Goal: Task Accomplishment & Management: Use online tool/utility

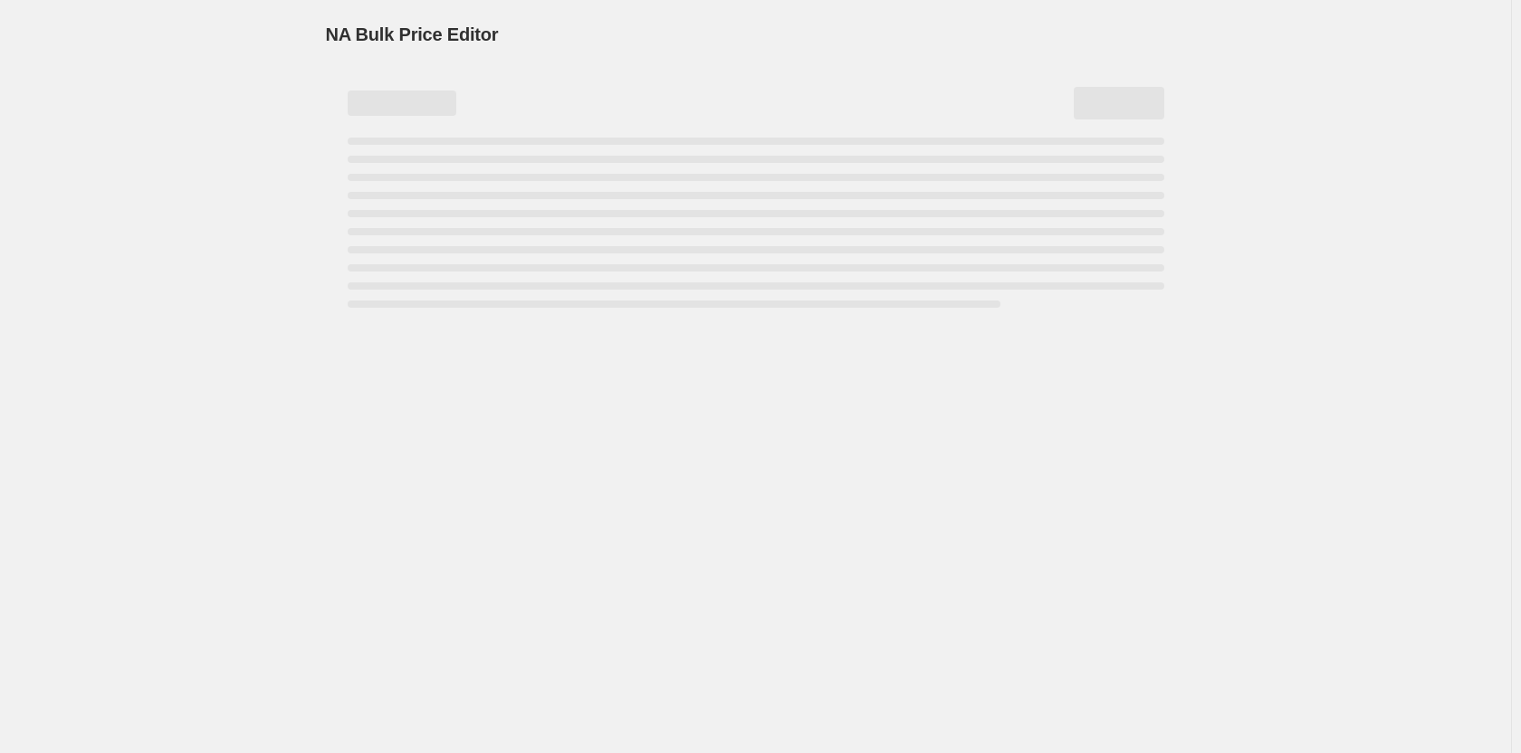
click at [818, 332] on div "NA Bulk Price Editor. This page is ready NA Bulk Price Editor" at bounding box center [755, 376] width 1511 height 753
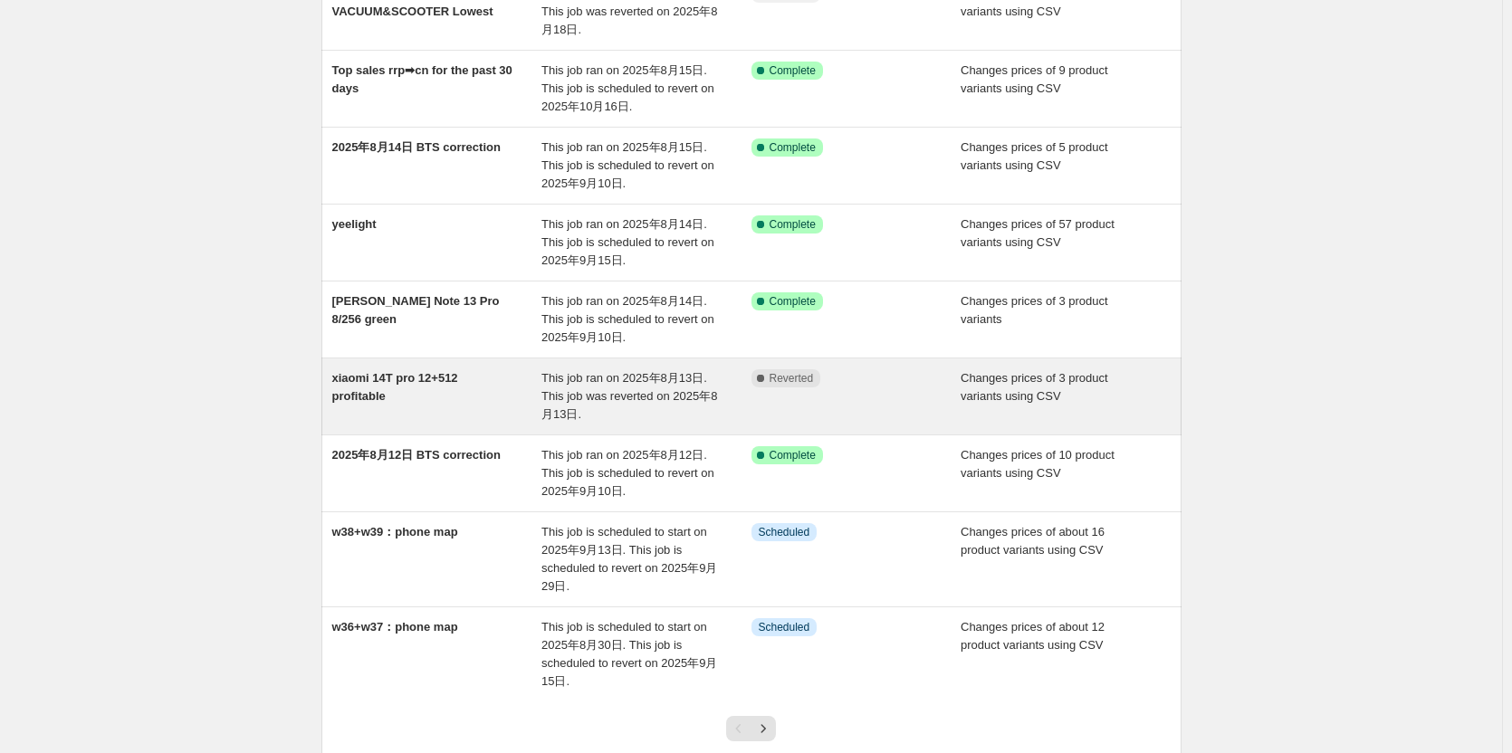
scroll to position [362, 0]
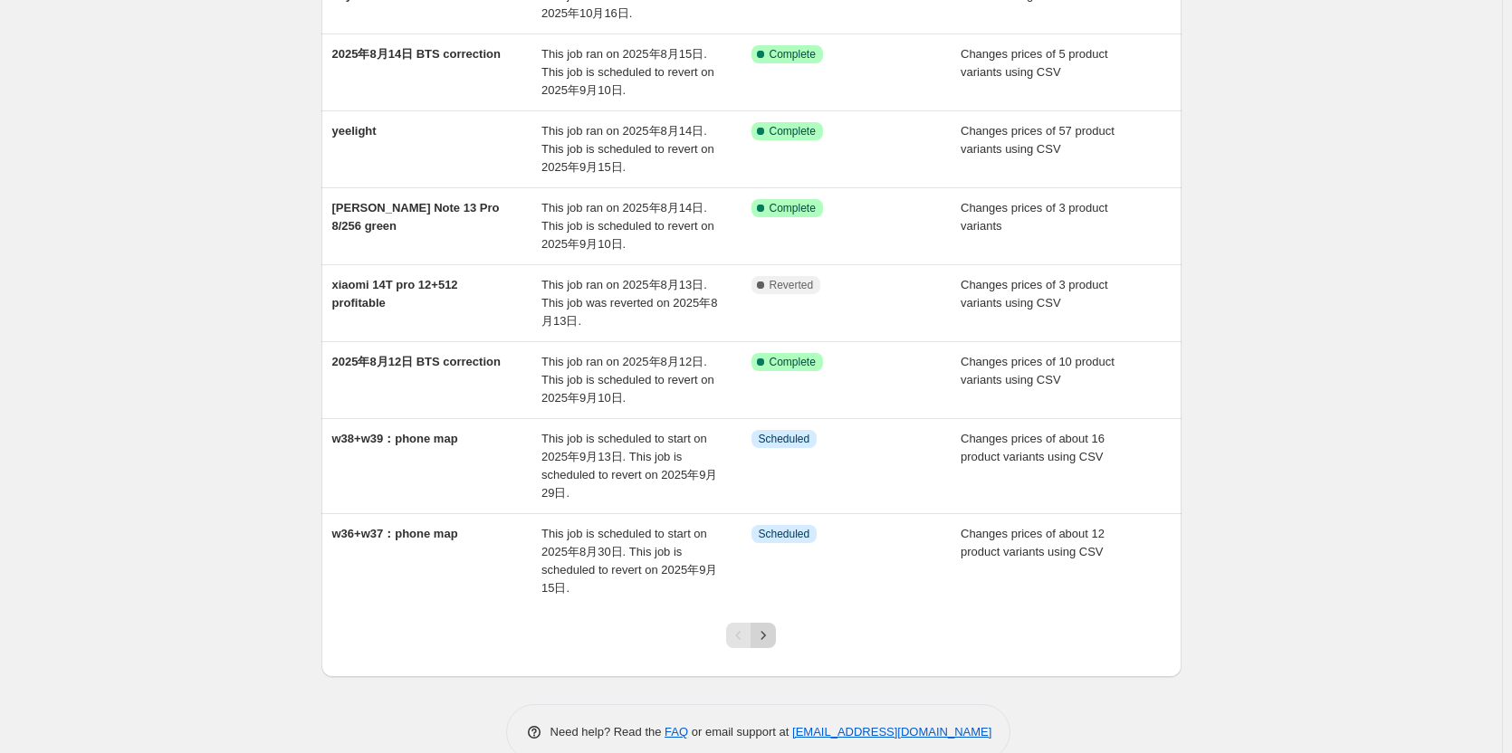
click at [771, 644] on button "Next" at bounding box center [762, 635] width 25 height 25
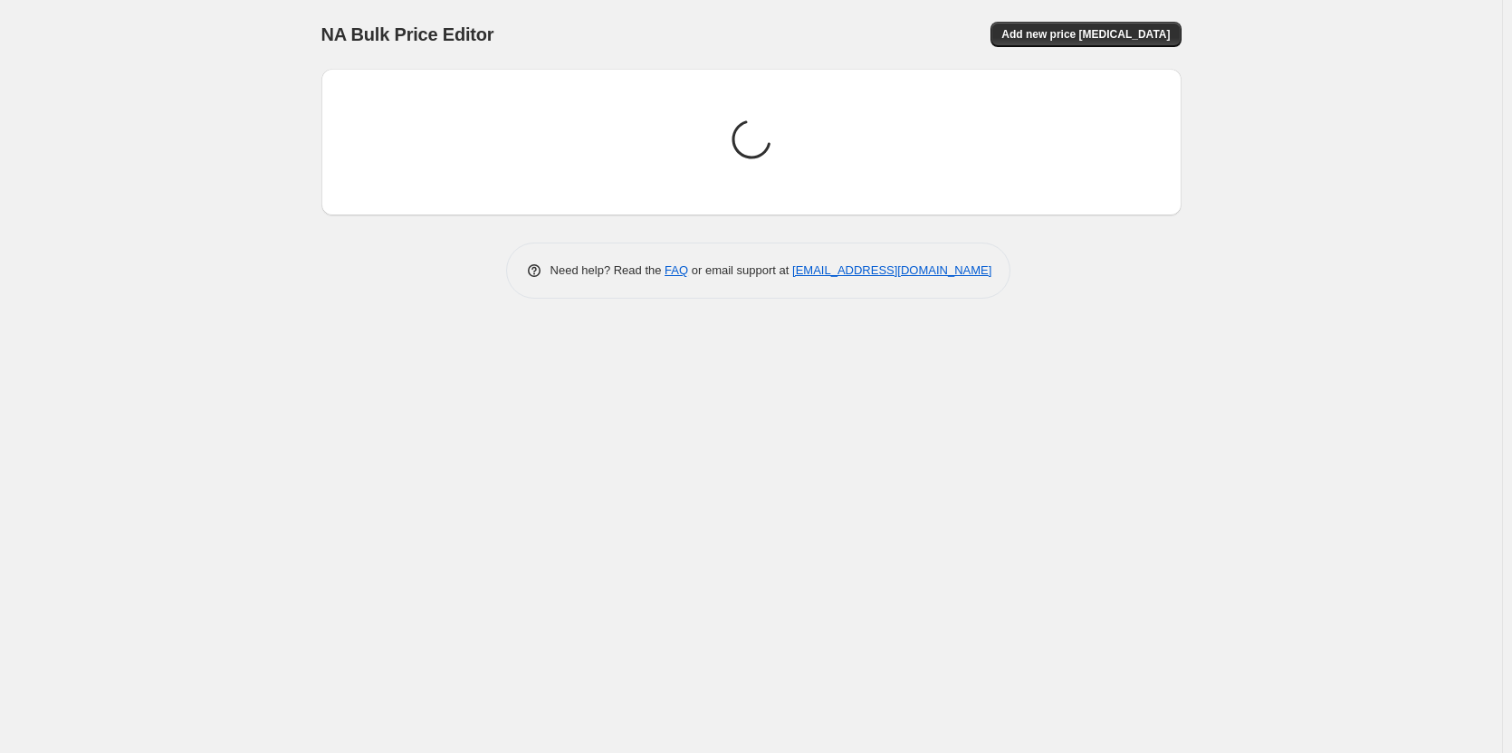
scroll to position [0, 0]
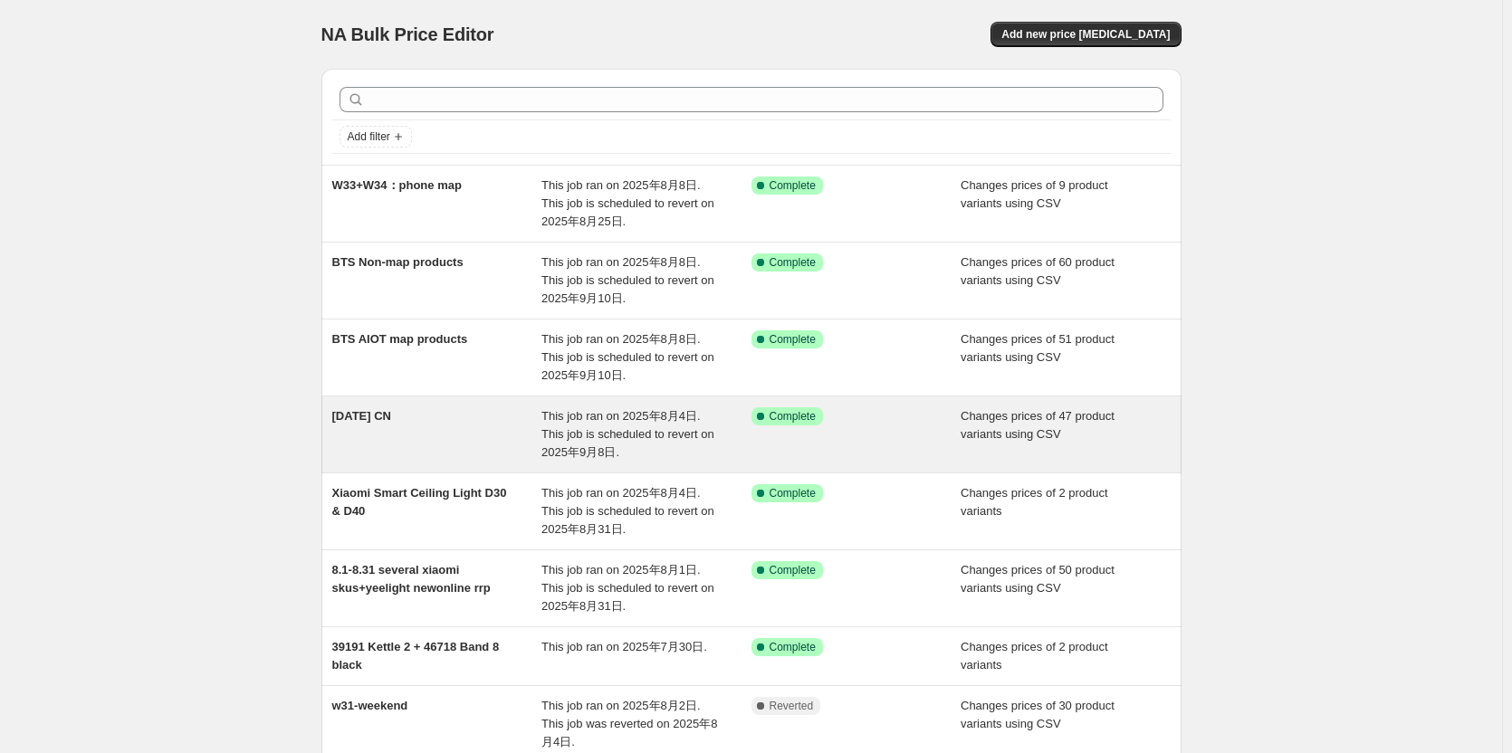
click at [429, 418] on div "[DATE] CN" at bounding box center [437, 434] width 210 height 54
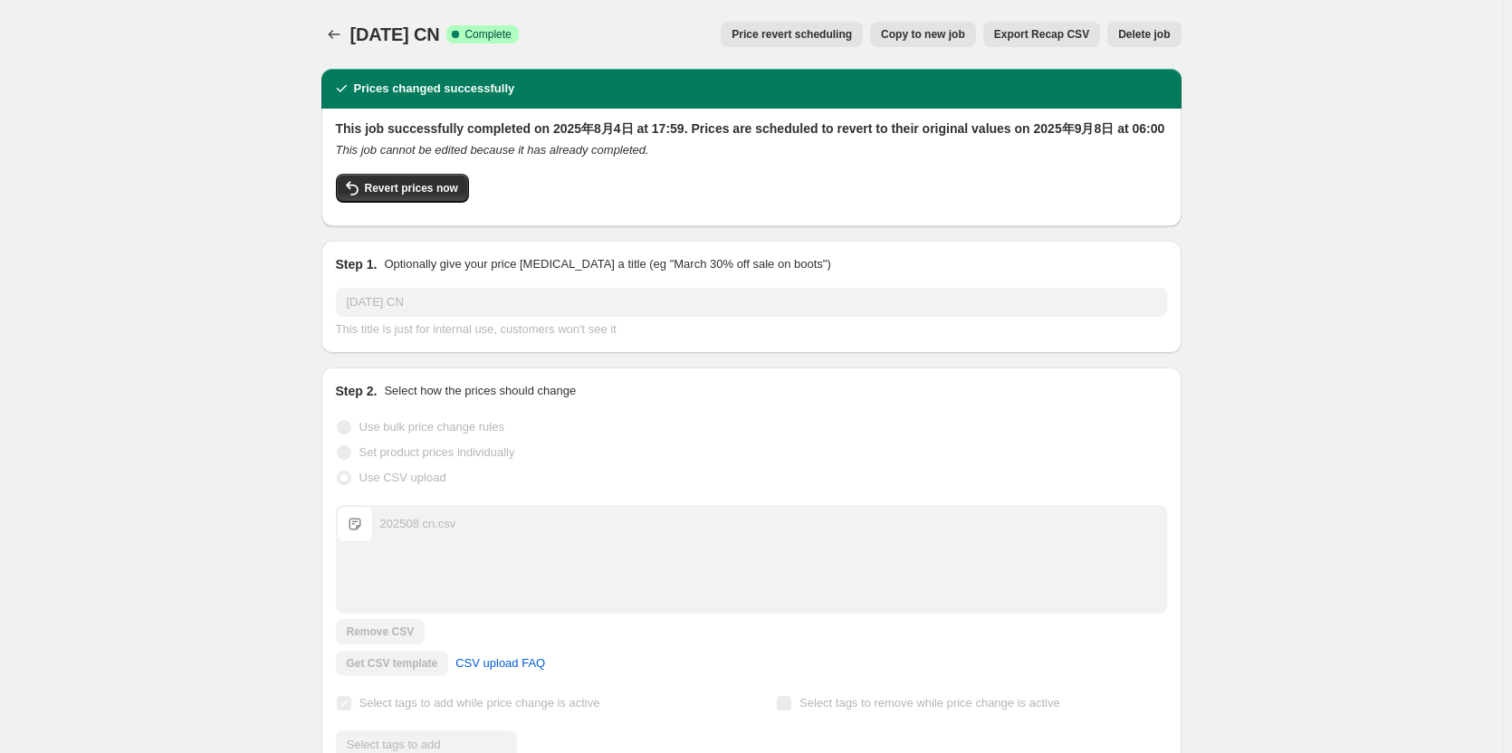
click at [804, 28] on span "Price revert scheduling" at bounding box center [791, 34] width 120 height 14
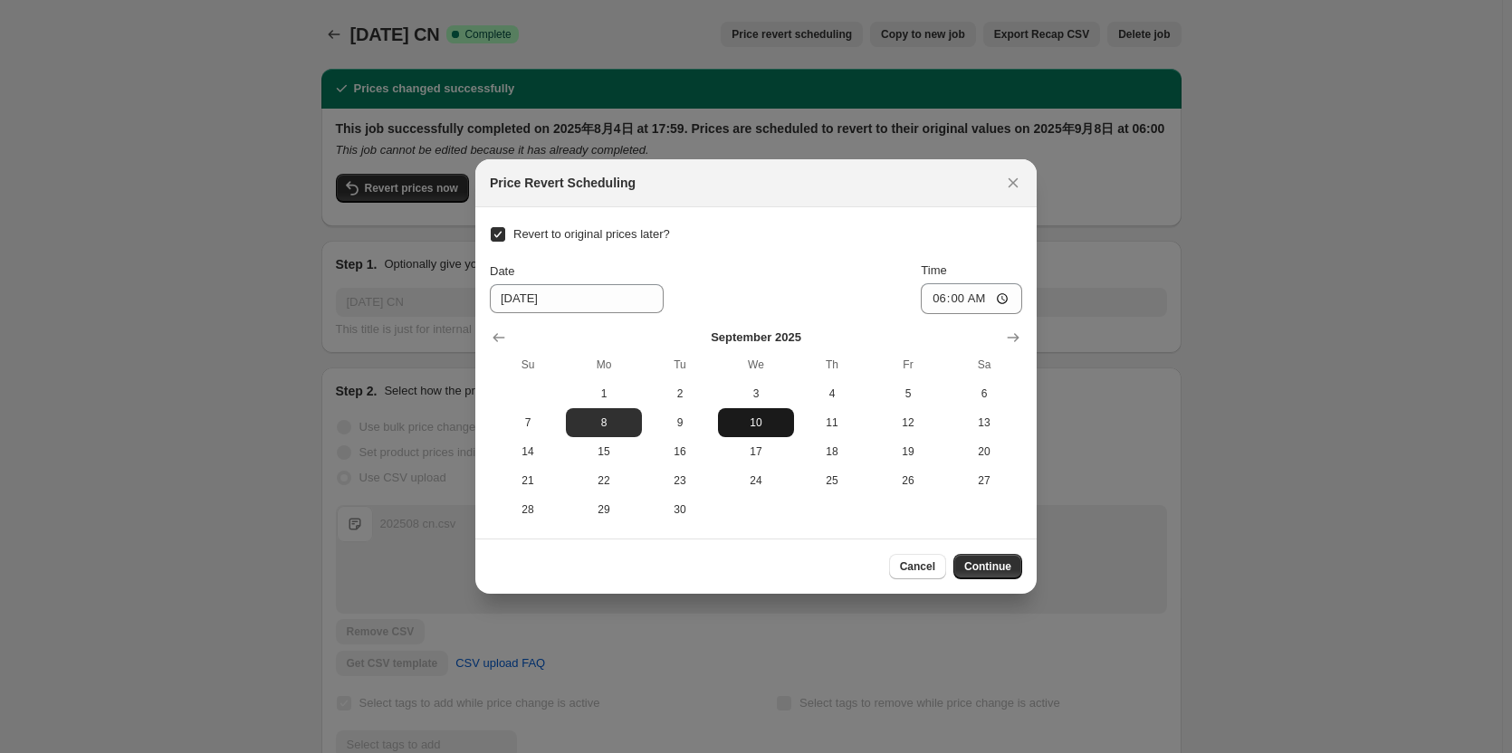
click at [750, 423] on span "10" at bounding box center [756, 422] width 62 height 14
type input "[DATE]"
click at [1004, 297] on input "06:00" at bounding box center [971, 298] width 101 height 31
type input "05:59"
click at [998, 567] on span "Continue" at bounding box center [987, 566] width 47 height 14
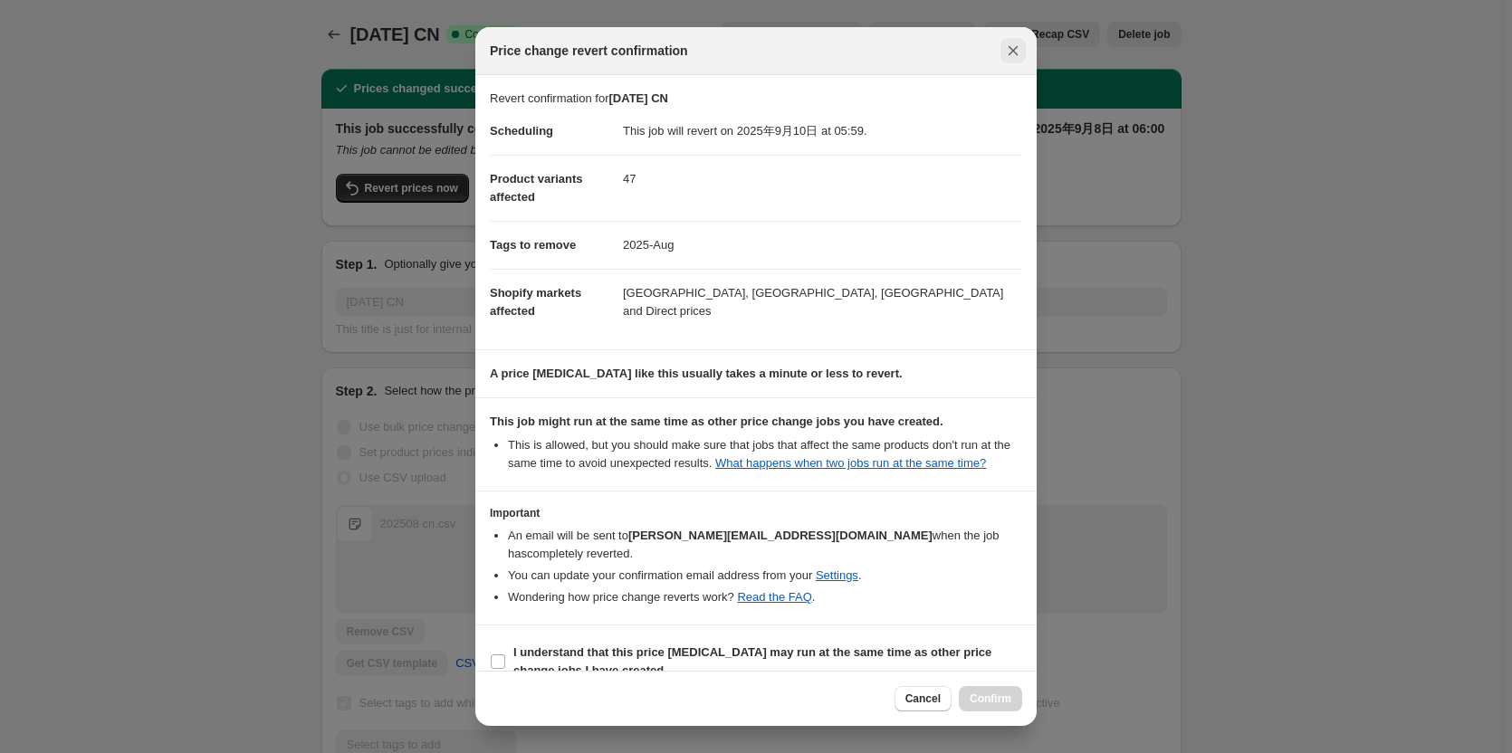
click at [1016, 57] on icon "Close" at bounding box center [1013, 51] width 18 height 18
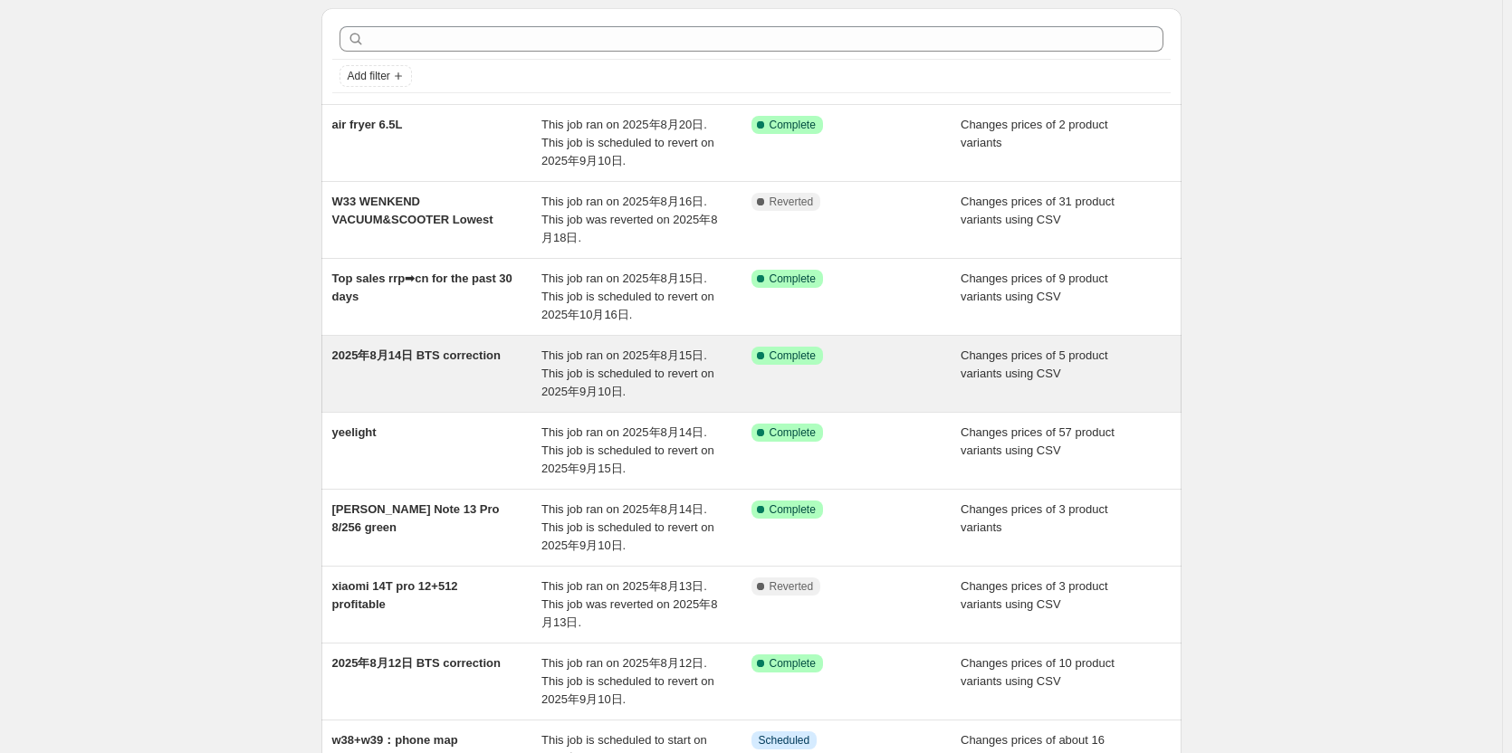
scroll to position [91, 0]
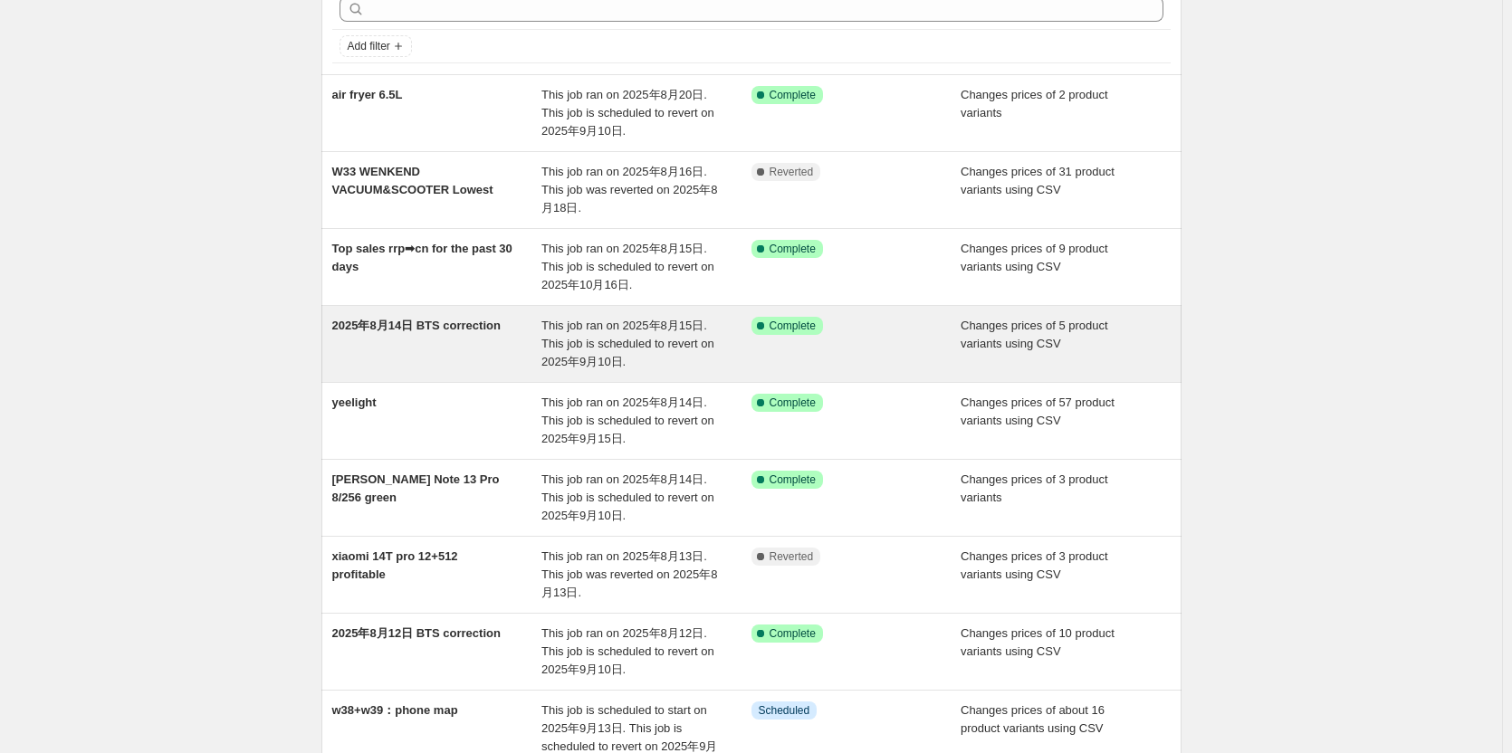
click at [415, 333] on div "2025年8月14日 BTS correction" at bounding box center [437, 344] width 210 height 54
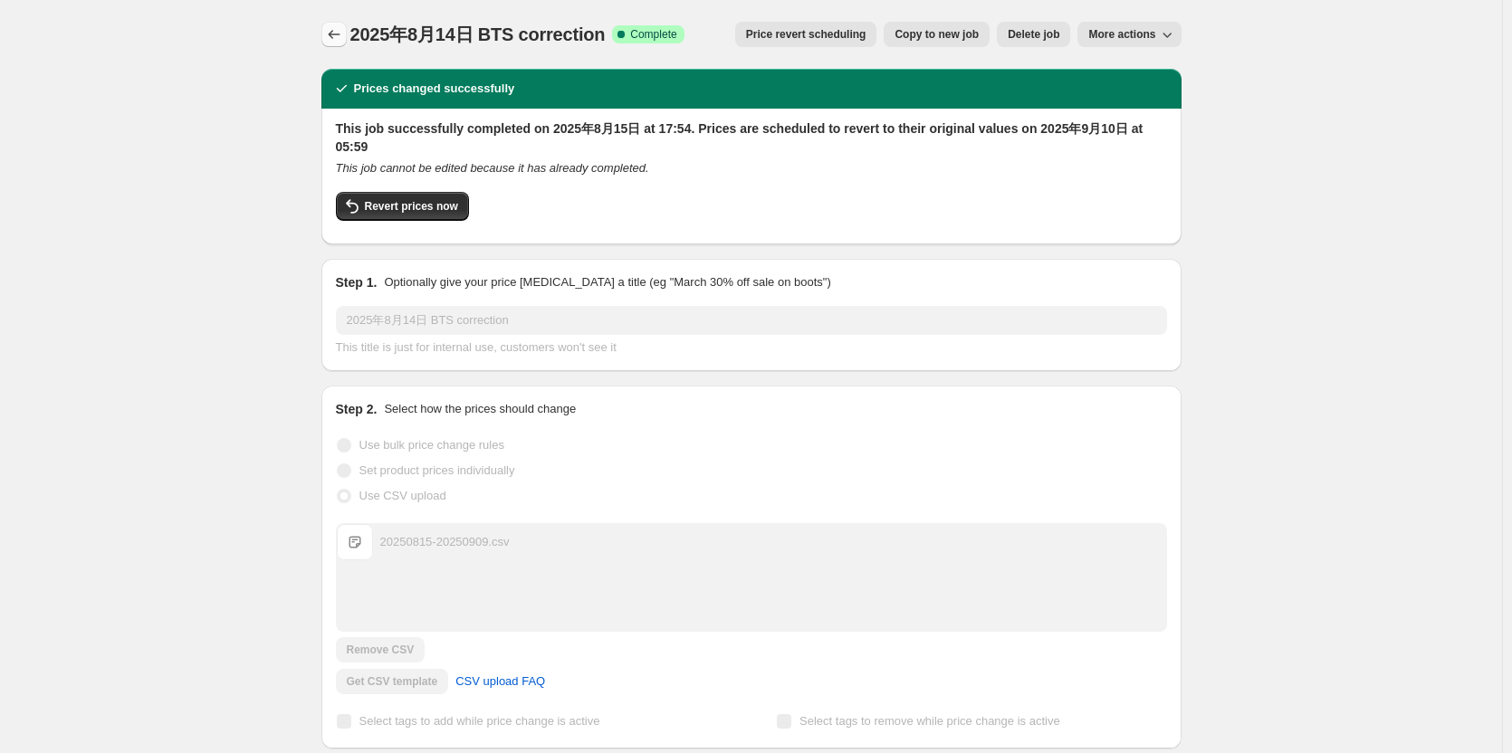
click at [343, 35] on icon "Price change jobs" at bounding box center [334, 34] width 18 height 18
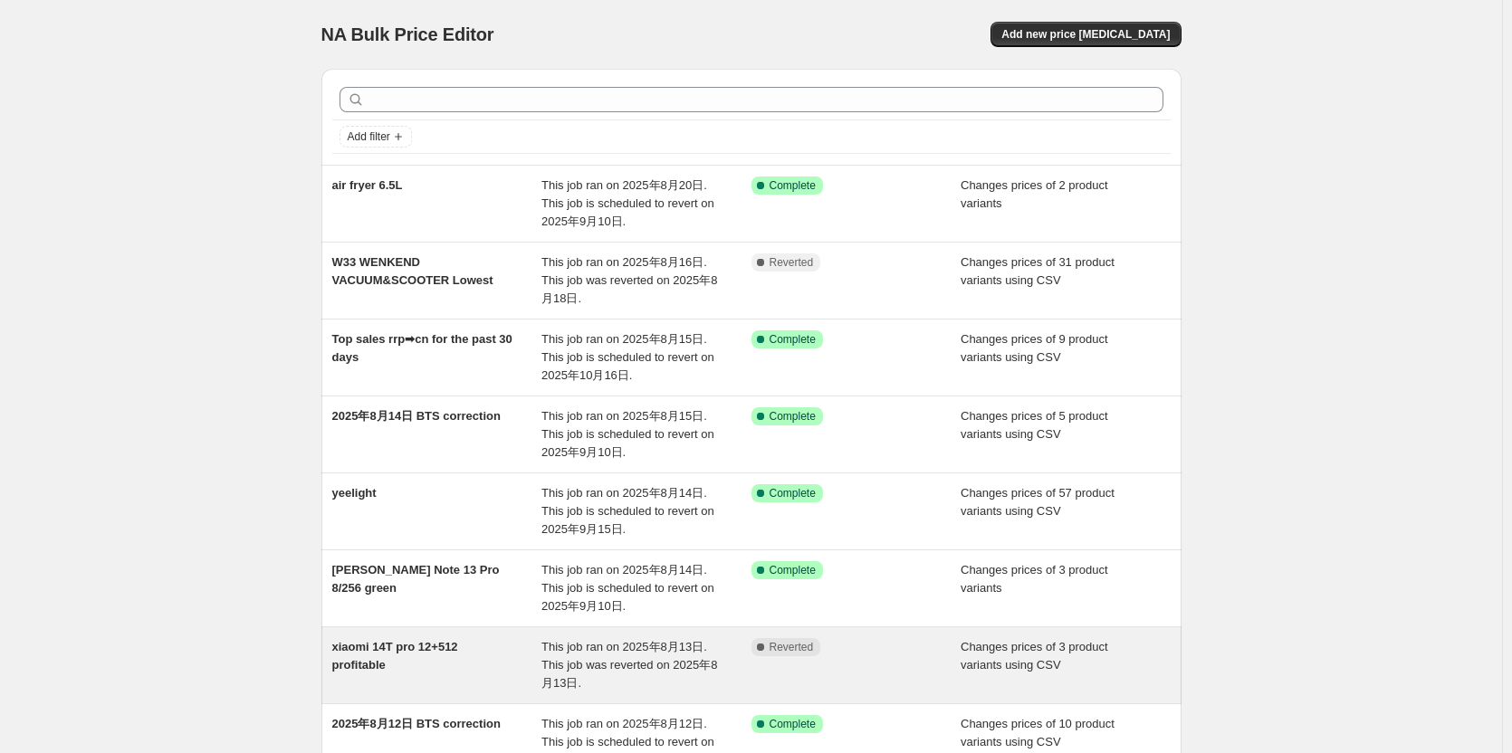
scroll to position [91, 0]
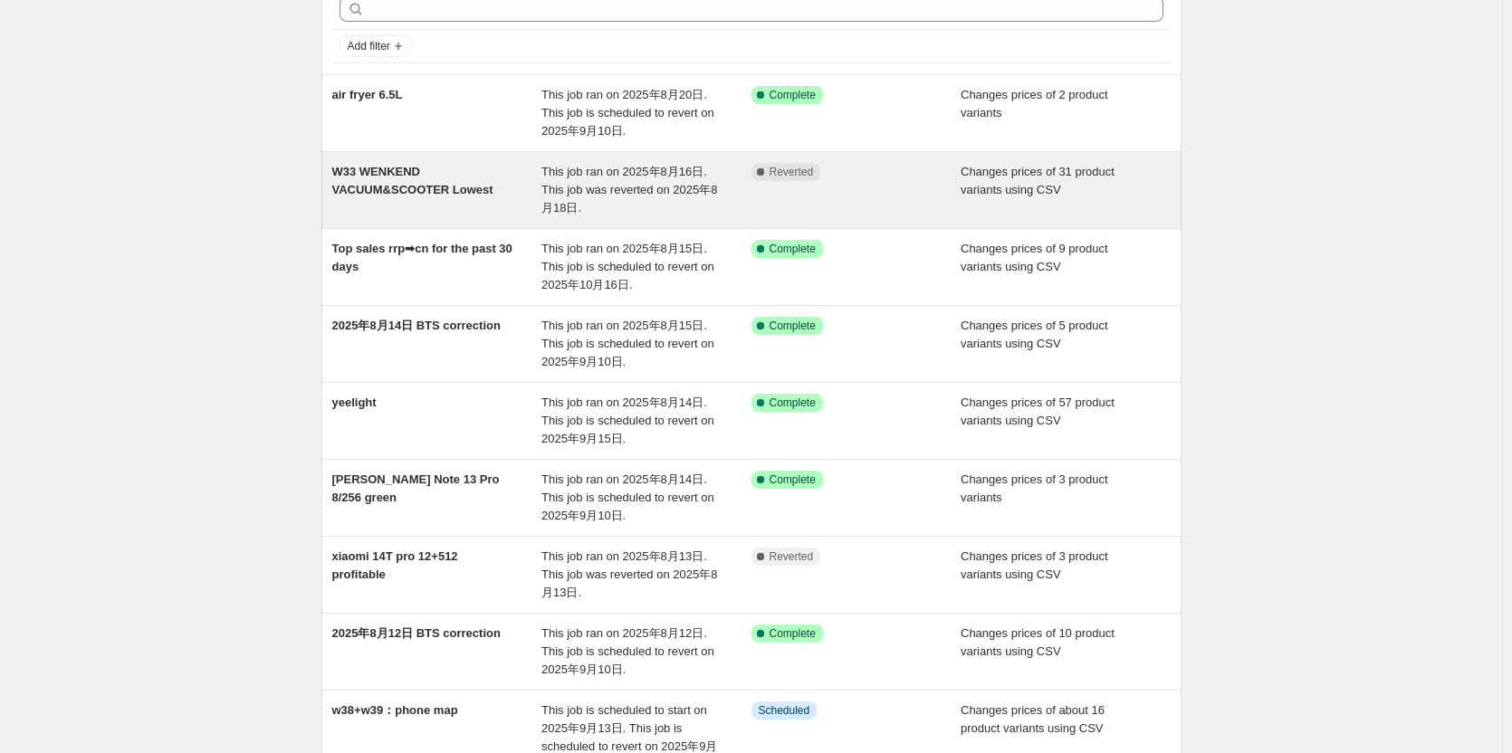
click at [425, 195] on span "W33 WENKEND VACUUM&SCOOTER Lowest" at bounding box center [412, 181] width 161 height 32
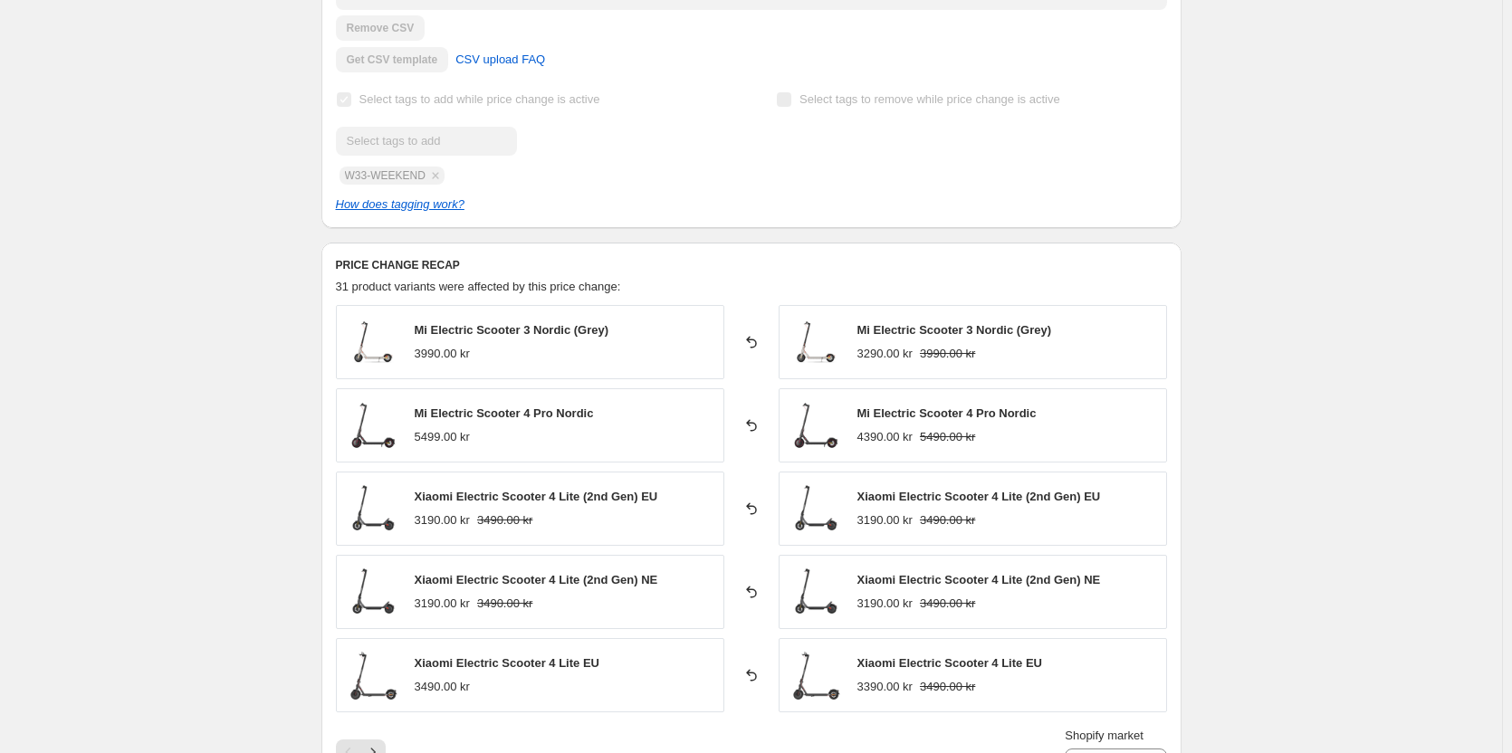
scroll to position [815, 0]
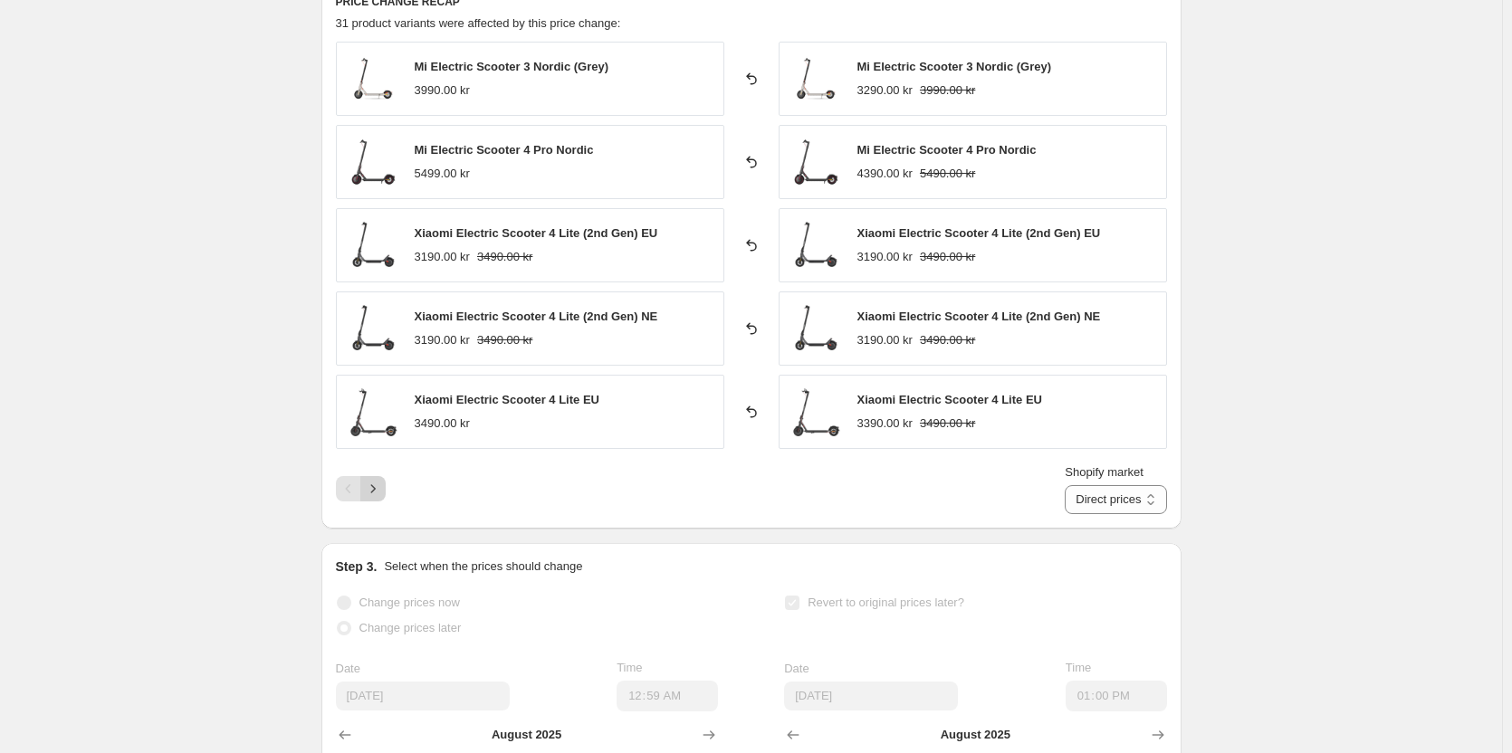
click at [379, 491] on icon "Next" at bounding box center [373, 489] width 18 height 18
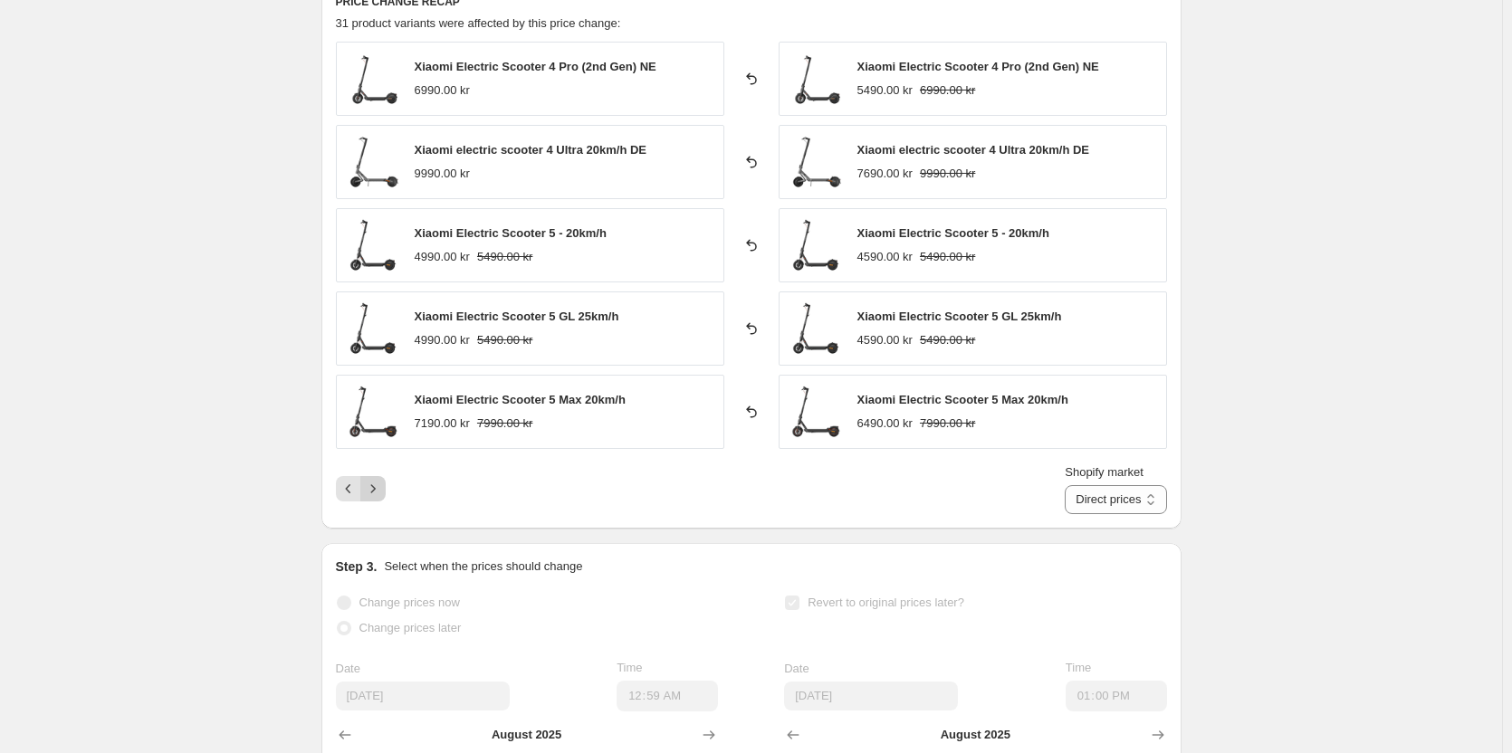
click at [379, 491] on icon "Next" at bounding box center [373, 489] width 18 height 18
click at [380, 491] on icon "Next" at bounding box center [373, 489] width 18 height 18
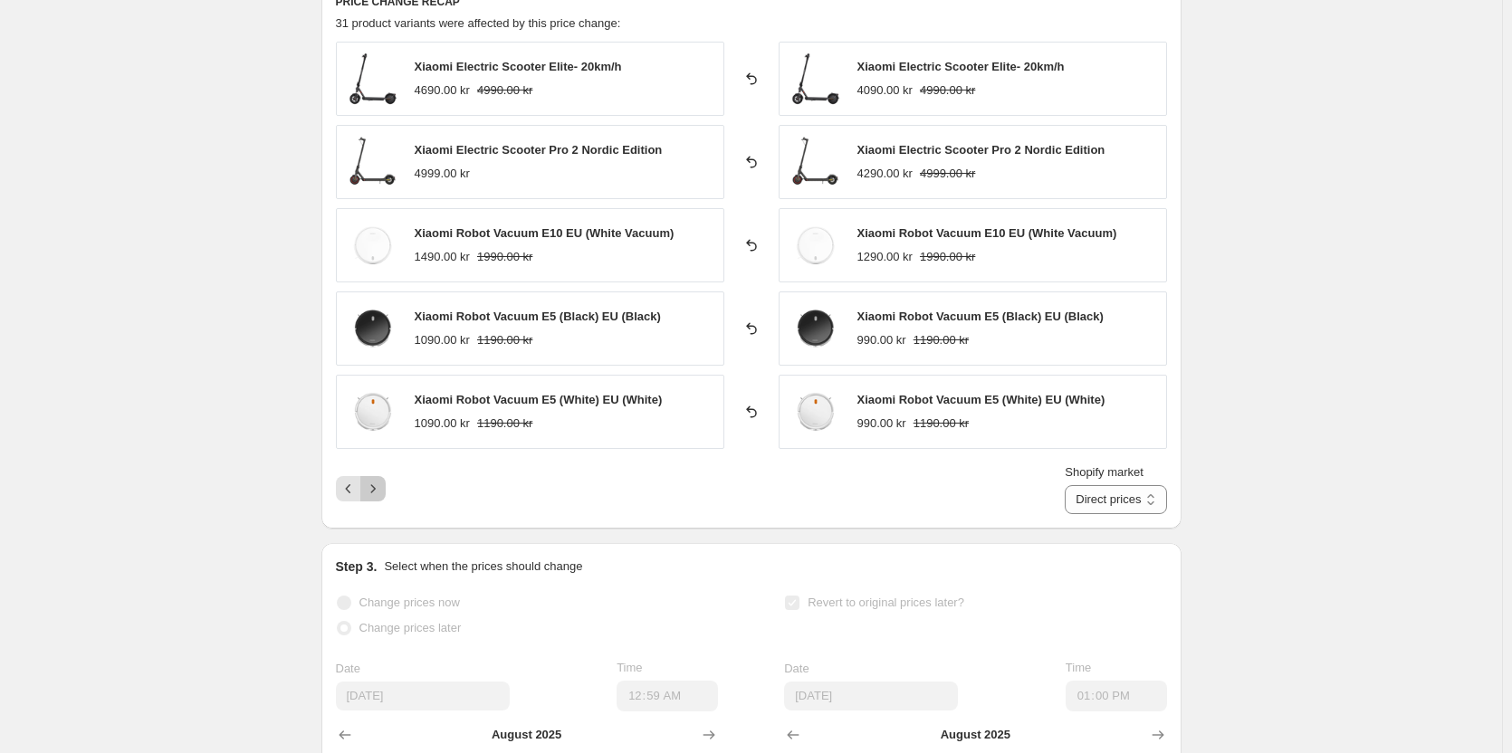
click at [380, 490] on icon "Next" at bounding box center [373, 489] width 18 height 18
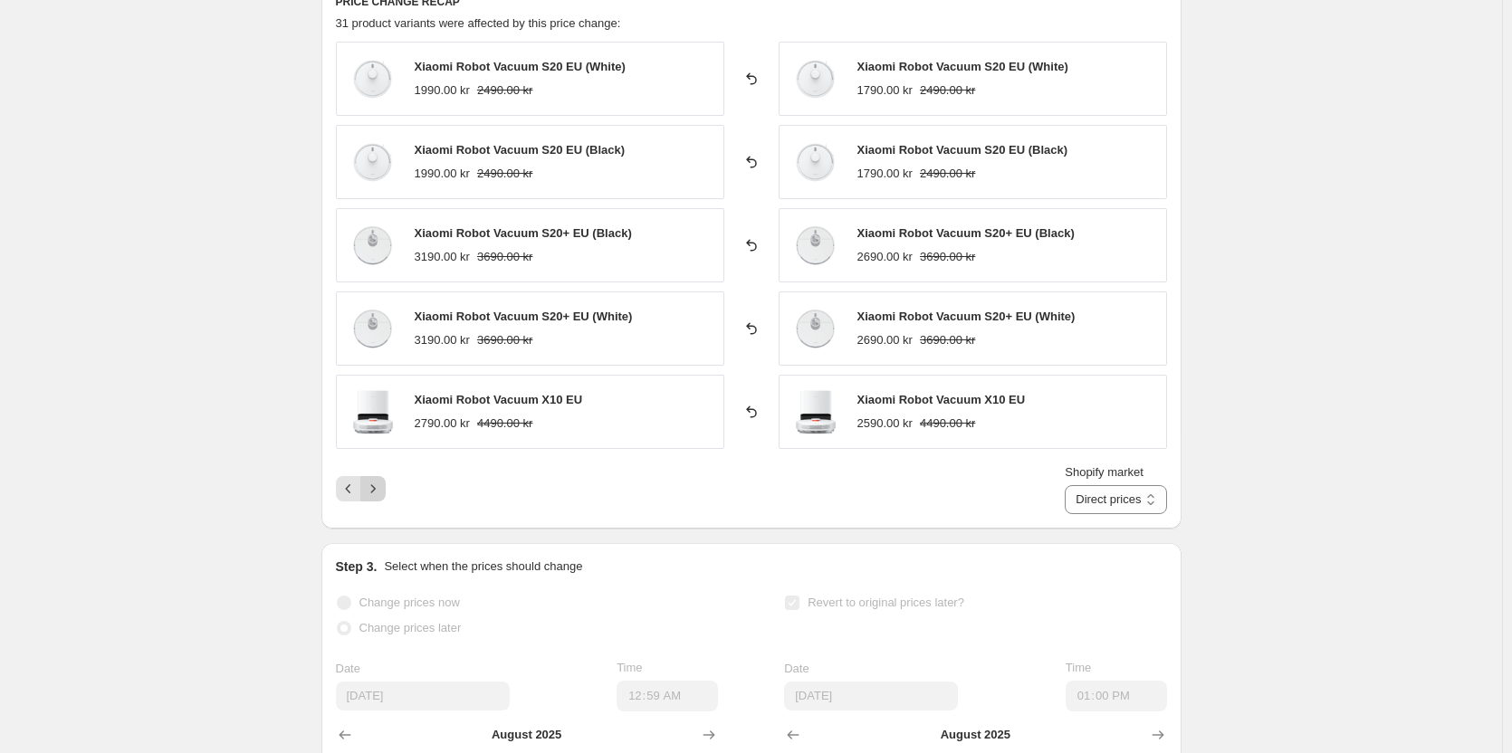
click at [380, 490] on icon "Next" at bounding box center [373, 489] width 18 height 18
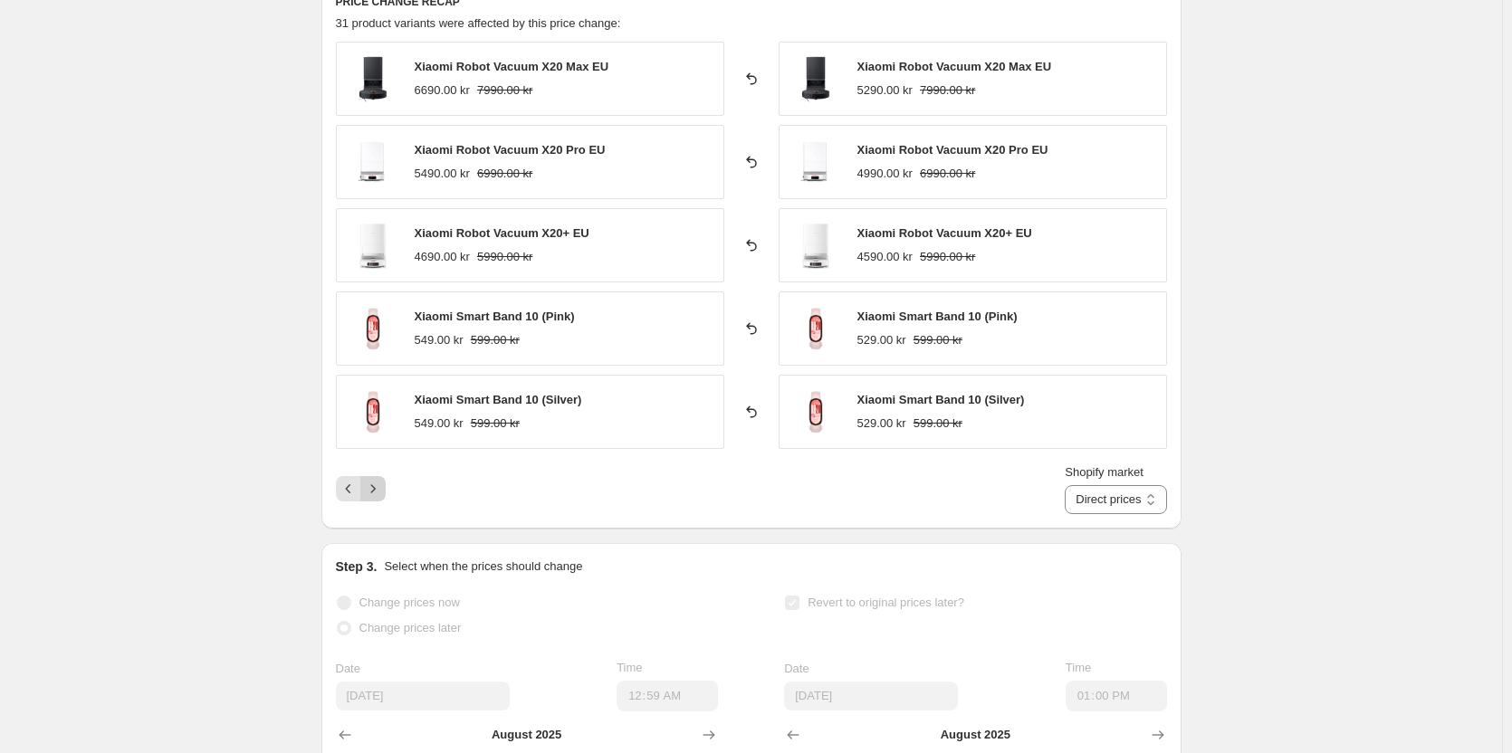
click at [380, 490] on icon "Next" at bounding box center [373, 489] width 18 height 18
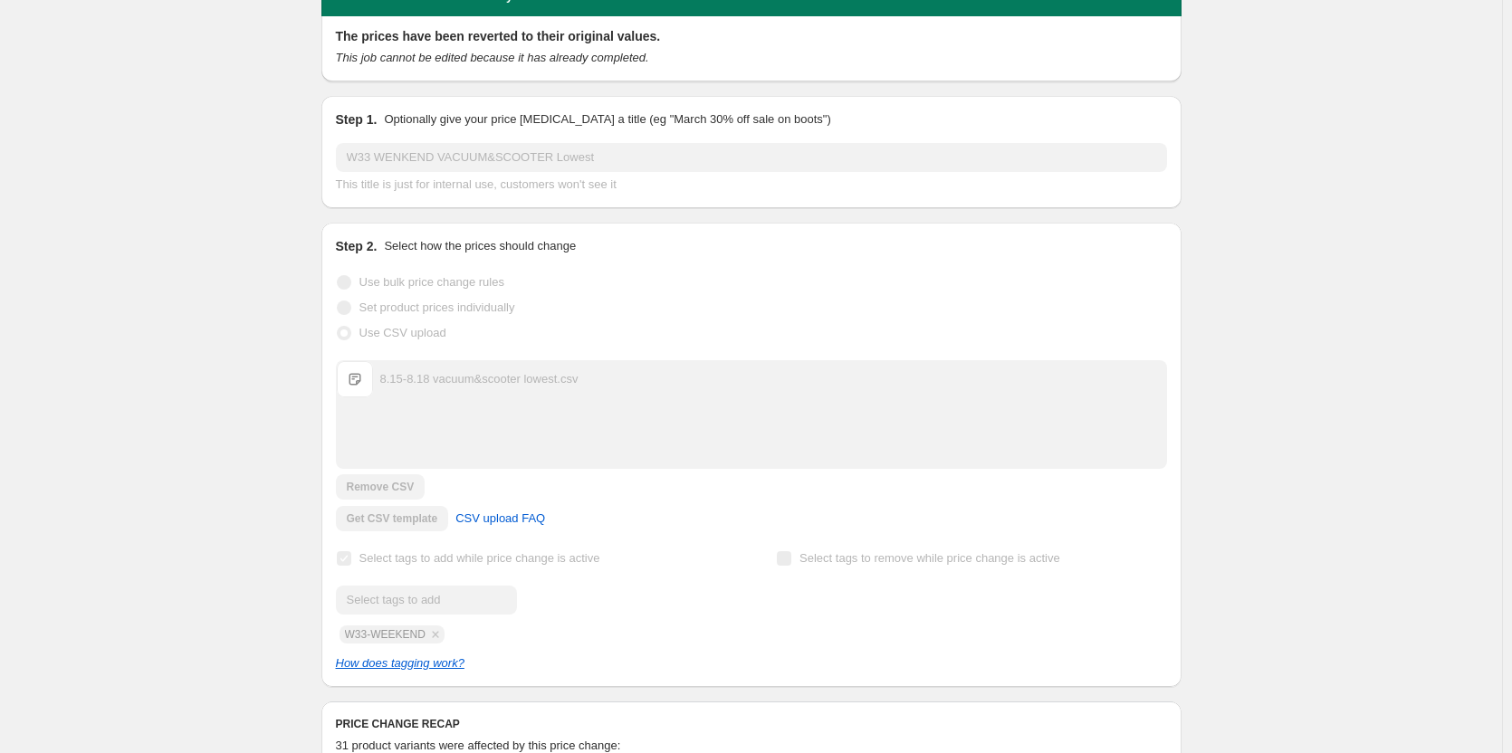
scroll to position [0, 0]
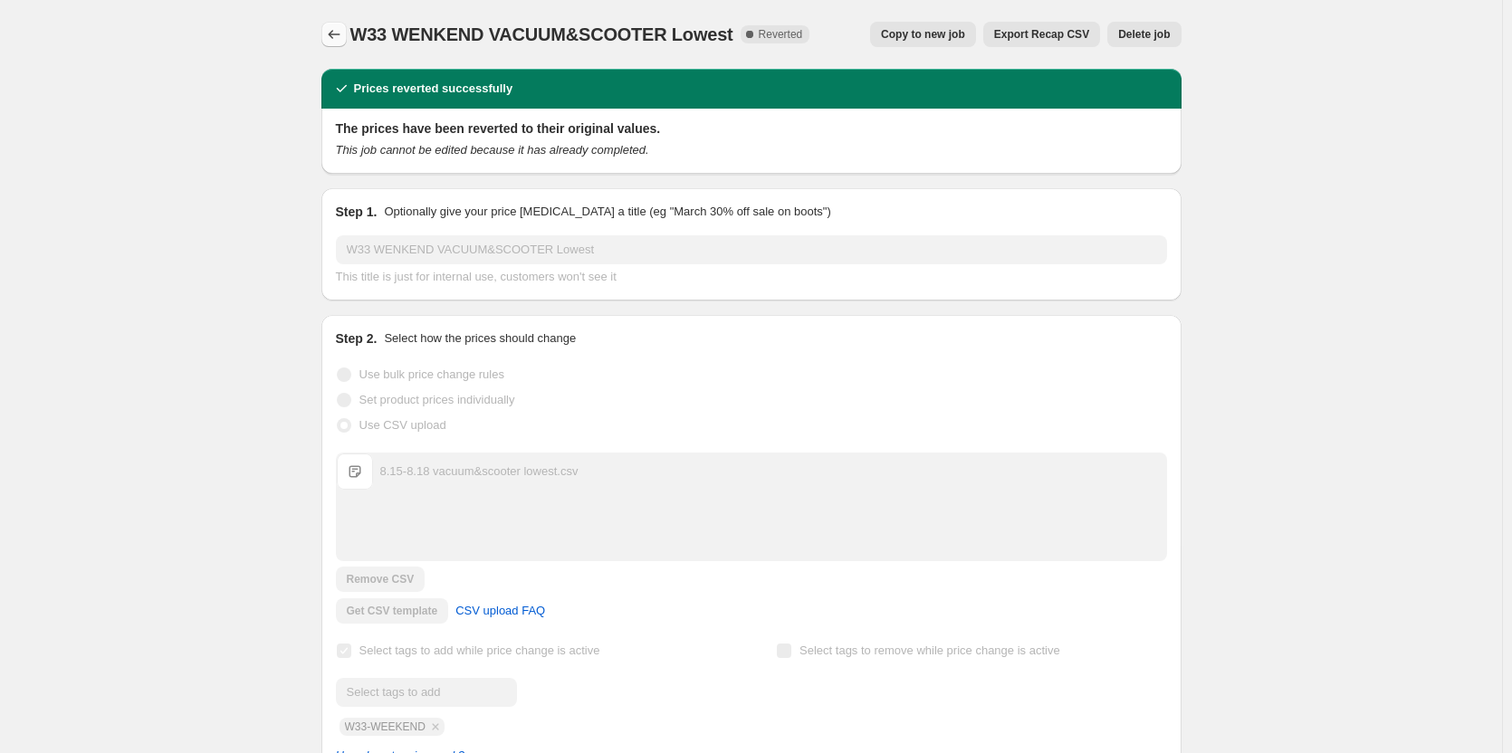
click at [341, 33] on icon "Price change jobs" at bounding box center [334, 34] width 18 height 18
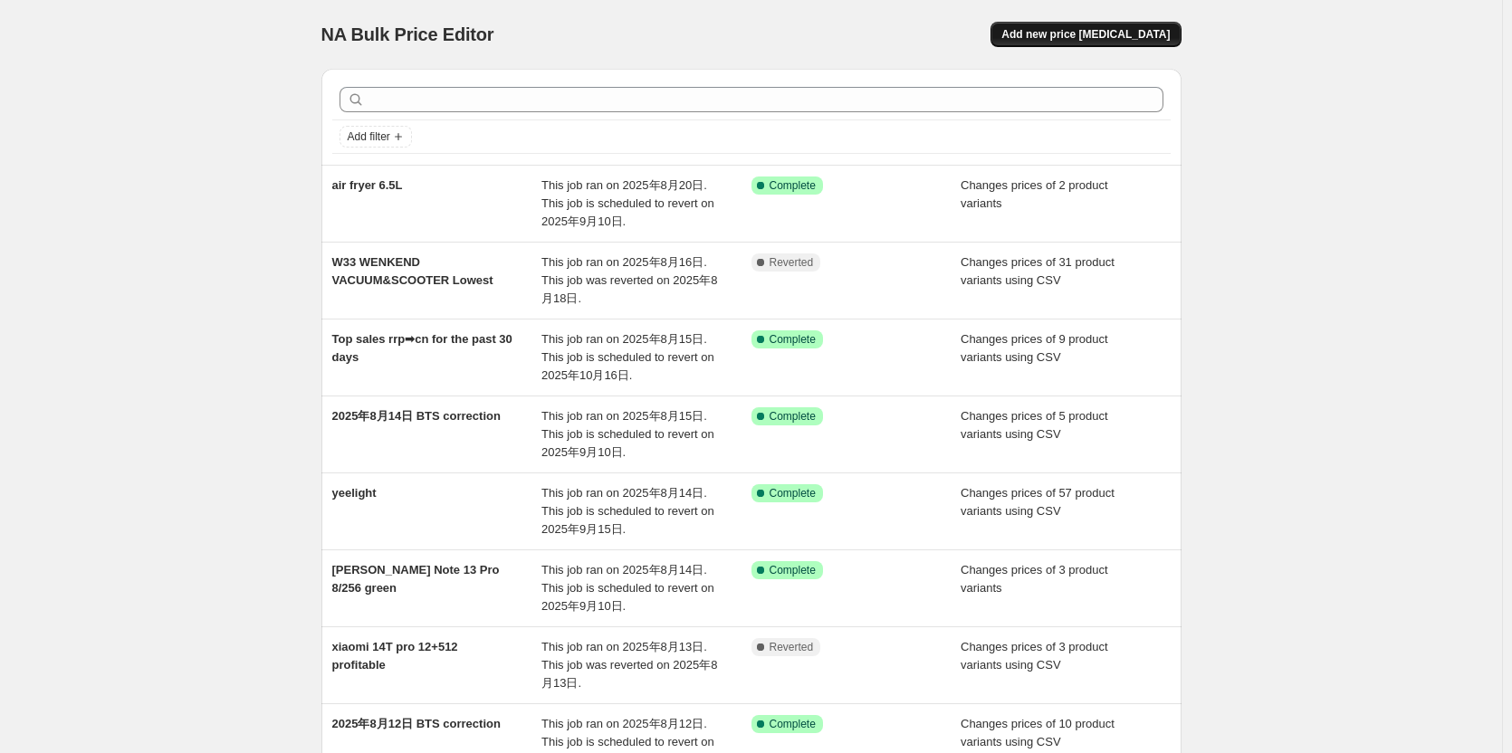
click at [1046, 36] on span "Add new price [MEDICAL_DATA]" at bounding box center [1085, 34] width 168 height 14
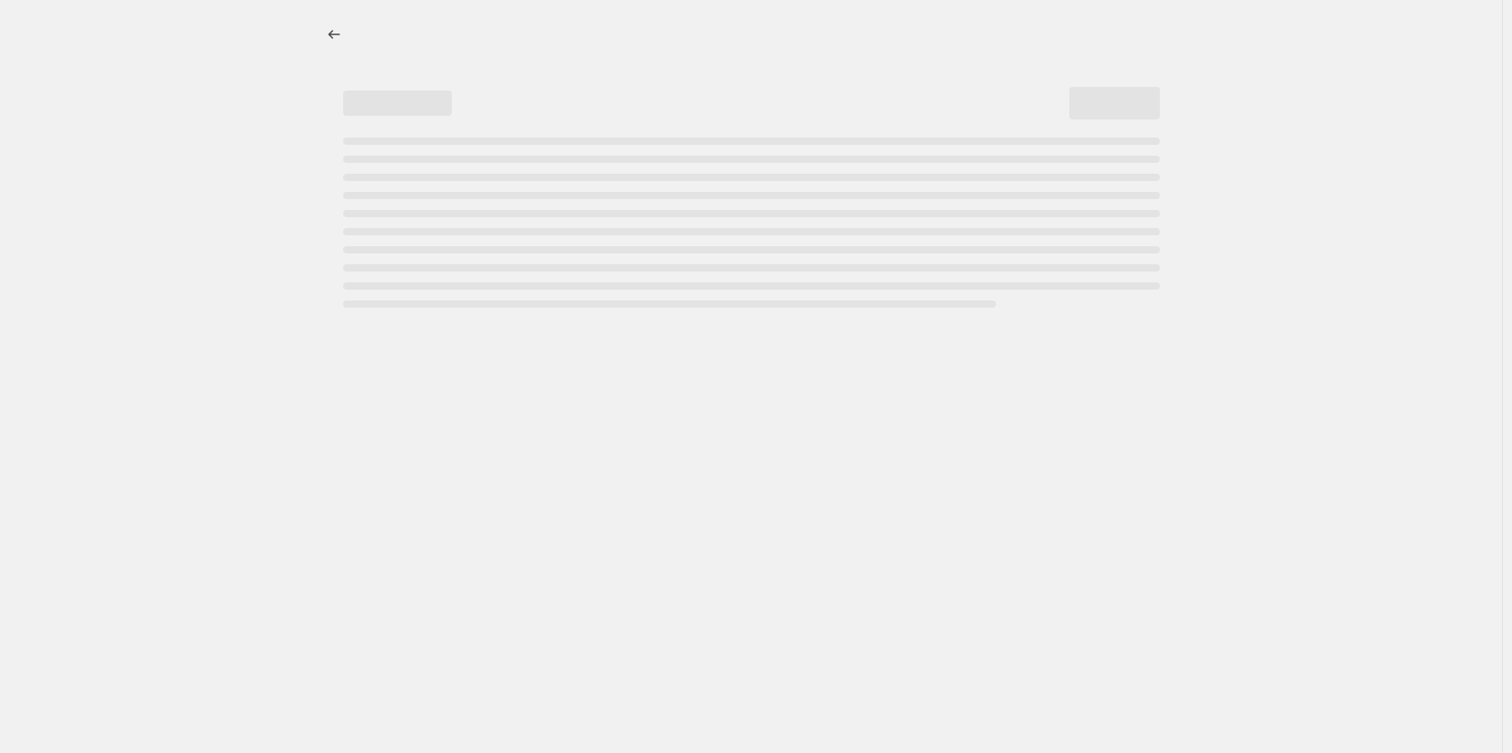
select select "percentage"
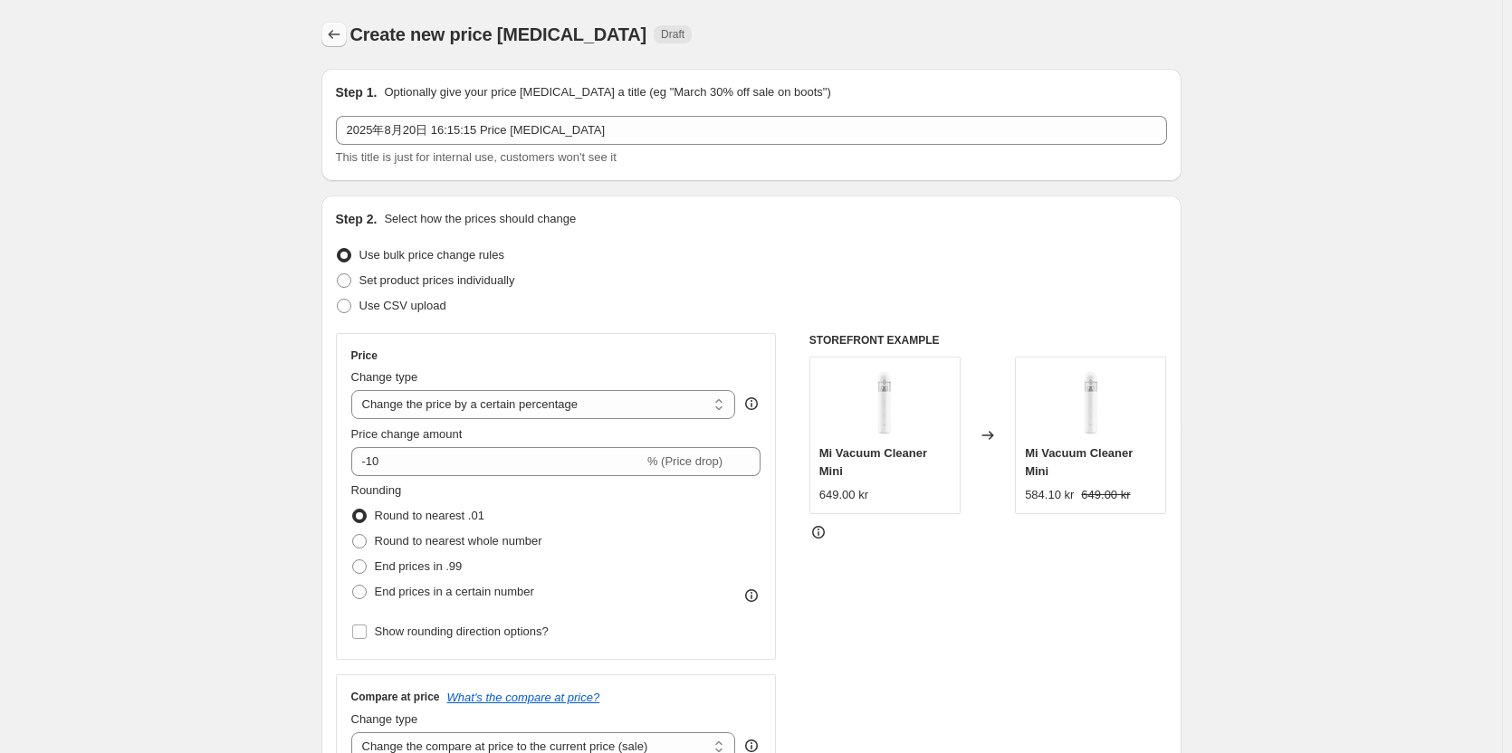
click at [343, 29] on icon "Price change jobs" at bounding box center [334, 34] width 18 height 18
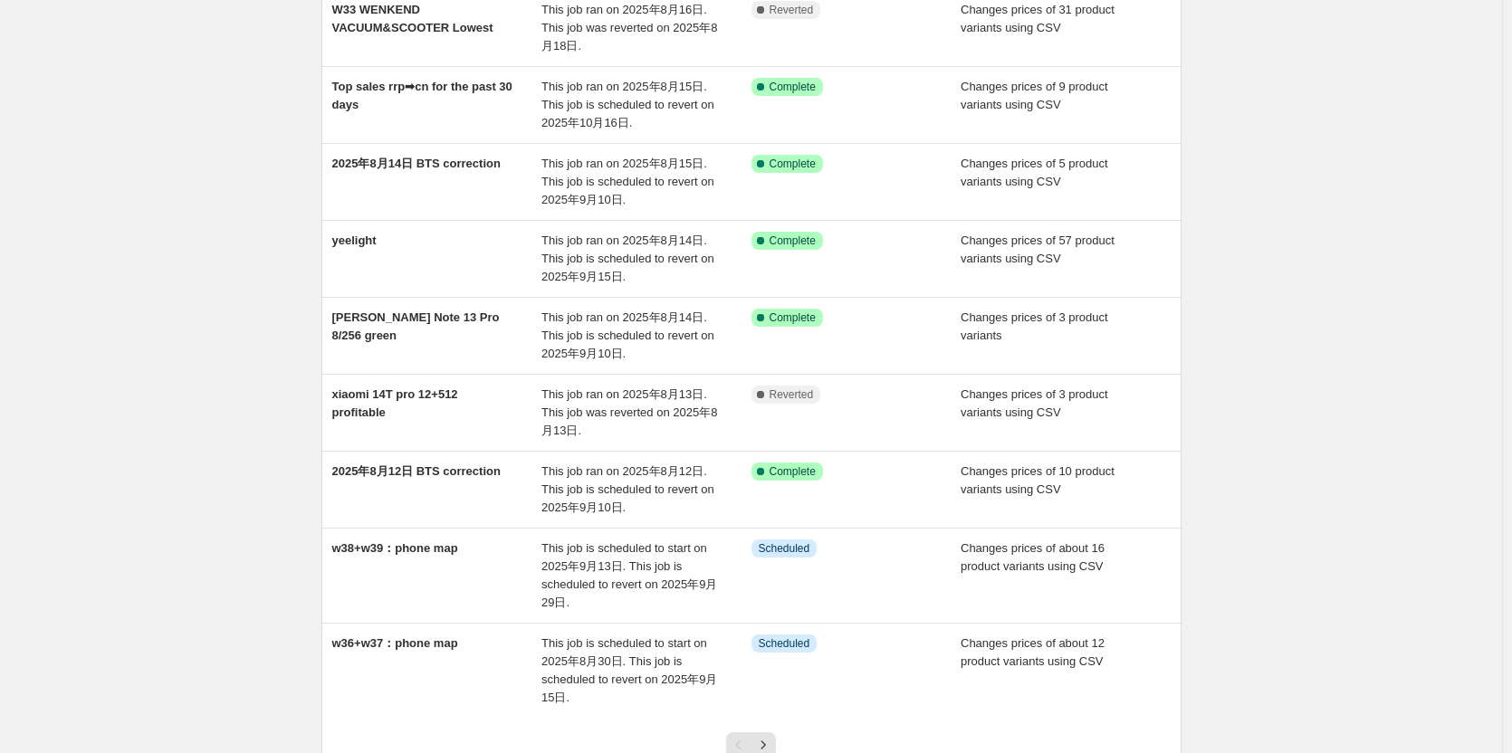
scroll to position [396, 0]
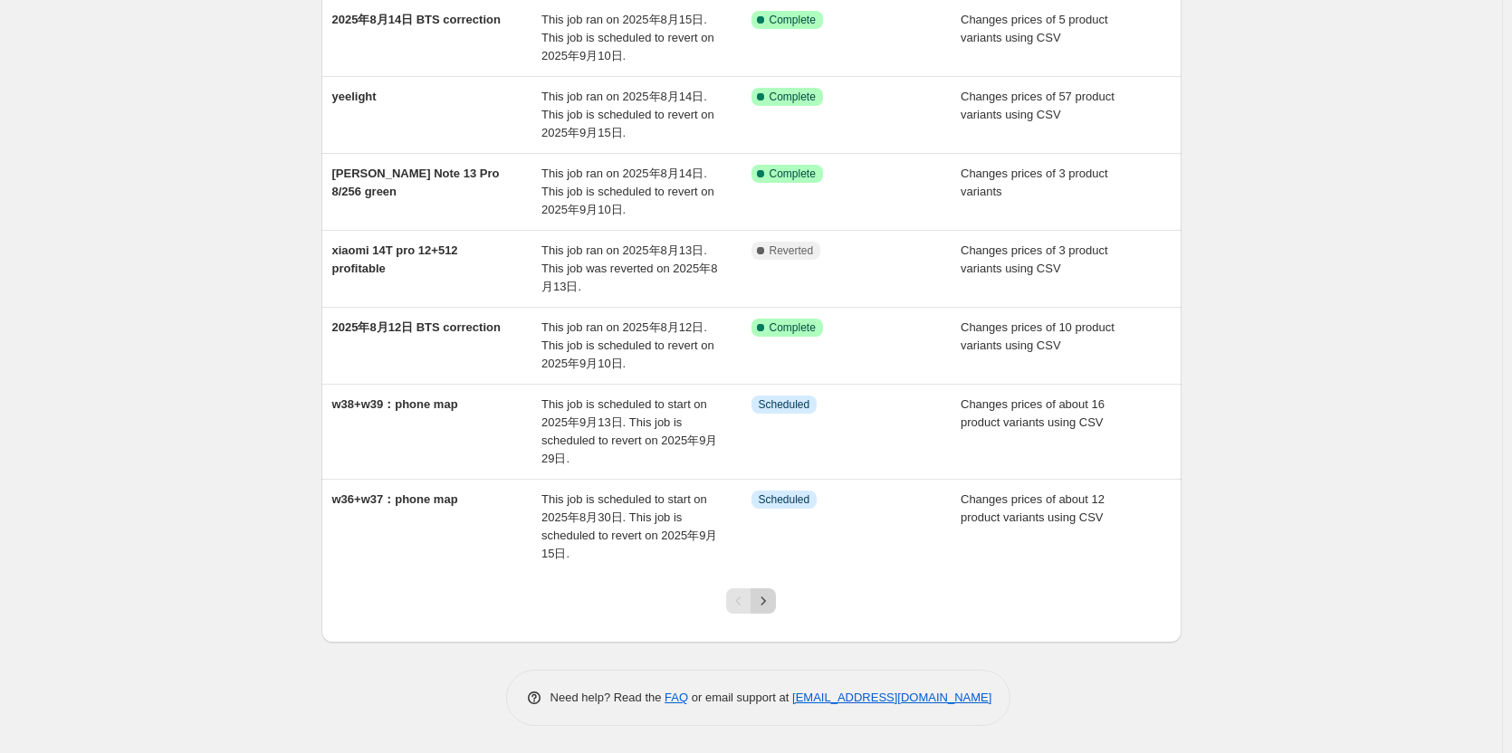
click at [772, 594] on icon "Next" at bounding box center [763, 601] width 18 height 18
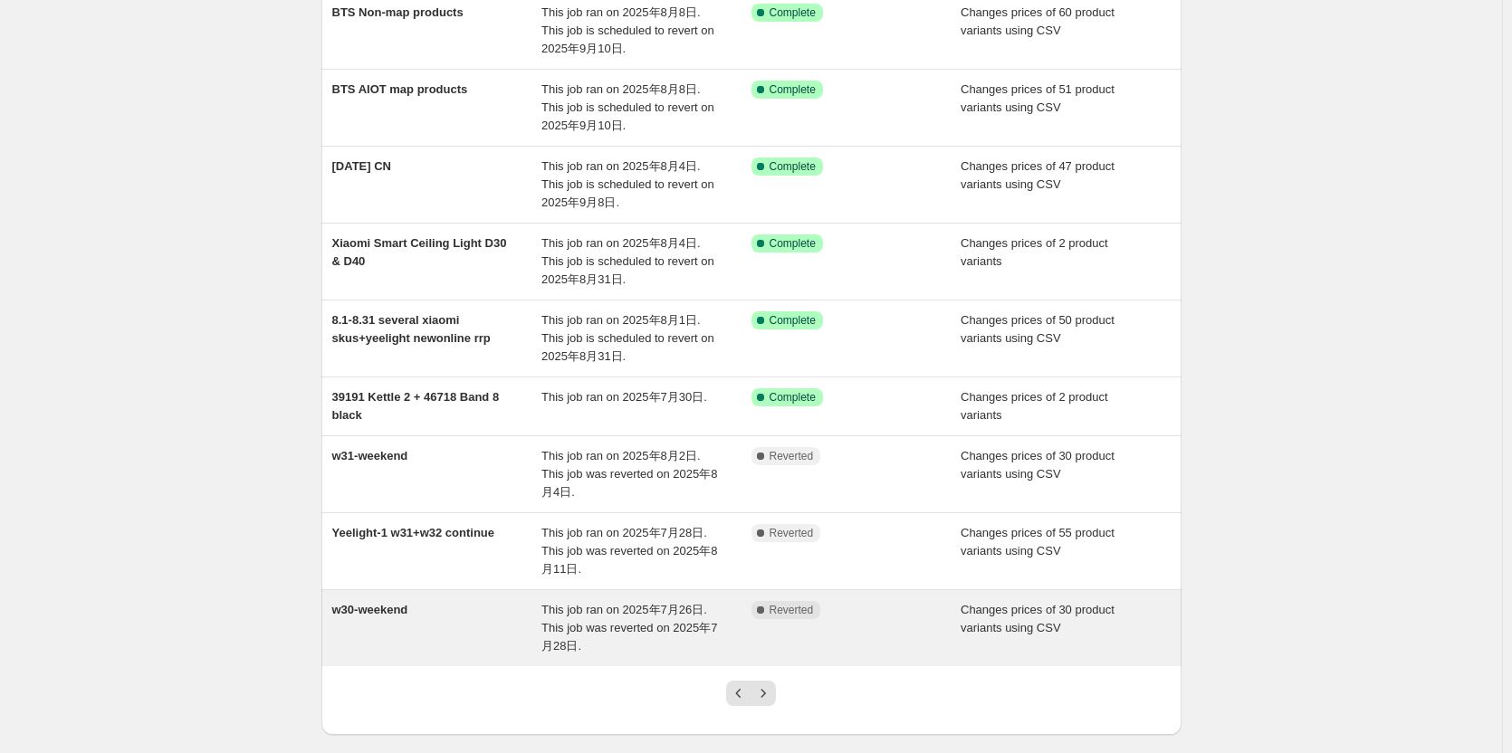
scroll to position [342, 0]
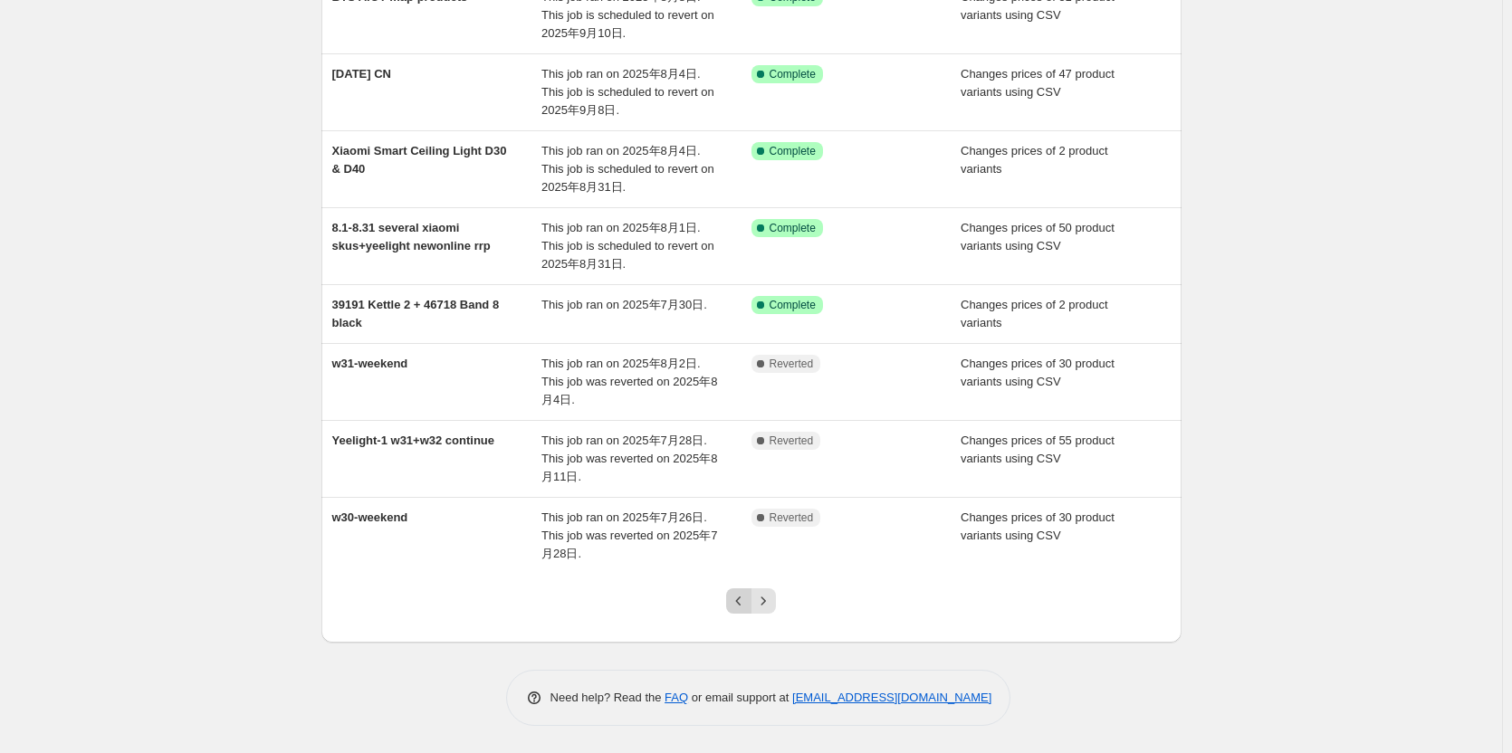
click at [747, 601] on icon "Previous" at bounding box center [739, 601] width 18 height 18
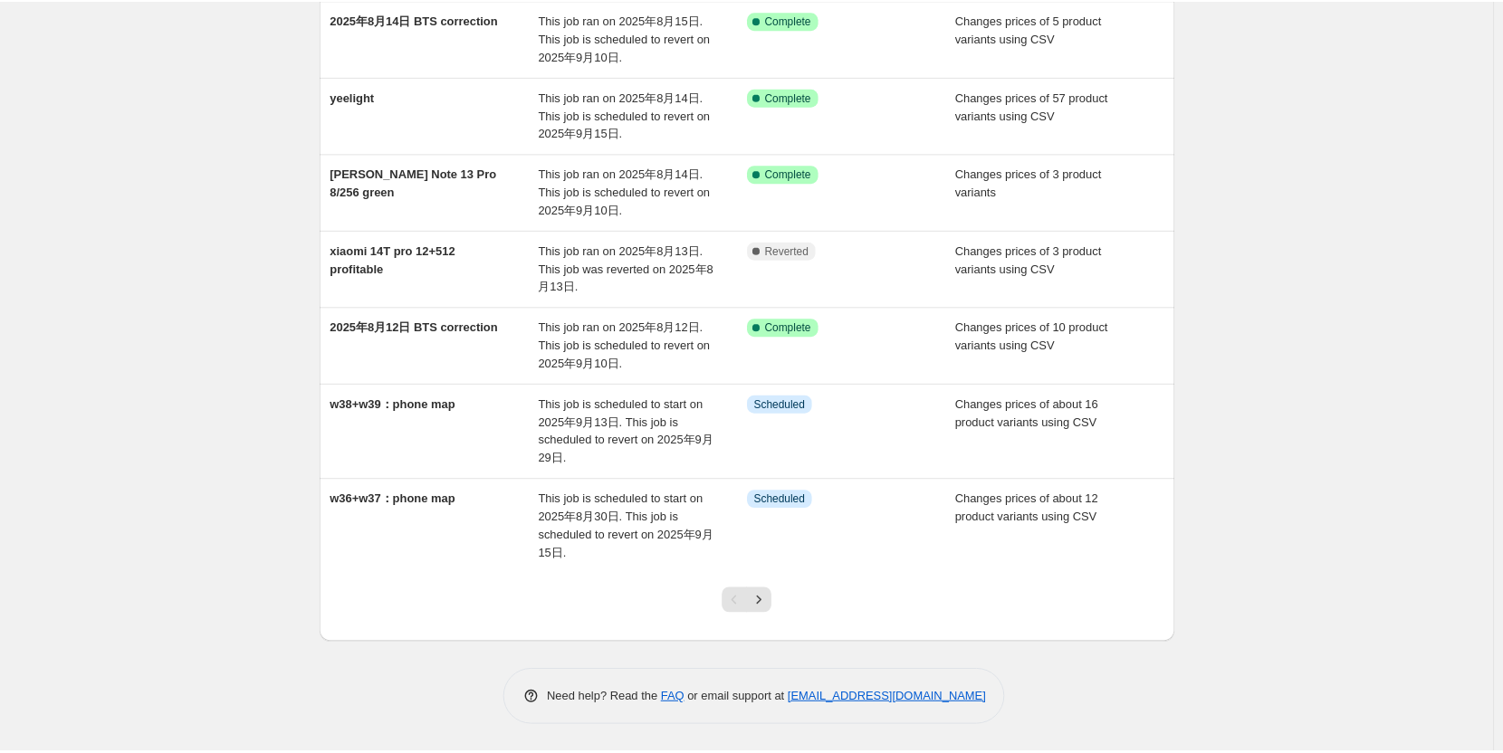
scroll to position [0, 0]
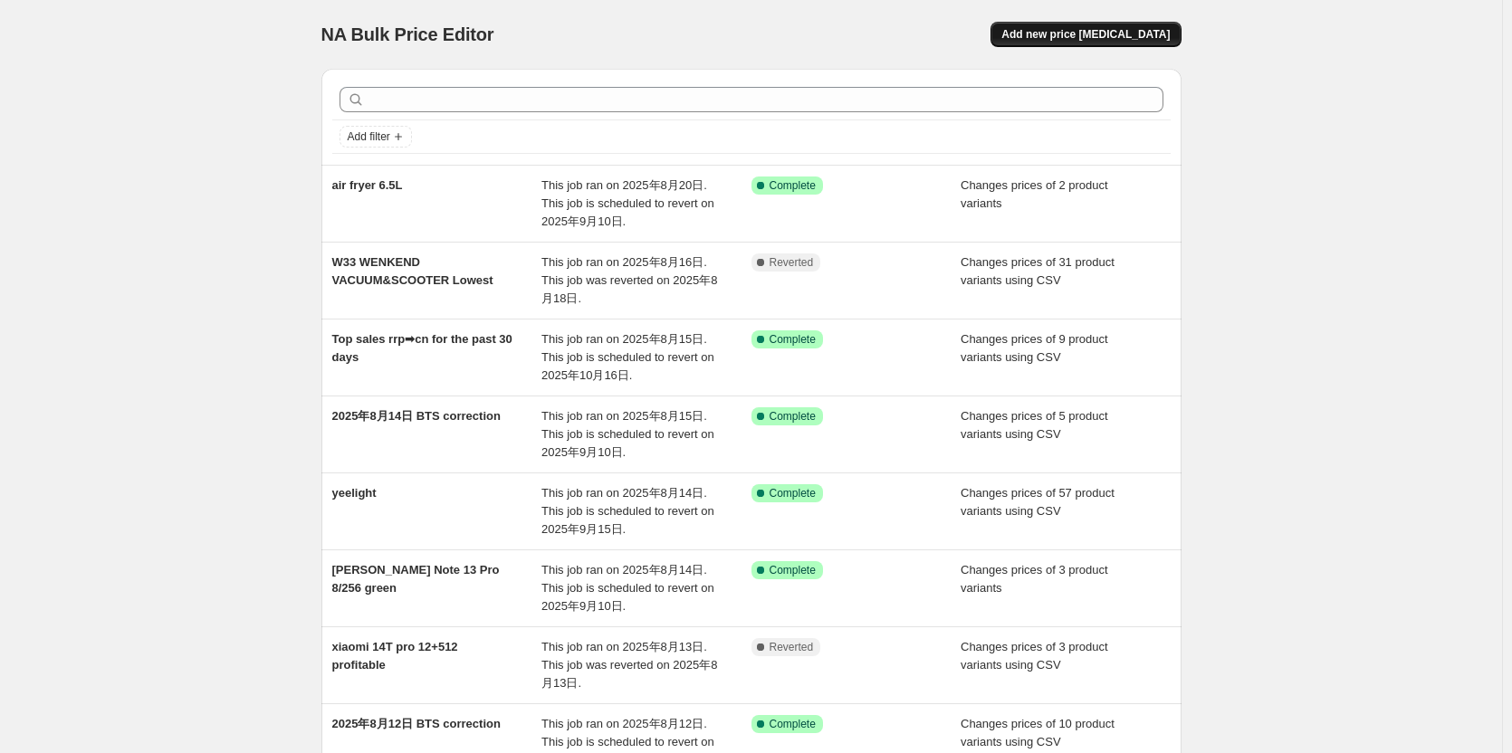
click at [1044, 34] on span "Add new price [MEDICAL_DATA]" at bounding box center [1085, 34] width 168 height 14
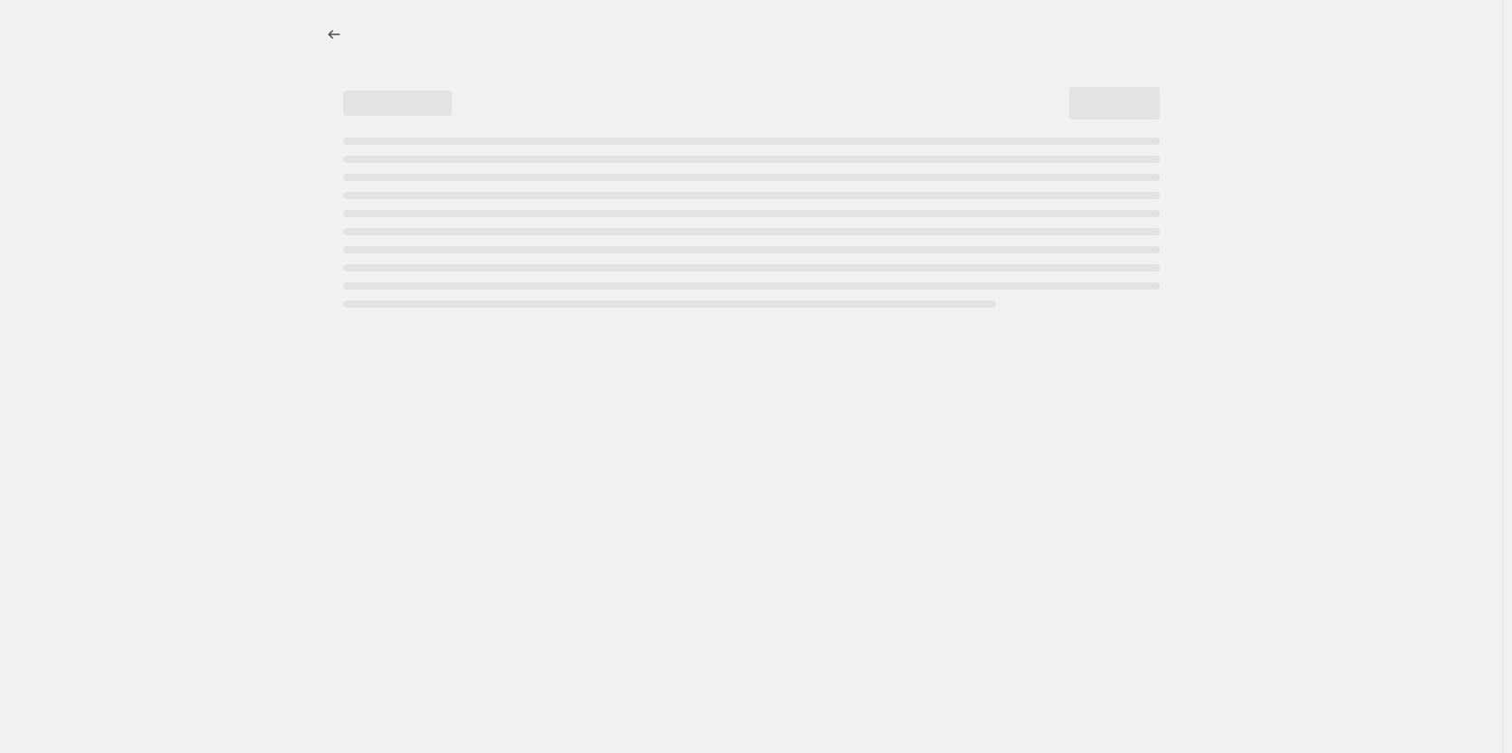
select select "percentage"
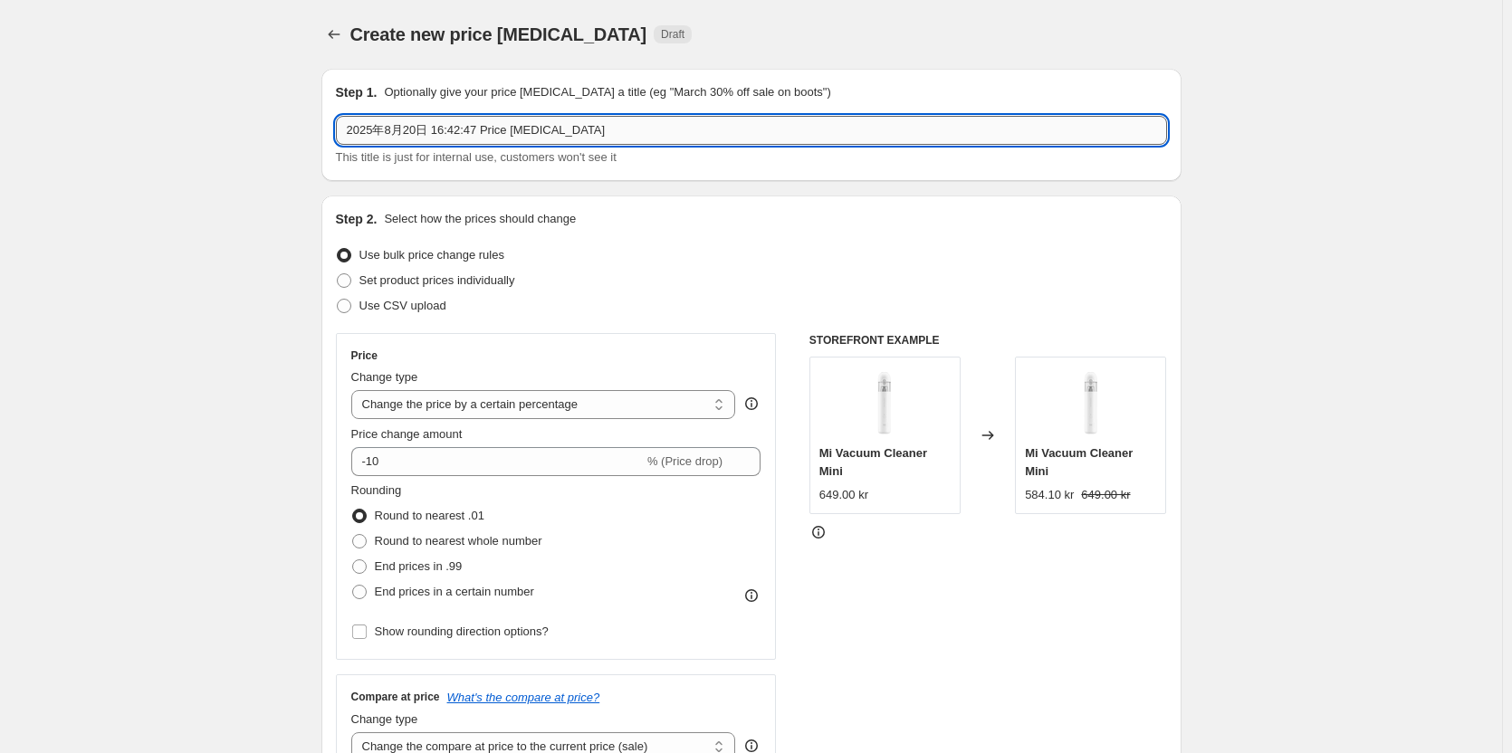
click at [587, 124] on input "2025年8月20日 16:42:47 Price [MEDICAL_DATA]" at bounding box center [751, 130] width 831 height 29
drag, startPoint x: 616, startPoint y: 125, endPoint x: -49, endPoint y: 124, distance: 664.4
click at [0, 124] on html "Home Settings Plans Skip to content Create new price [MEDICAL_DATA]. This page …" at bounding box center [756, 376] width 1512 height 753
paste input "Xiaomi Electric Scooter 4 Lite (2nd Gen) NE"
type input "Xiaomi Electric Scooter 4 Lite (2nd Gen)"
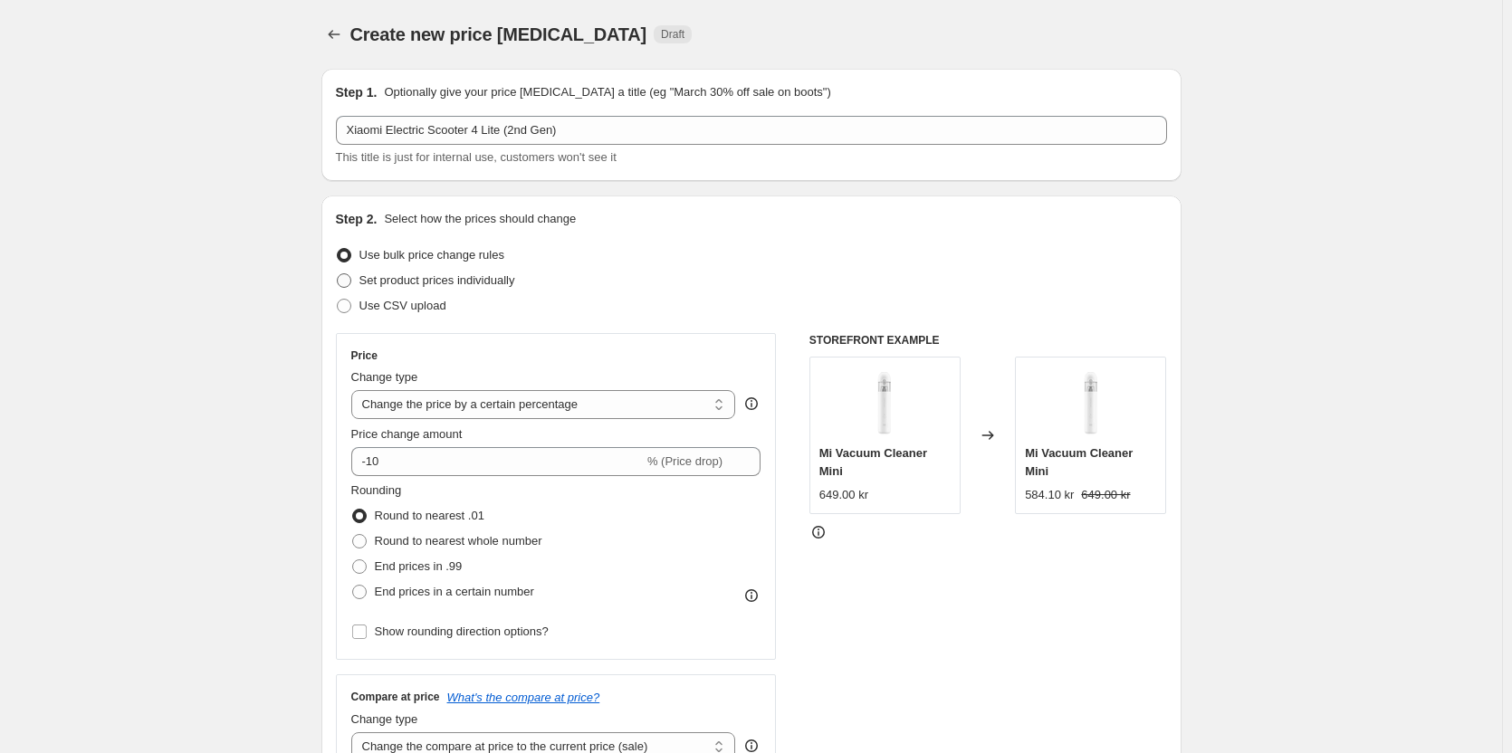
click at [484, 283] on span "Set product prices individually" at bounding box center [437, 280] width 156 height 14
click at [338, 274] on input "Set product prices individually" at bounding box center [337, 273] width 1 height 1
radio input "true"
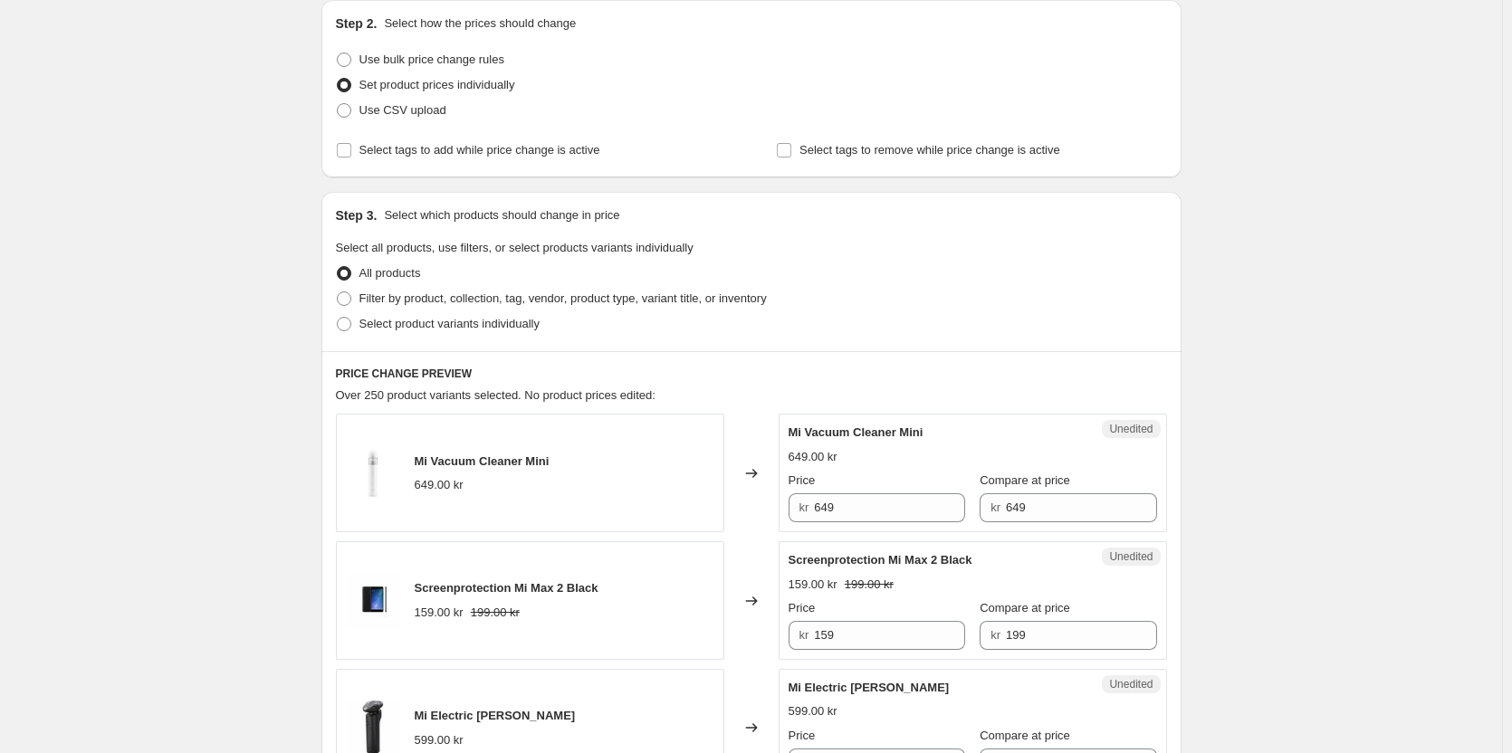
scroll to position [272, 0]
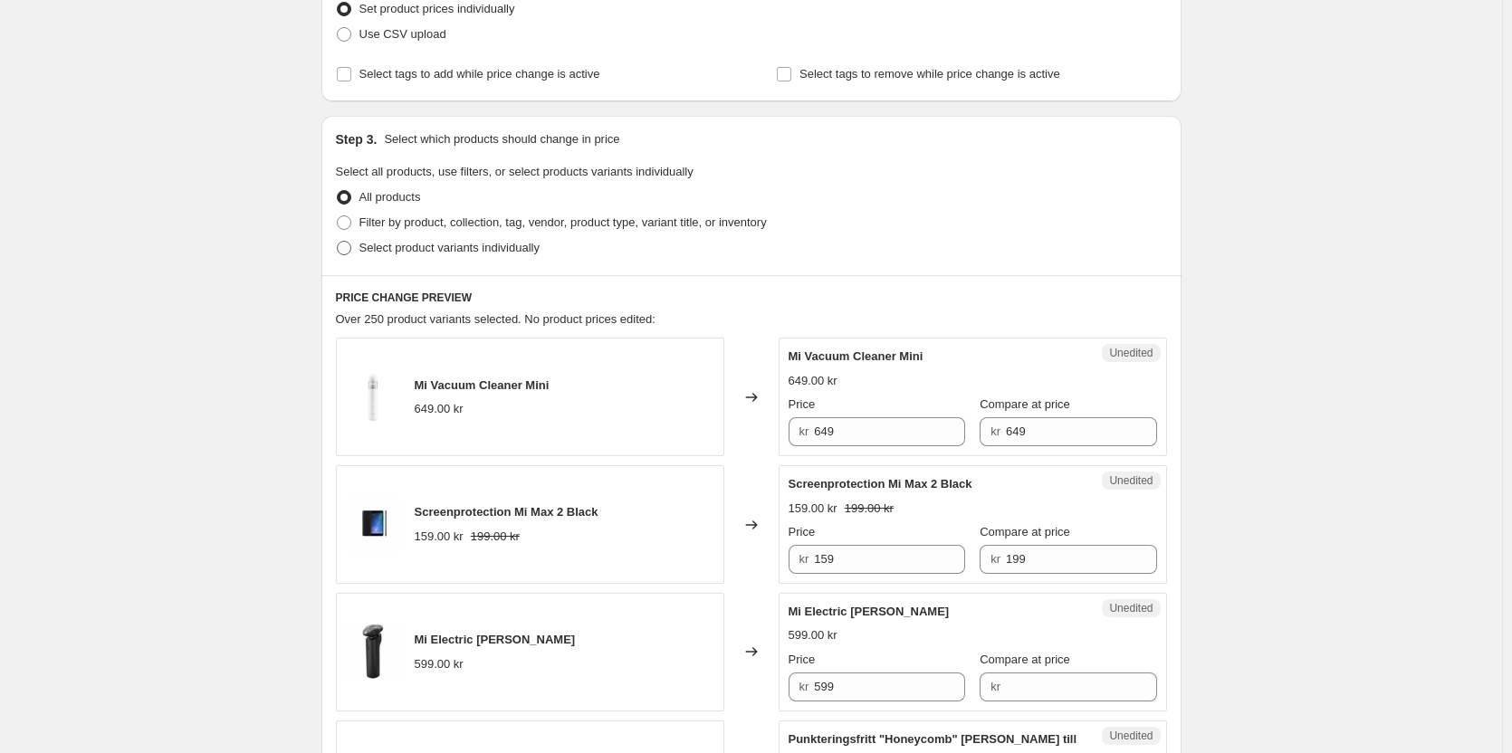
click at [499, 248] on span "Select product variants individually" at bounding box center [449, 248] width 180 height 14
click at [338, 242] on input "Select product variants individually" at bounding box center [337, 241] width 1 height 1
radio input "true"
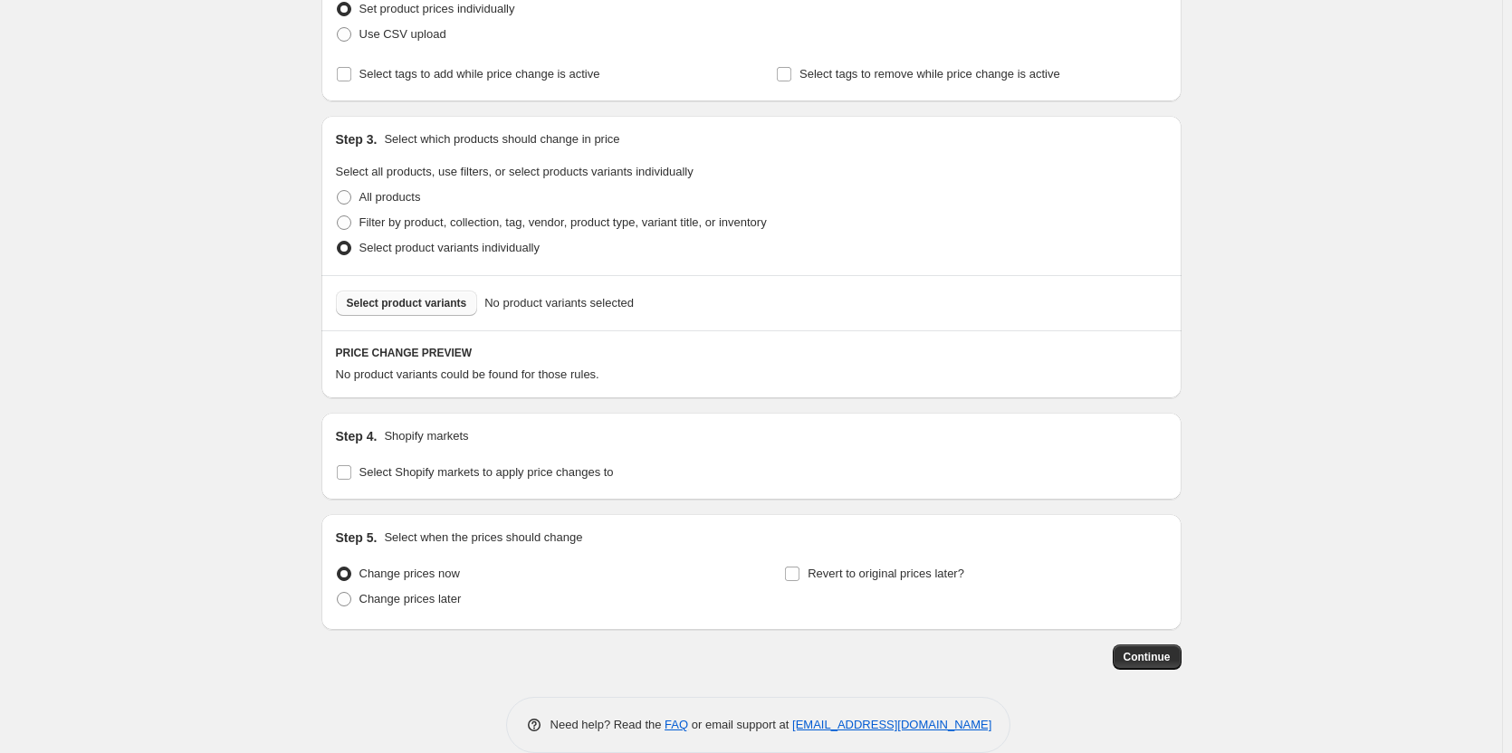
click at [443, 303] on span "Select product variants" at bounding box center [407, 303] width 120 height 14
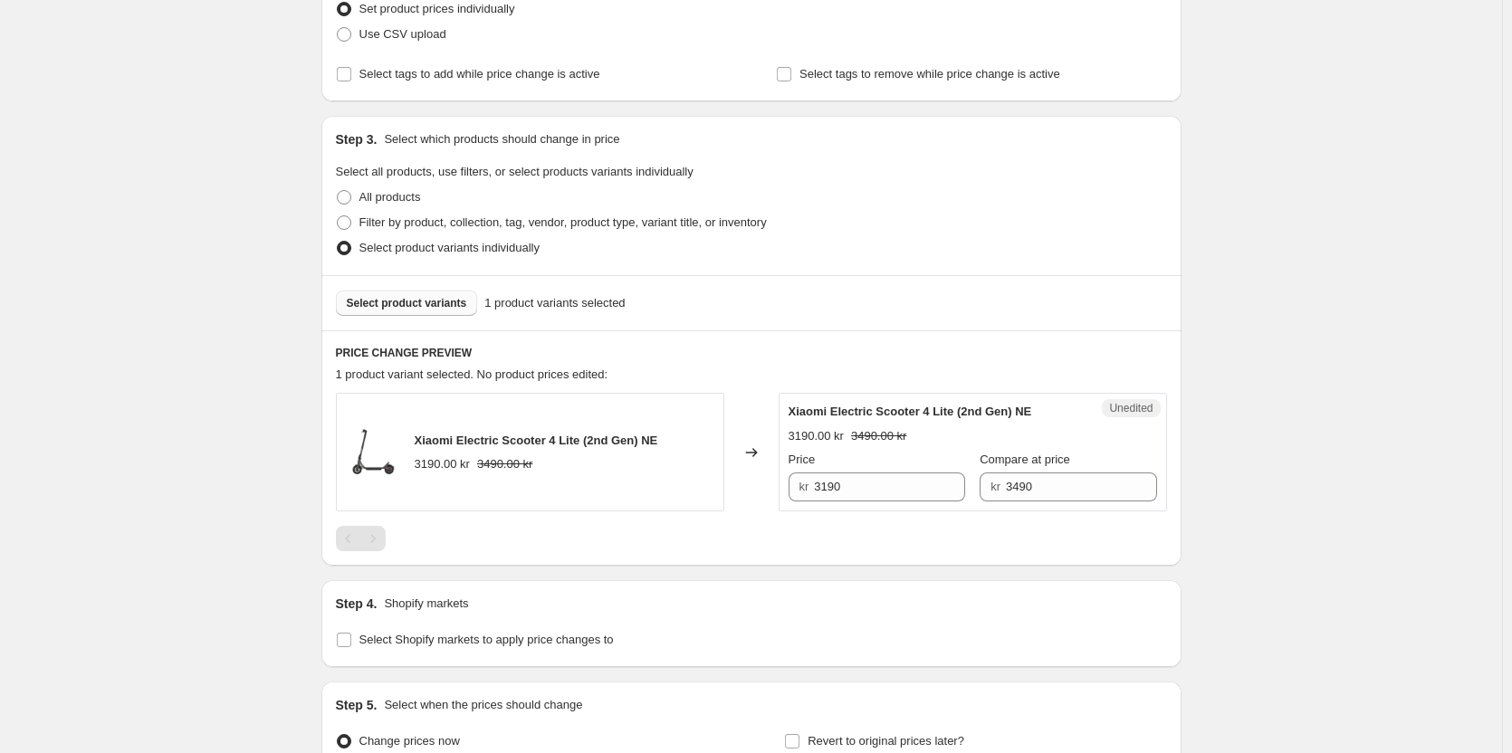
click at [436, 304] on span "Select product variants" at bounding box center [407, 303] width 120 height 14
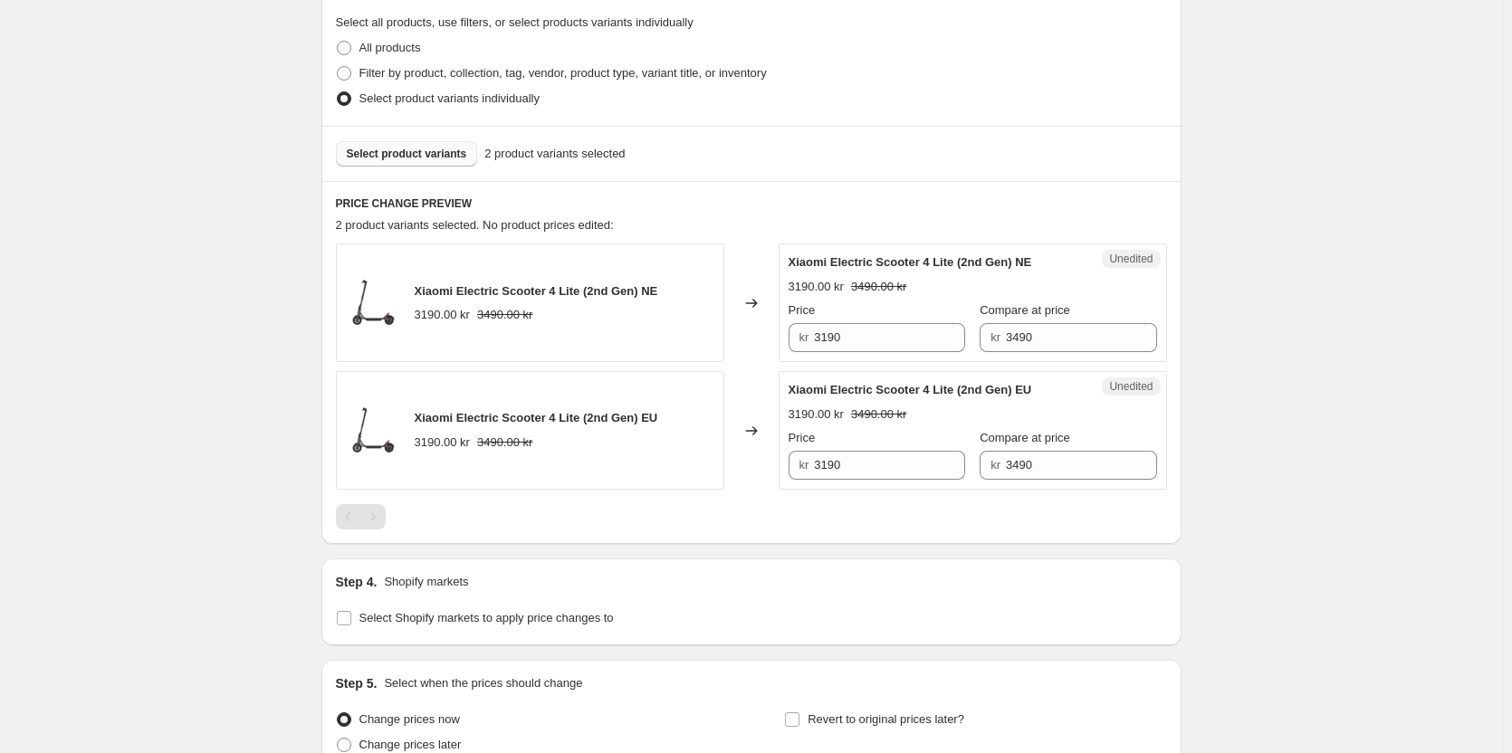
scroll to position [453, 0]
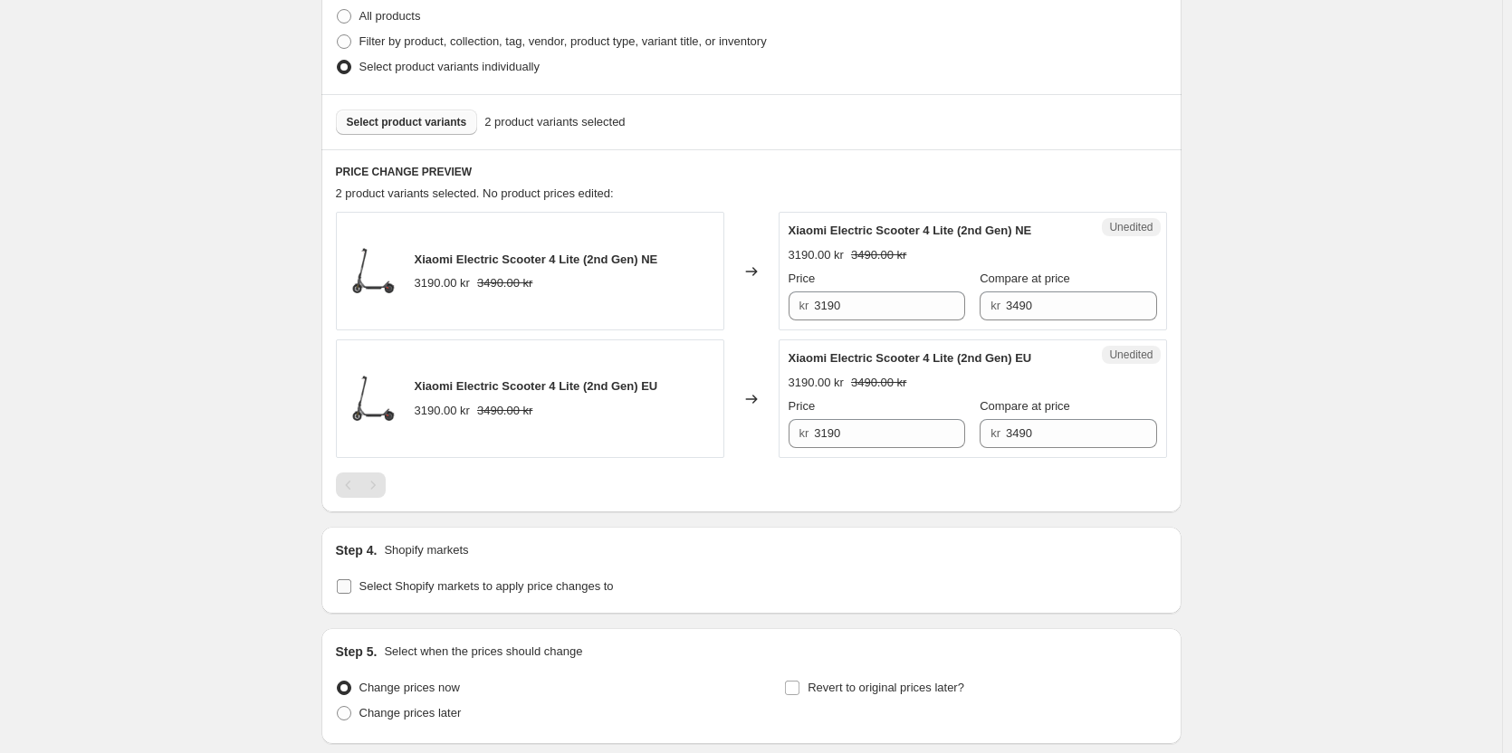
click at [438, 588] on span "Select Shopify markets to apply price changes to" at bounding box center [486, 586] width 254 height 14
click at [351, 588] on input "Select Shopify markets to apply price changes to" at bounding box center [344, 586] width 14 height 14
checkbox input "true"
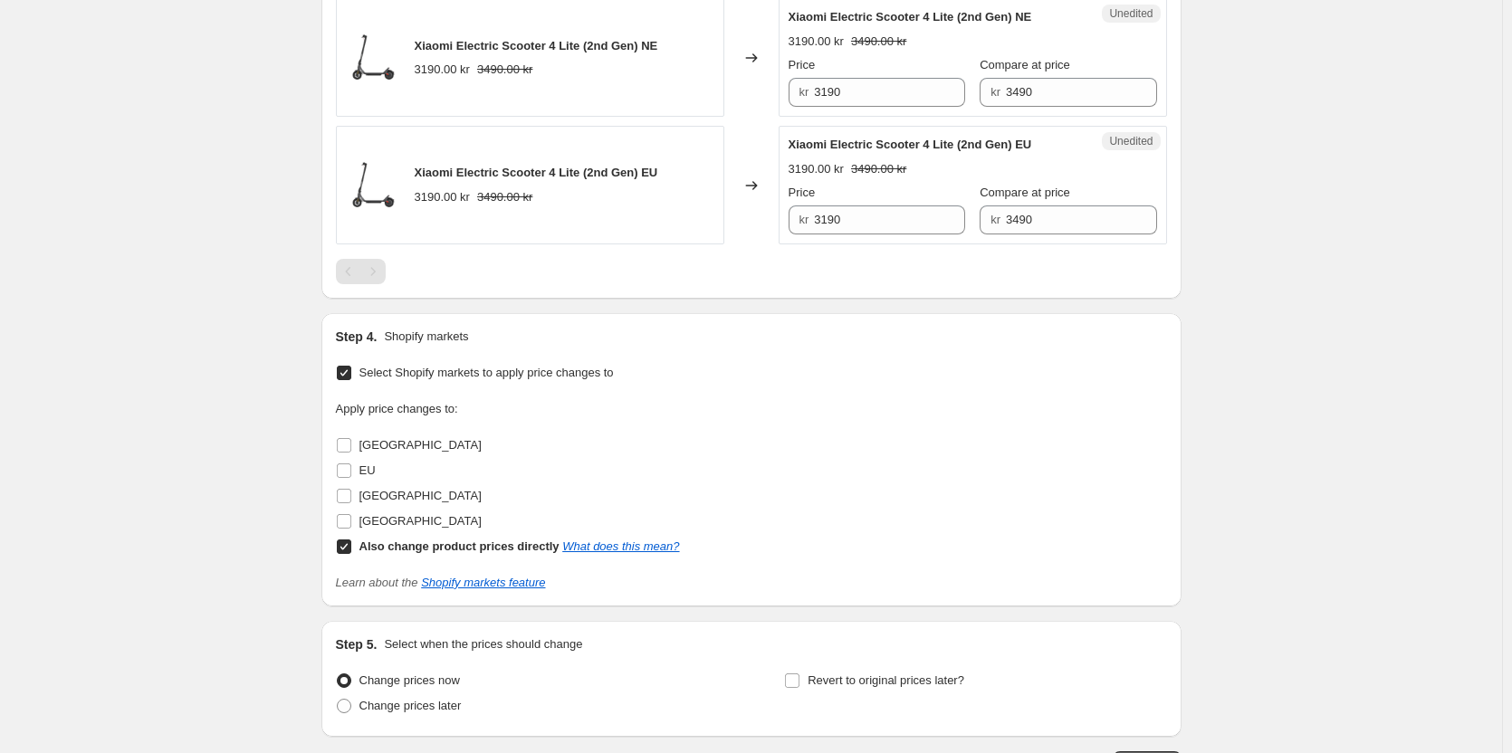
scroll to position [724, 0]
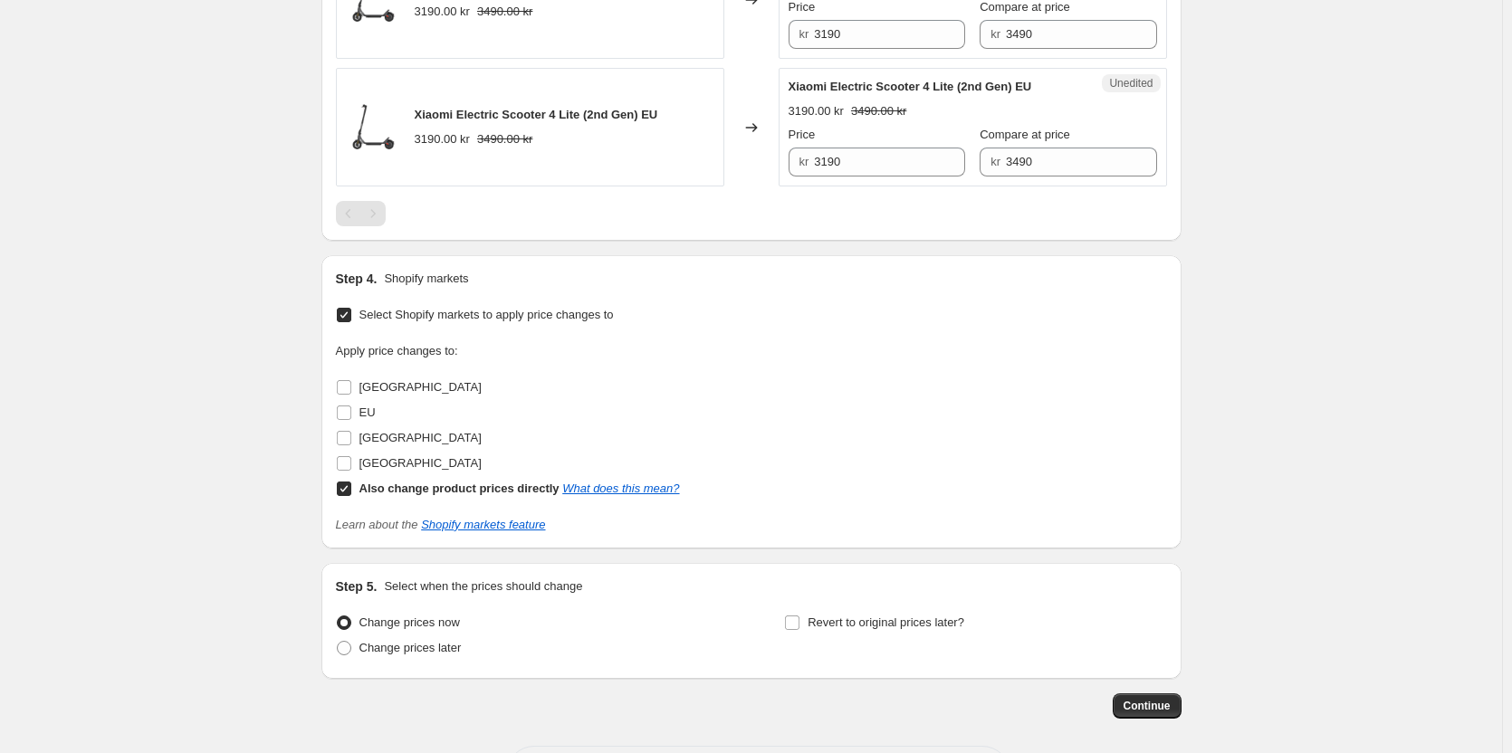
click at [398, 389] on span "[GEOGRAPHIC_DATA]" at bounding box center [420, 387] width 122 height 14
click at [351, 389] on input "[GEOGRAPHIC_DATA]" at bounding box center [344, 387] width 14 height 14
checkbox input "true"
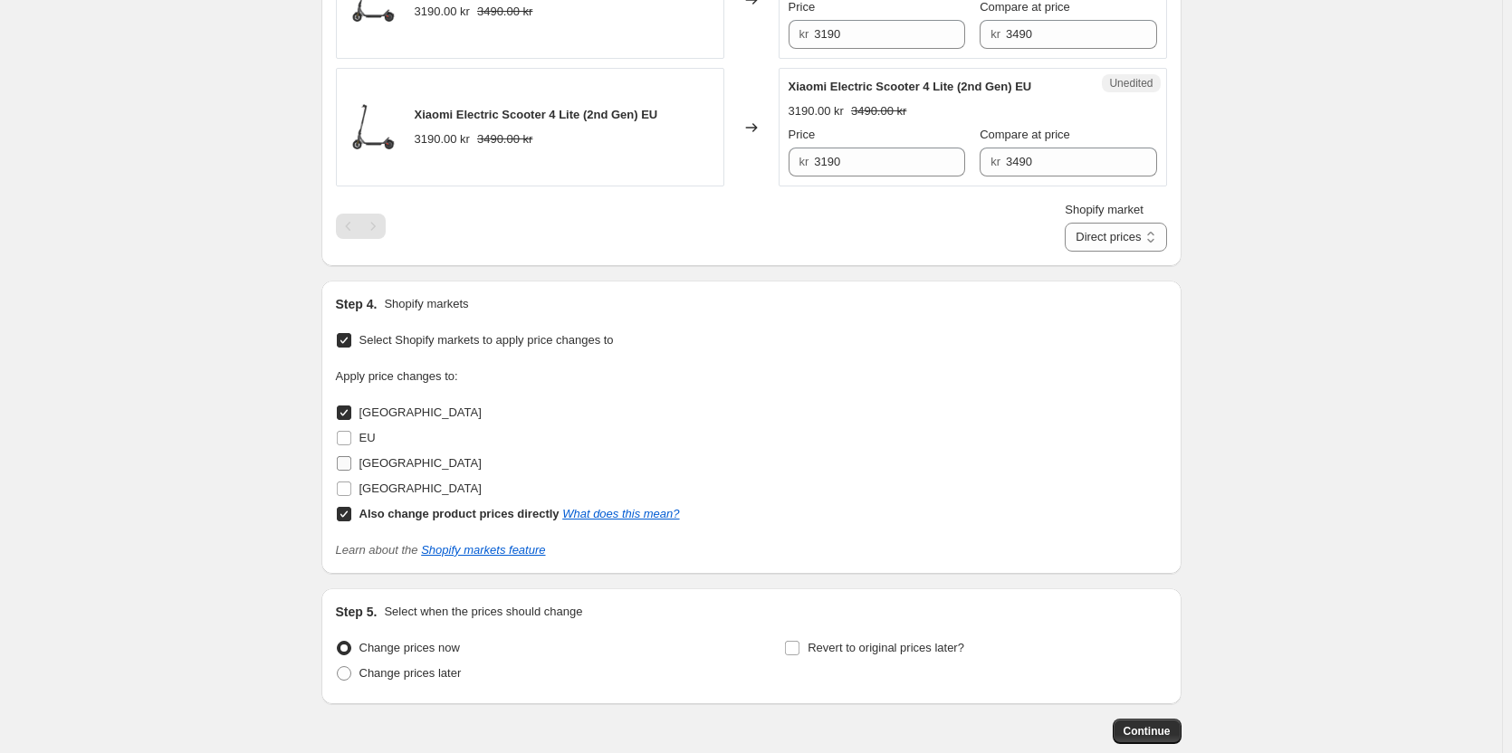
click at [378, 458] on span "[GEOGRAPHIC_DATA]" at bounding box center [420, 463] width 122 height 14
click at [351, 458] on input "[GEOGRAPHIC_DATA]" at bounding box center [344, 463] width 14 height 14
checkbox input "true"
click at [387, 481] on span "[GEOGRAPHIC_DATA]" at bounding box center [420, 489] width 122 height 18
click at [351, 482] on input "[GEOGRAPHIC_DATA]" at bounding box center [344, 489] width 14 height 14
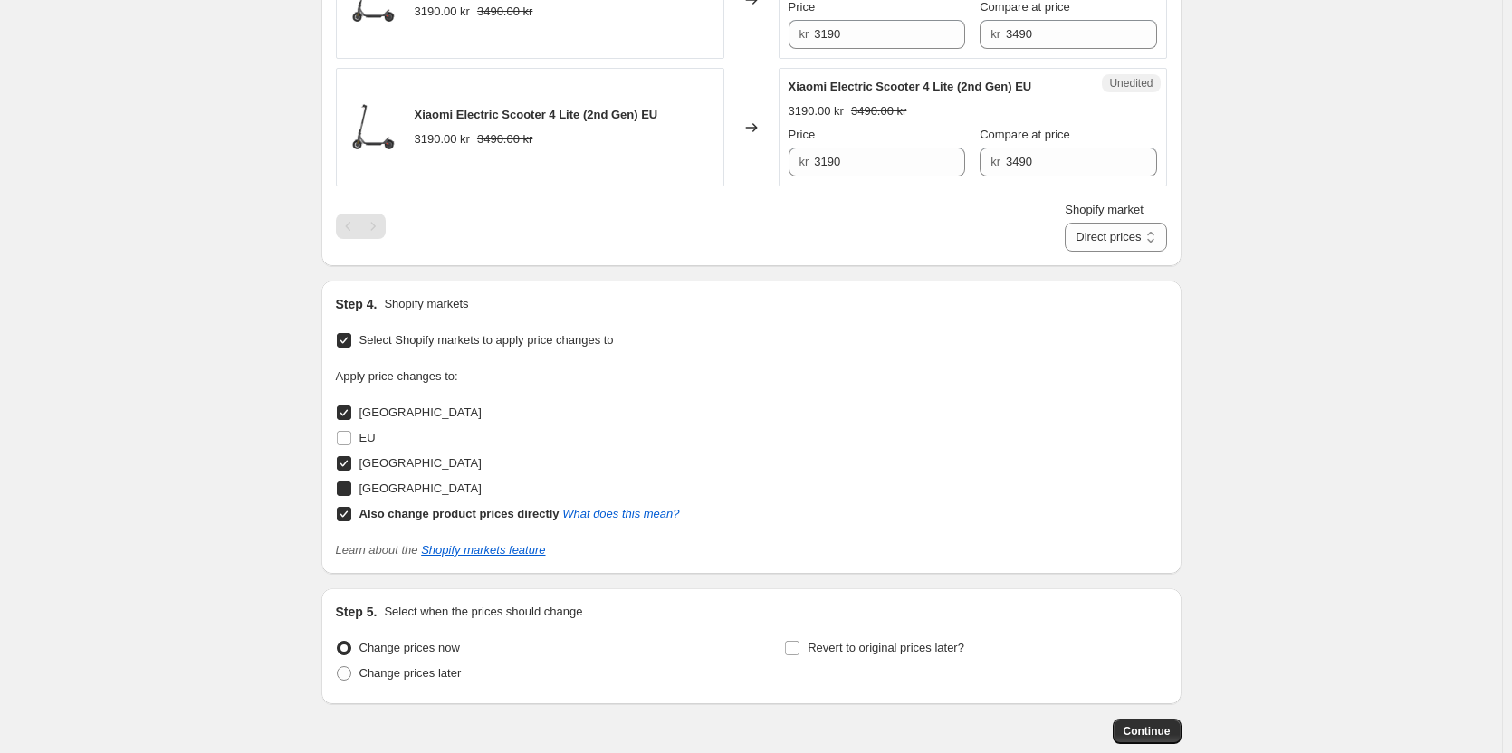
checkbox input "true"
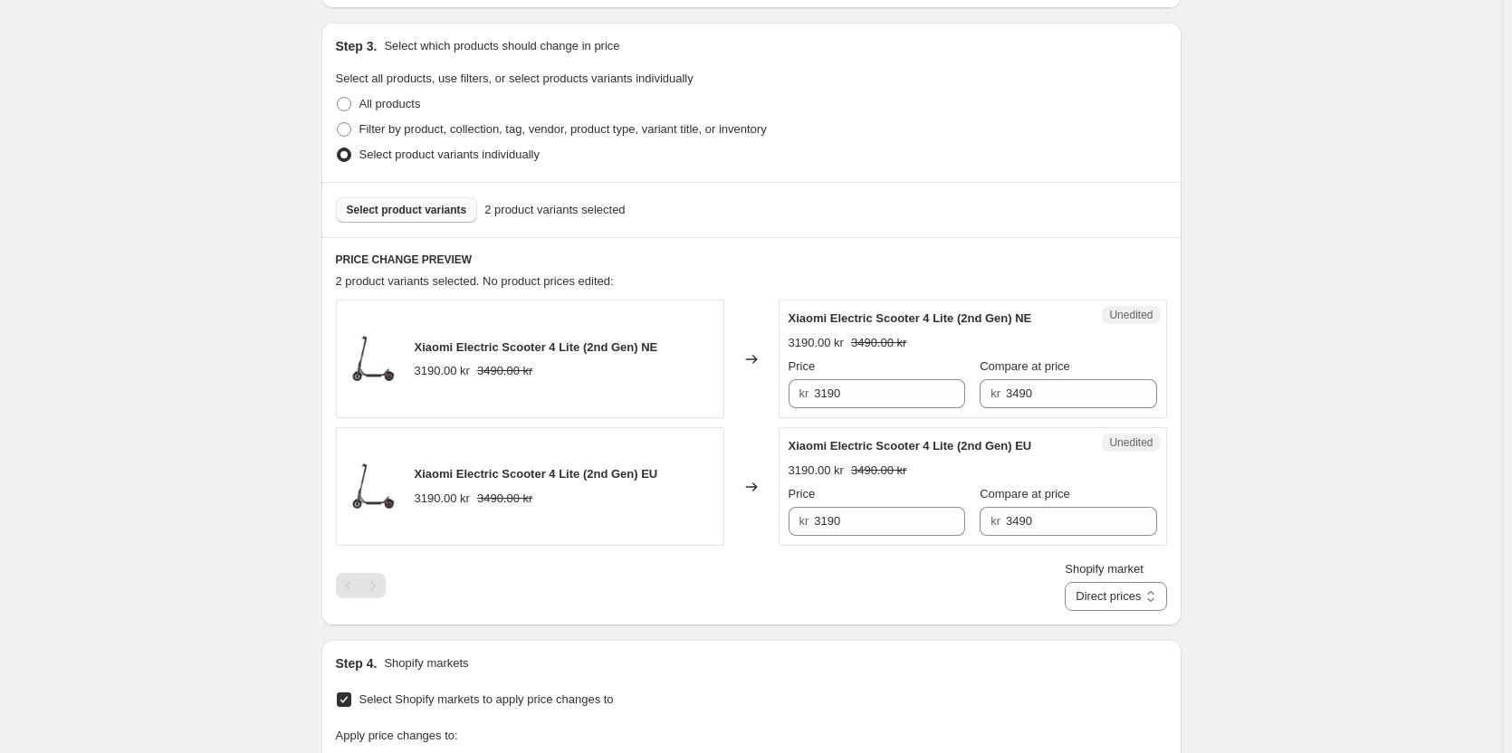
scroll to position [362, 0]
click at [1150, 598] on select "Direct prices [GEOGRAPHIC_DATA] [GEOGRAPHIC_DATA] [GEOGRAPHIC_DATA]" at bounding box center [1114, 599] width 101 height 29
select select "855048421"
click at [1085, 614] on select "Direct prices [GEOGRAPHIC_DATA] [GEOGRAPHIC_DATA] [GEOGRAPHIC_DATA]" at bounding box center [1114, 599] width 101 height 29
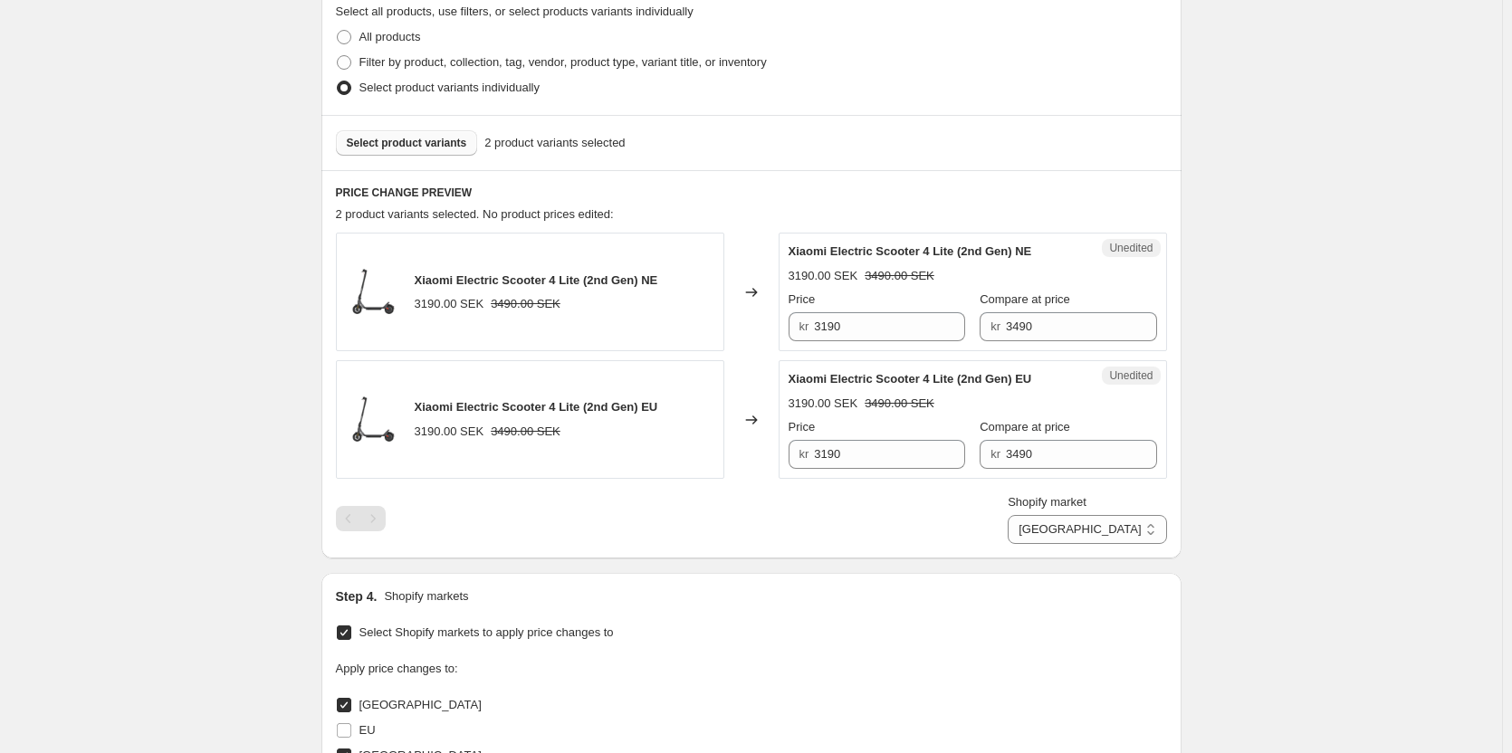
scroll to position [453, 0]
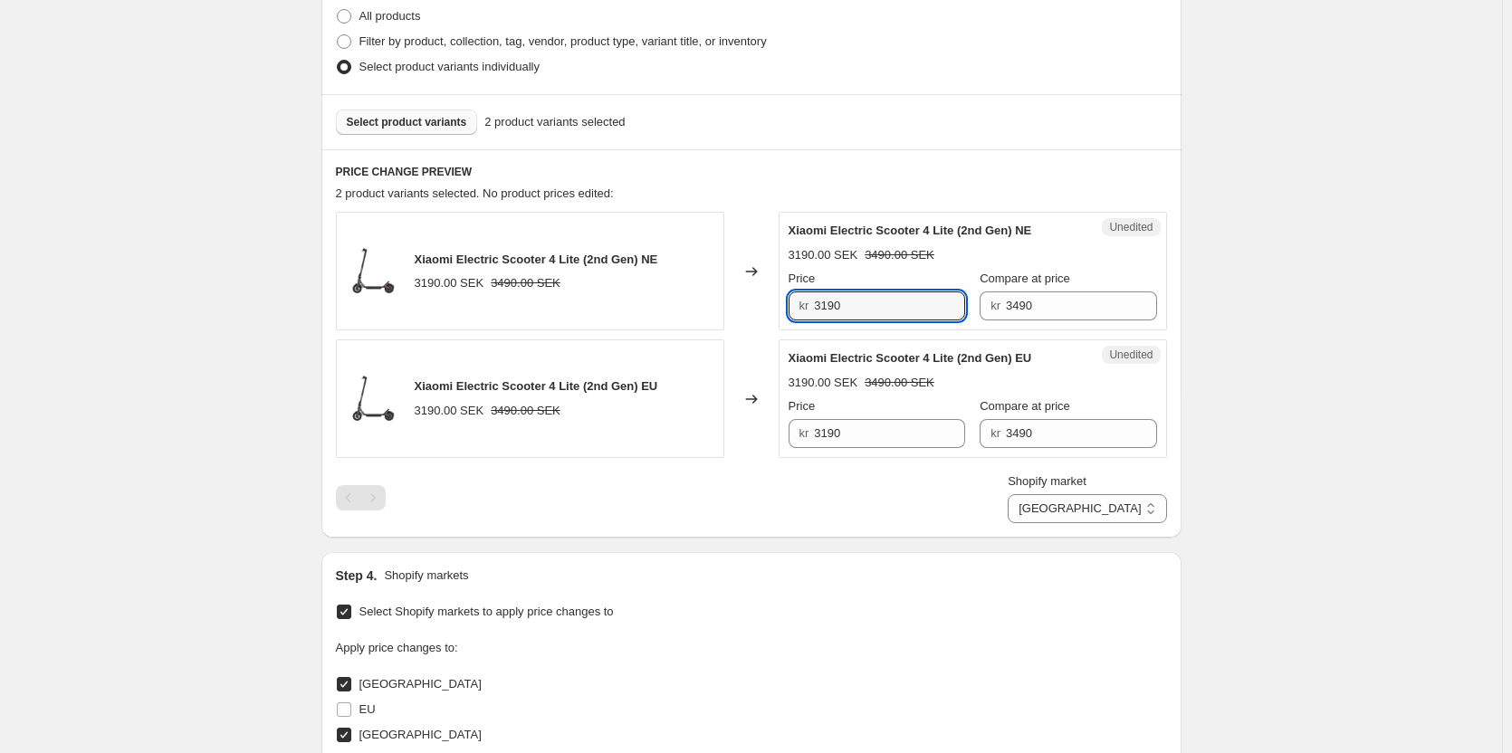
drag, startPoint x: 877, startPoint y: 301, endPoint x: 750, endPoint y: 292, distance: 127.0
click at [751, 300] on div "Xiaomi Electric Scooter 4 Lite (2nd Gen) NE 3190.00 SEK 3490.00 SEK Changed to …" at bounding box center [751, 271] width 831 height 119
type input "2990"
click at [869, 520] on div "Shopify market Direct prices [GEOGRAPHIC_DATA] [GEOGRAPHIC_DATA] [GEOGRAPHIC_DA…" at bounding box center [751, 498] width 831 height 51
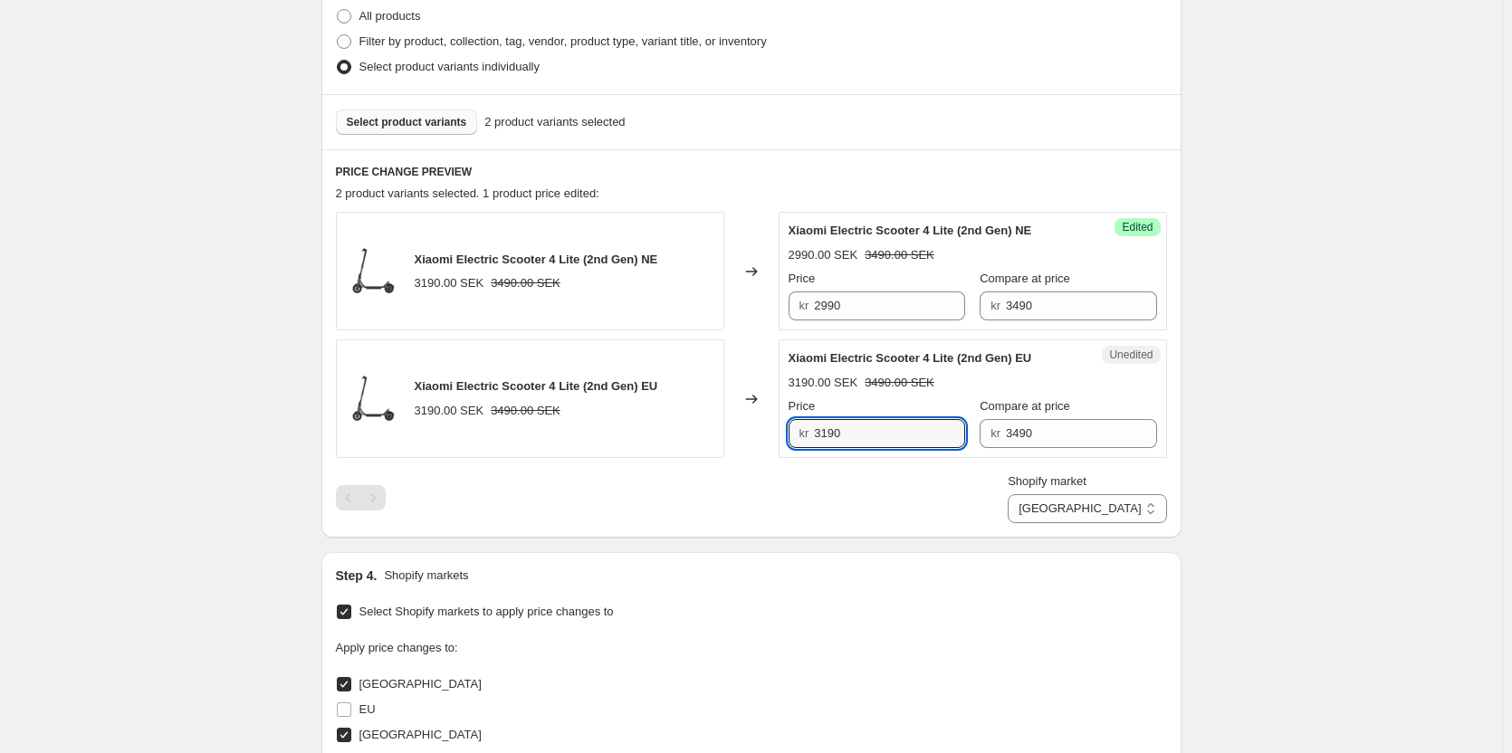
drag, startPoint x: 871, startPoint y: 436, endPoint x: 804, endPoint y: 432, distance: 67.1
click at [804, 432] on div "kr 3190" at bounding box center [876, 433] width 177 height 29
type input "2990"
click at [844, 493] on div "Shopify market Direct prices [GEOGRAPHIC_DATA] [GEOGRAPHIC_DATA] [GEOGRAPHIC_DA…" at bounding box center [751, 498] width 831 height 51
click at [1122, 516] on select "Direct prices [GEOGRAPHIC_DATA] [GEOGRAPHIC_DATA] [GEOGRAPHIC_DATA]" at bounding box center [1086, 508] width 158 height 29
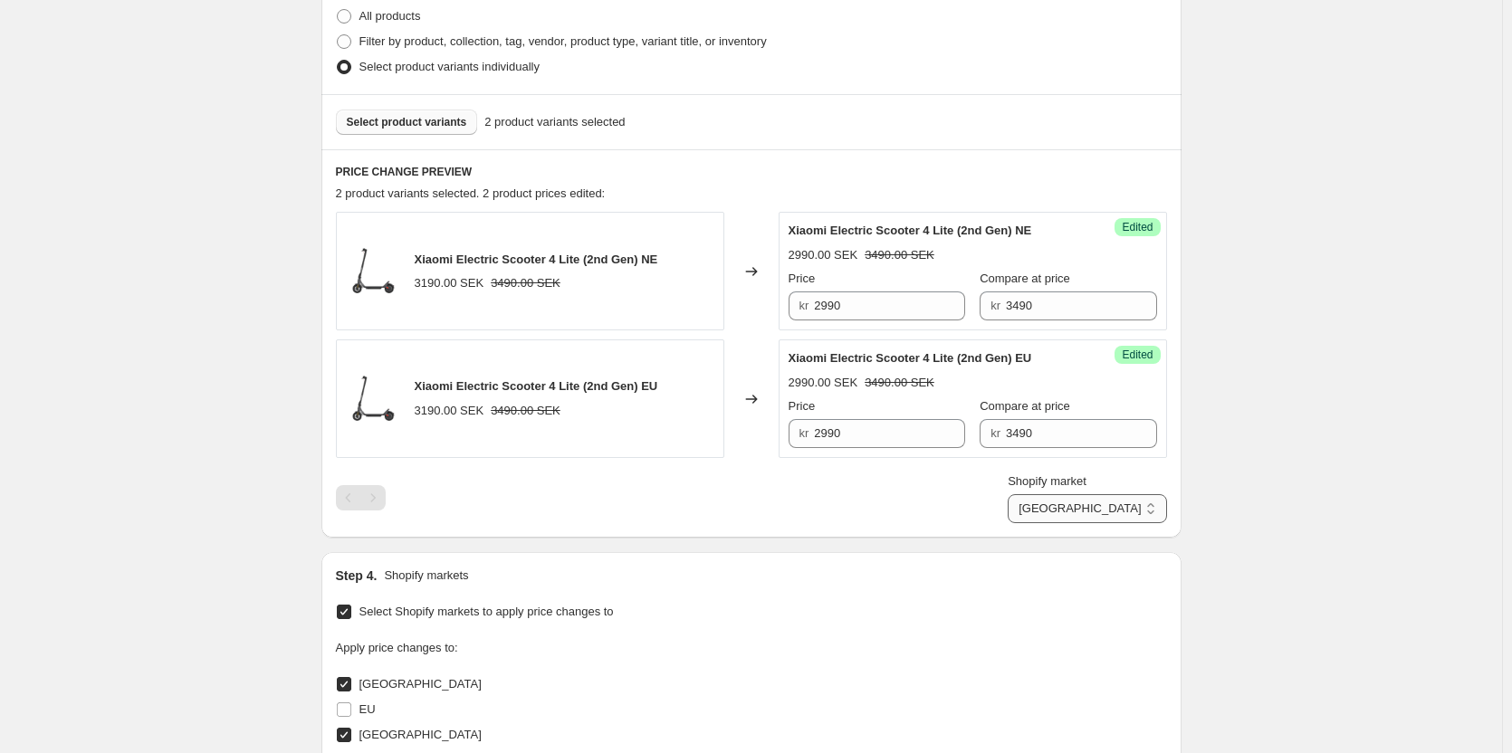
select select "13296369893"
click at [1084, 523] on select "Direct prices [GEOGRAPHIC_DATA] [GEOGRAPHIC_DATA] [GEOGRAPHIC_DATA]" at bounding box center [1086, 508] width 158 height 29
click at [883, 297] on div "Price kr 1990 Compare at price kr 2299" at bounding box center [972, 295] width 368 height 51
type input "2390"
click at [951, 482] on div "Shopify market Direct prices [GEOGRAPHIC_DATA] [GEOGRAPHIC_DATA] [GEOGRAPHIC_DA…" at bounding box center [751, 498] width 831 height 51
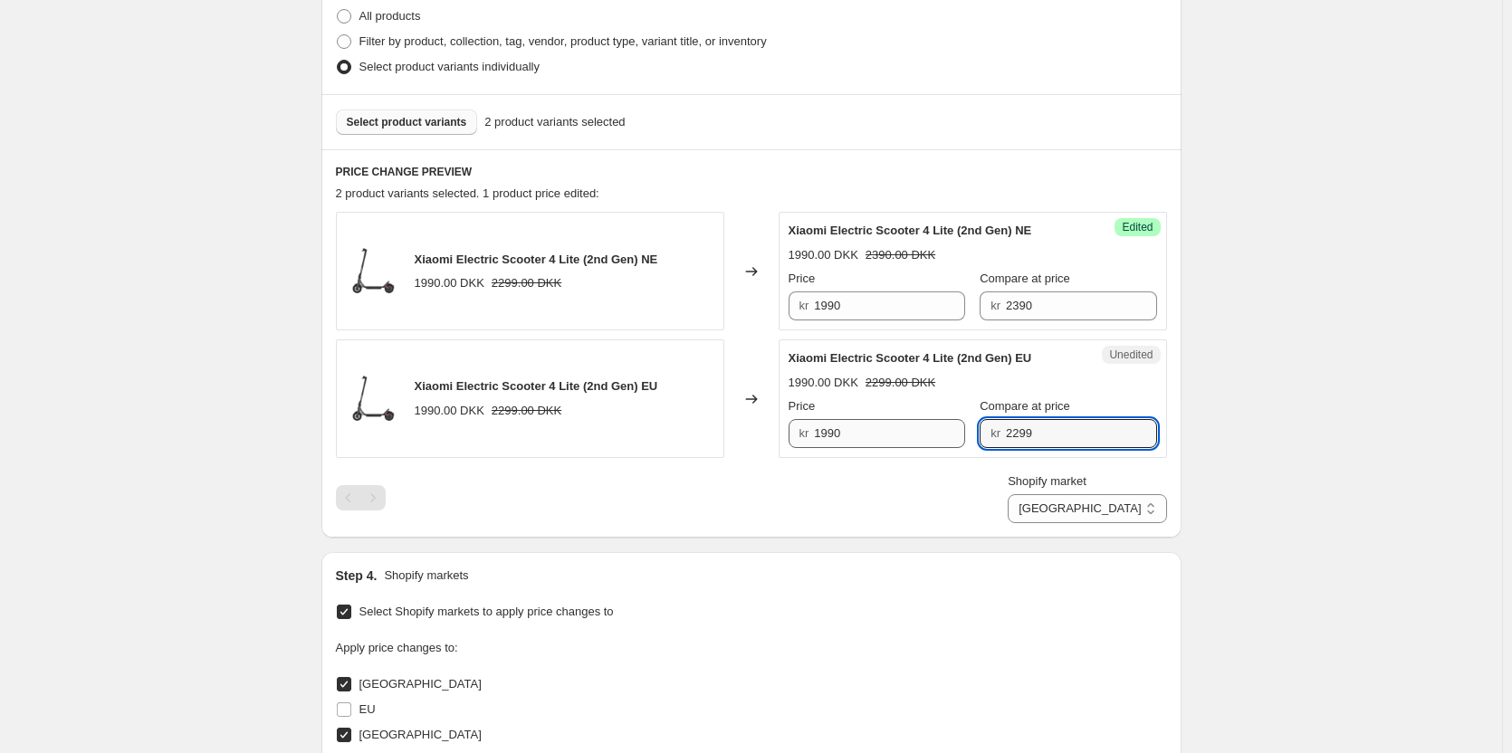
drag, startPoint x: 1030, startPoint y: 437, endPoint x: 917, endPoint y: 427, distance: 113.6
click at [916, 427] on div "Price kr 1990 Compare at price kr 2299" at bounding box center [972, 422] width 368 height 51
type input "2390"
click at [980, 484] on div "Shopify market Direct prices [GEOGRAPHIC_DATA] [GEOGRAPHIC_DATA] [GEOGRAPHIC_DA…" at bounding box center [751, 498] width 831 height 51
click at [1129, 511] on select "Direct prices [GEOGRAPHIC_DATA] [GEOGRAPHIC_DATA] [GEOGRAPHIC_DATA]" at bounding box center [1086, 508] width 158 height 29
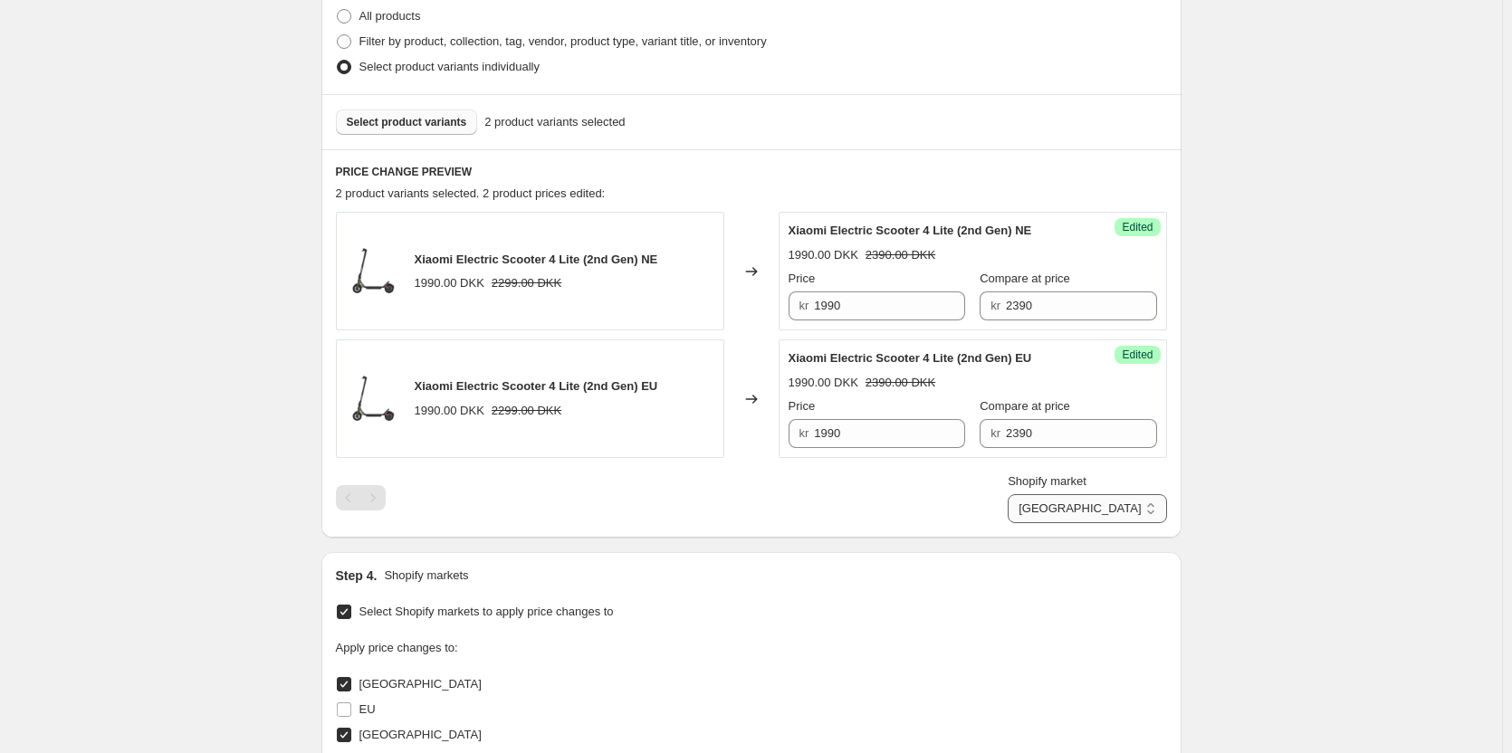
select select "55491821903"
click at [1085, 523] on select "Direct prices [GEOGRAPHIC_DATA] [GEOGRAPHIC_DATA] [GEOGRAPHIC_DATA]" at bounding box center [1086, 508] width 158 height 29
drag, startPoint x: 853, startPoint y: 305, endPoint x: 618, endPoint y: 306, distance: 234.4
click at [618, 306] on div "Xiaomi Electric Scooter 4 Lite (2nd Gen) NE 290.00 EUR 309.00 EUR Changed to Un…" at bounding box center [751, 271] width 831 height 119
type input "269.9"
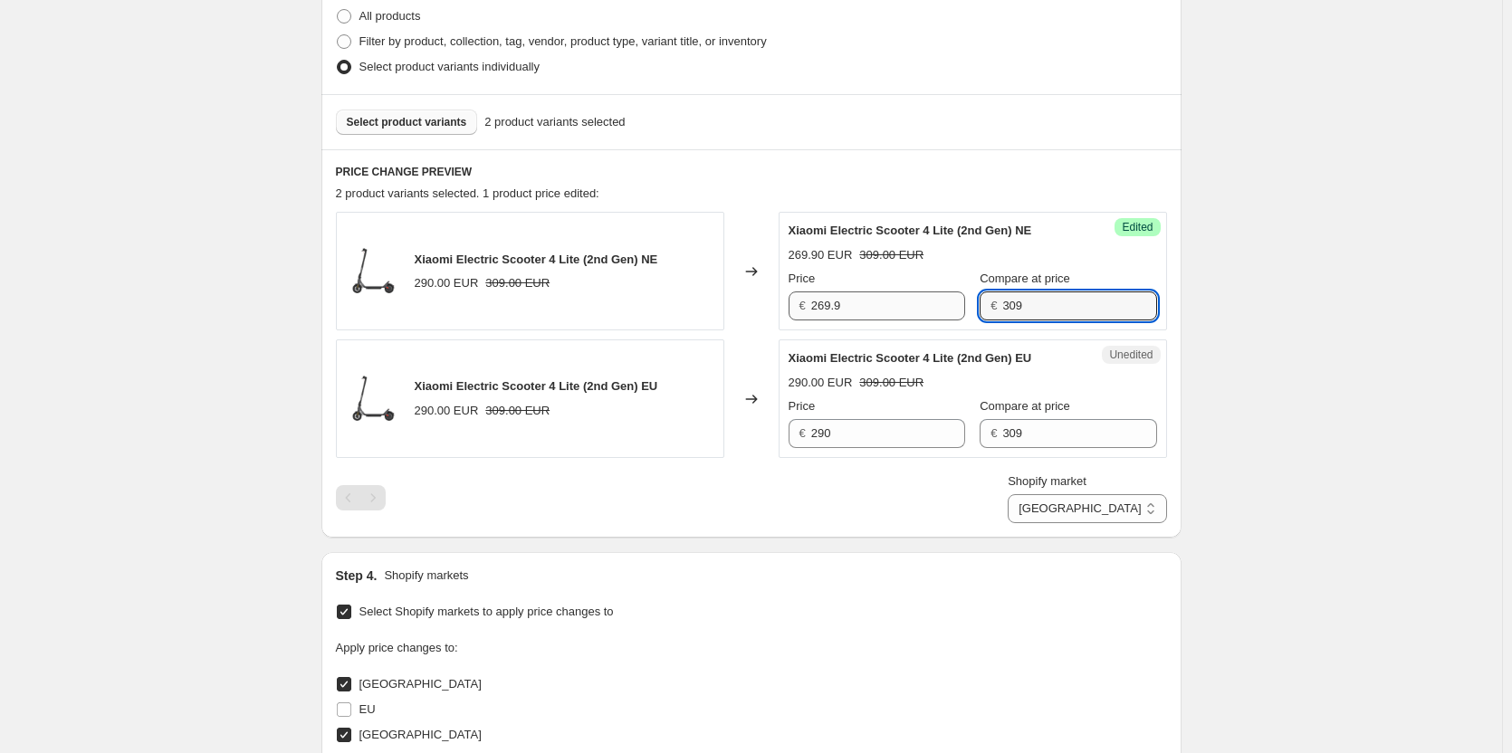
drag, startPoint x: 1049, startPoint y: 304, endPoint x: 882, endPoint y: 318, distance: 168.0
click at [882, 318] on div "Price € 269.9 Compare at price € 309" at bounding box center [972, 295] width 368 height 51
drag, startPoint x: 878, startPoint y: 497, endPoint x: 947, endPoint y: 460, distance: 78.2
click at [879, 496] on div "Shopify market Direct prices [GEOGRAPHIC_DATA] [GEOGRAPHIC_DATA] [GEOGRAPHIC_DA…" at bounding box center [751, 498] width 831 height 51
drag, startPoint x: 1063, startPoint y: 312, endPoint x: 887, endPoint y: 310, distance: 175.6
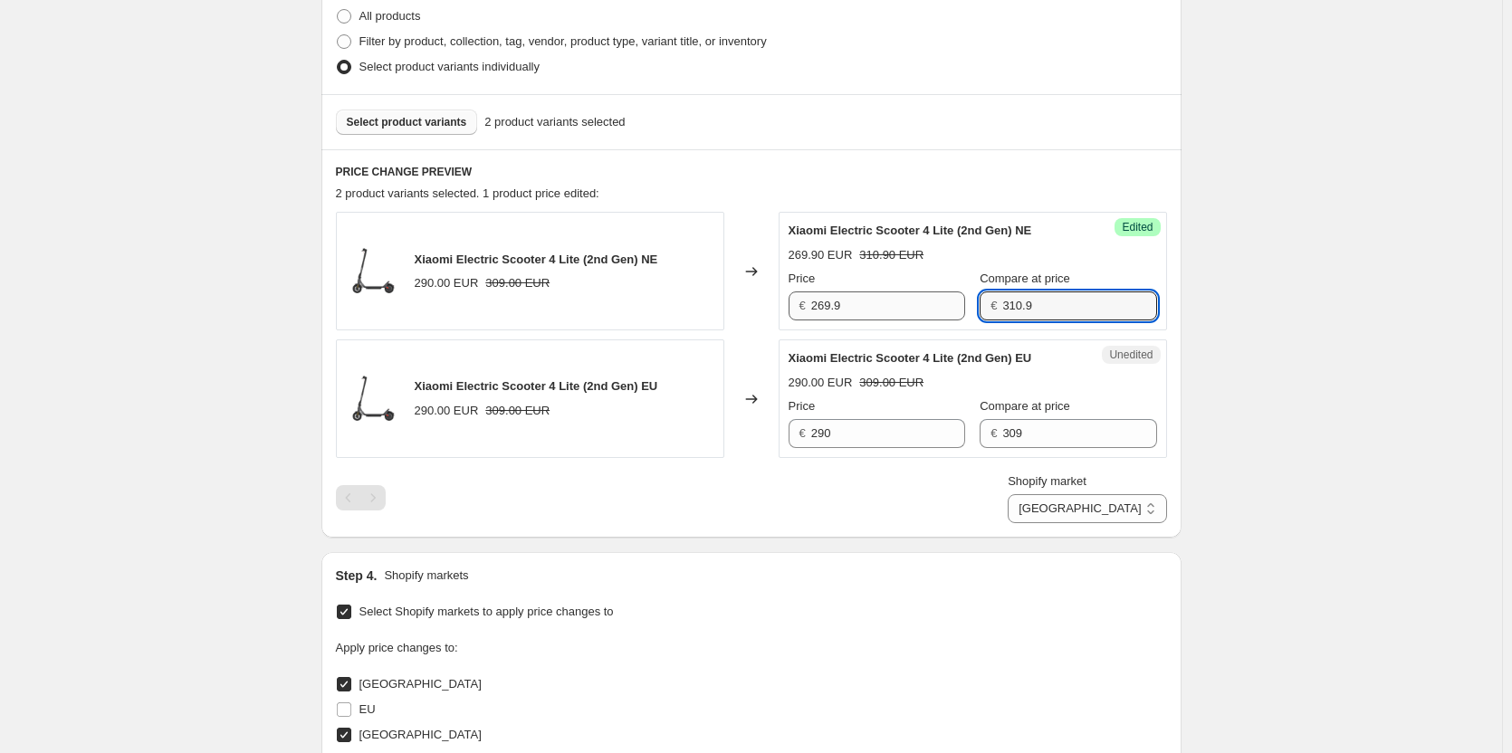
click at [890, 310] on div "Price € 269.9 Compare at price € 310.9" at bounding box center [972, 295] width 368 height 51
type input "309.9"
drag, startPoint x: 918, startPoint y: 496, endPoint x: 906, endPoint y: 479, distance: 20.8
click at [918, 493] on div "Shopify market Direct prices [GEOGRAPHIC_DATA] [GEOGRAPHIC_DATA] [GEOGRAPHIC_DA…" at bounding box center [751, 498] width 831 height 51
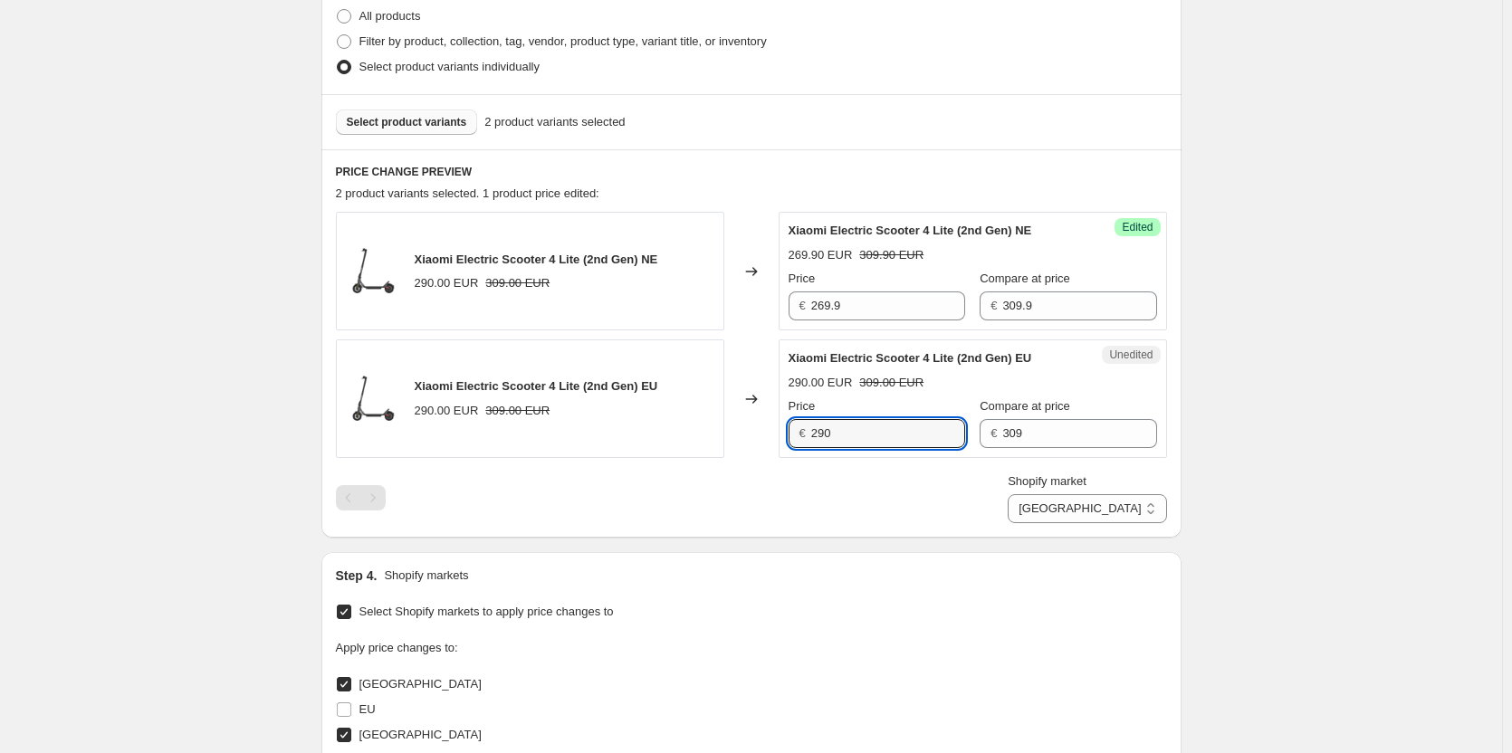
drag, startPoint x: 869, startPoint y: 435, endPoint x: 668, endPoint y: 435, distance: 201.0
click at [668, 435] on div "Xiaomi Electric Scooter 4 Lite (2nd Gen) EU 290.00 EUR 309.00 EUR Changed to Un…" at bounding box center [751, 398] width 831 height 119
type input "269.9"
drag, startPoint x: 852, startPoint y: 466, endPoint x: 1030, endPoint y: 447, distance: 179.3
click at [854, 466] on div "Xiaomi Electric Scooter 4 Lite (2nd Gen) NE 290.00 EUR 309.00 EUR Changed to Su…" at bounding box center [751, 367] width 831 height 311
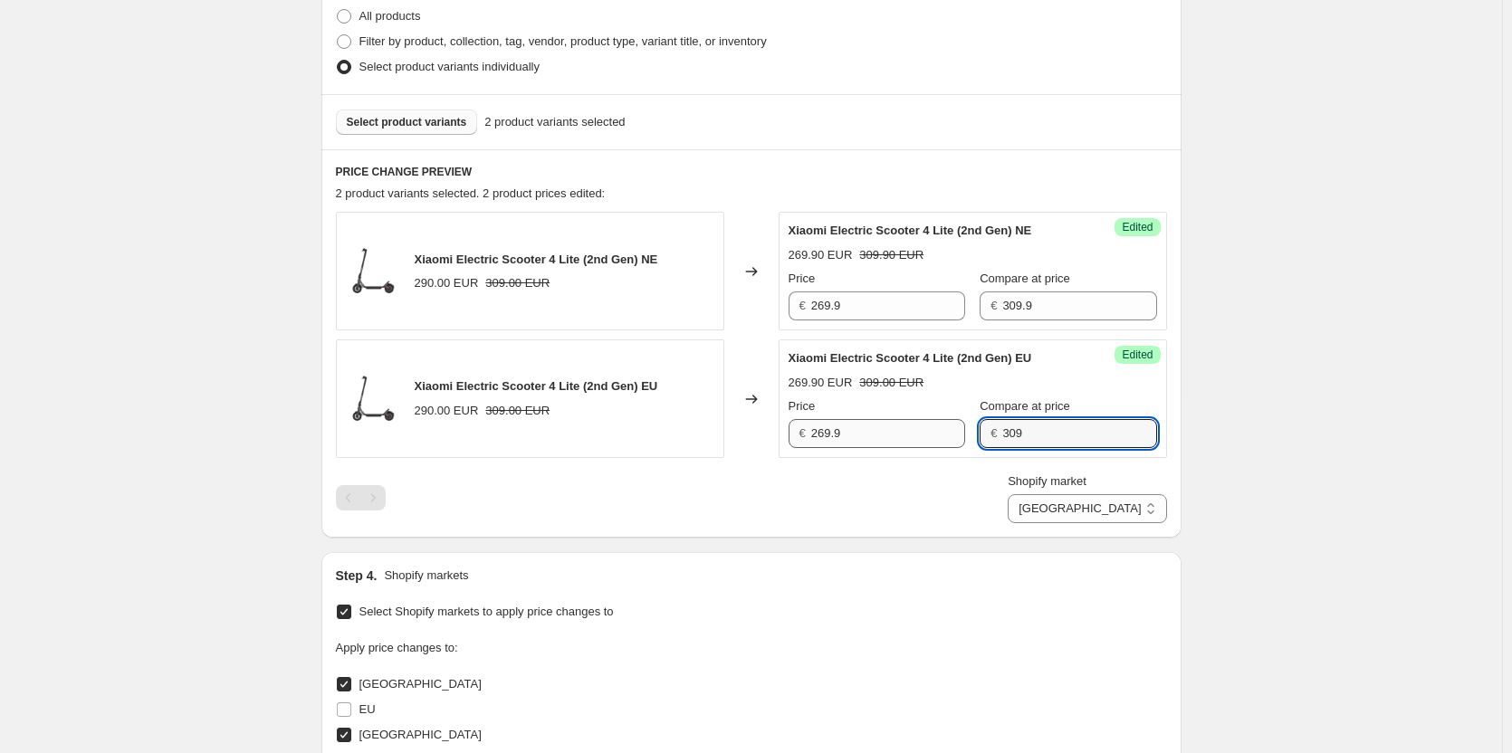
drag, startPoint x: 1045, startPoint y: 437, endPoint x: 887, endPoint y: 434, distance: 158.4
click at [887, 434] on div "Price € 269.9 Compare at price € 309" at bounding box center [972, 422] width 368 height 51
type input "309.9"
click at [900, 479] on div "Shopify market Direct prices [GEOGRAPHIC_DATA] [GEOGRAPHIC_DATA] [GEOGRAPHIC_DA…" at bounding box center [751, 498] width 831 height 51
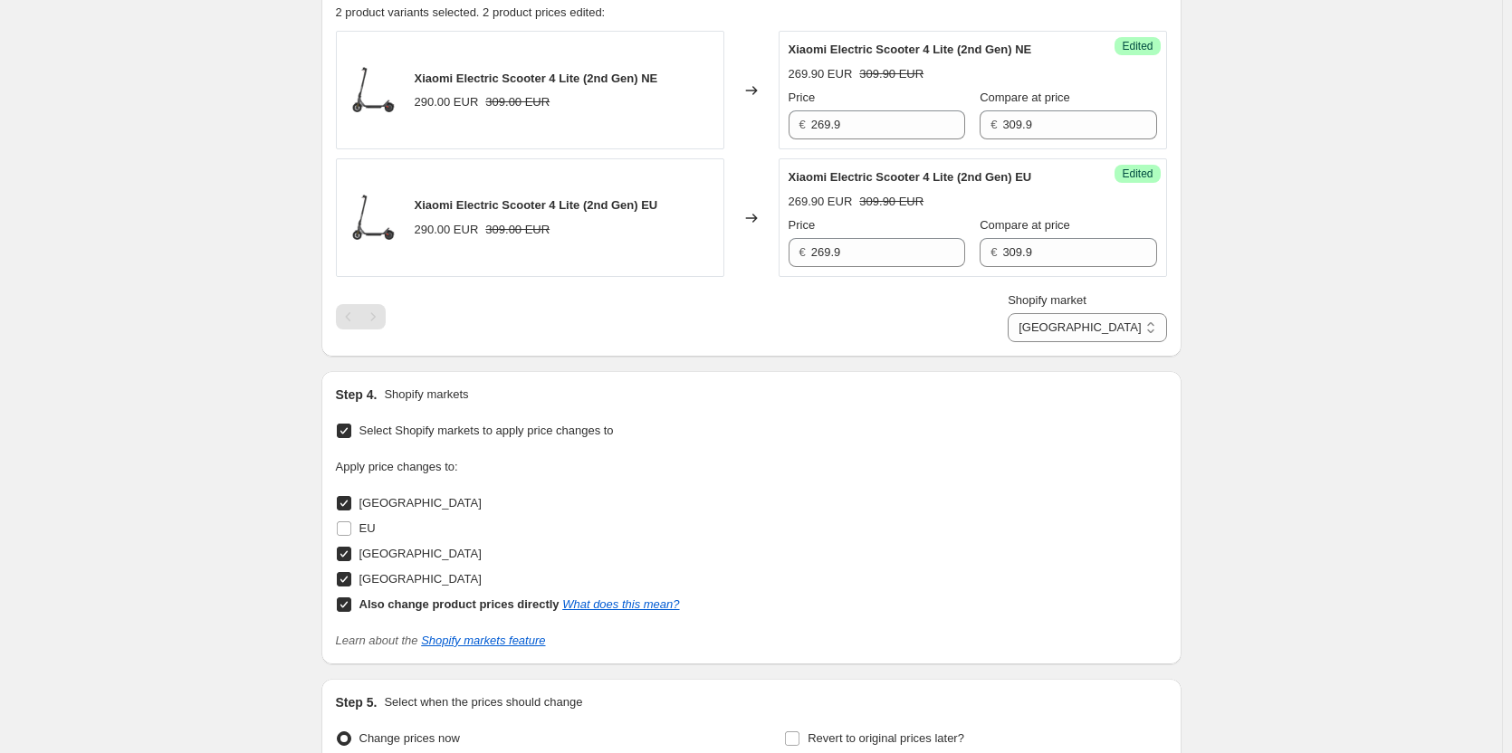
scroll to position [815, 0]
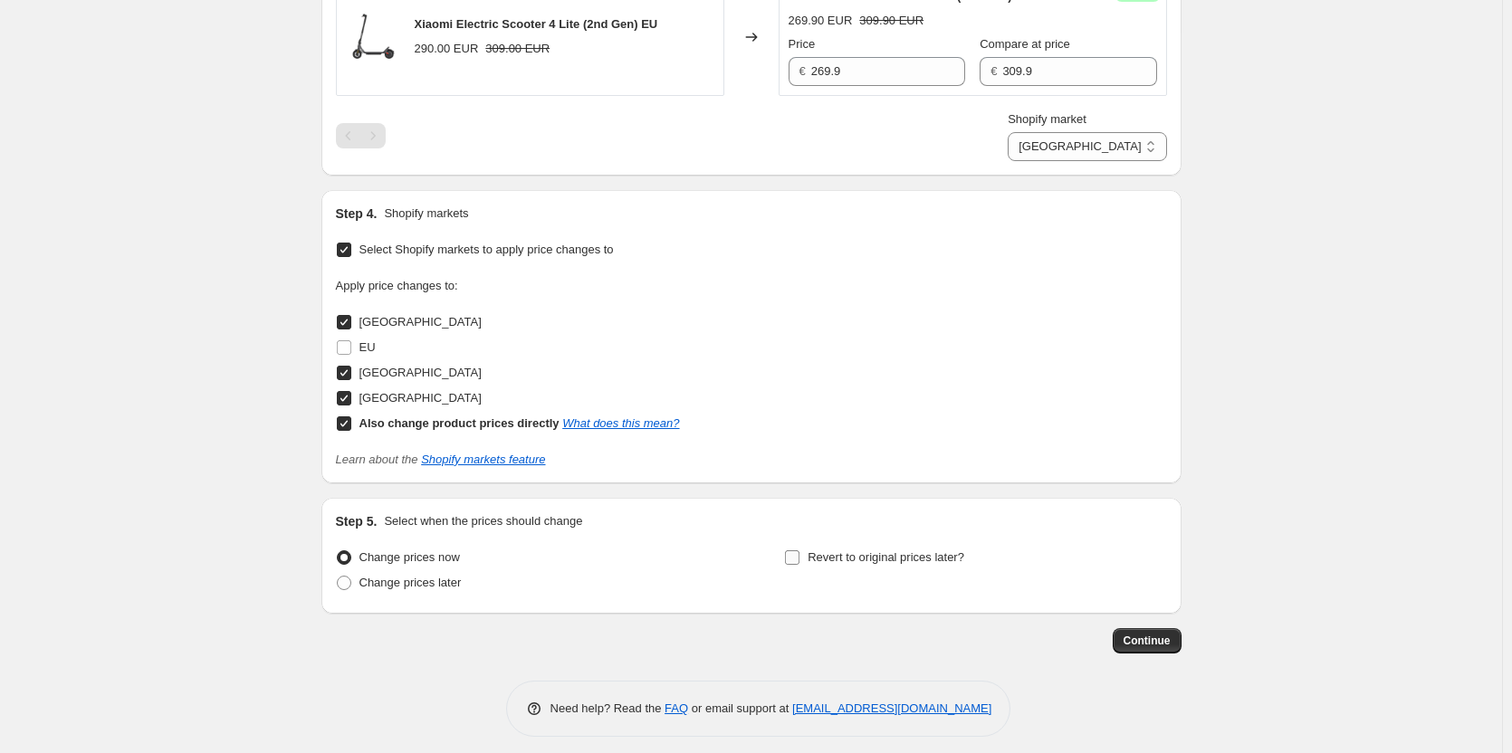
click at [894, 555] on span "Revert to original prices later?" at bounding box center [885, 557] width 157 height 14
click at [799, 555] on input "Revert to original prices later?" at bounding box center [792, 557] width 14 height 14
checkbox input "true"
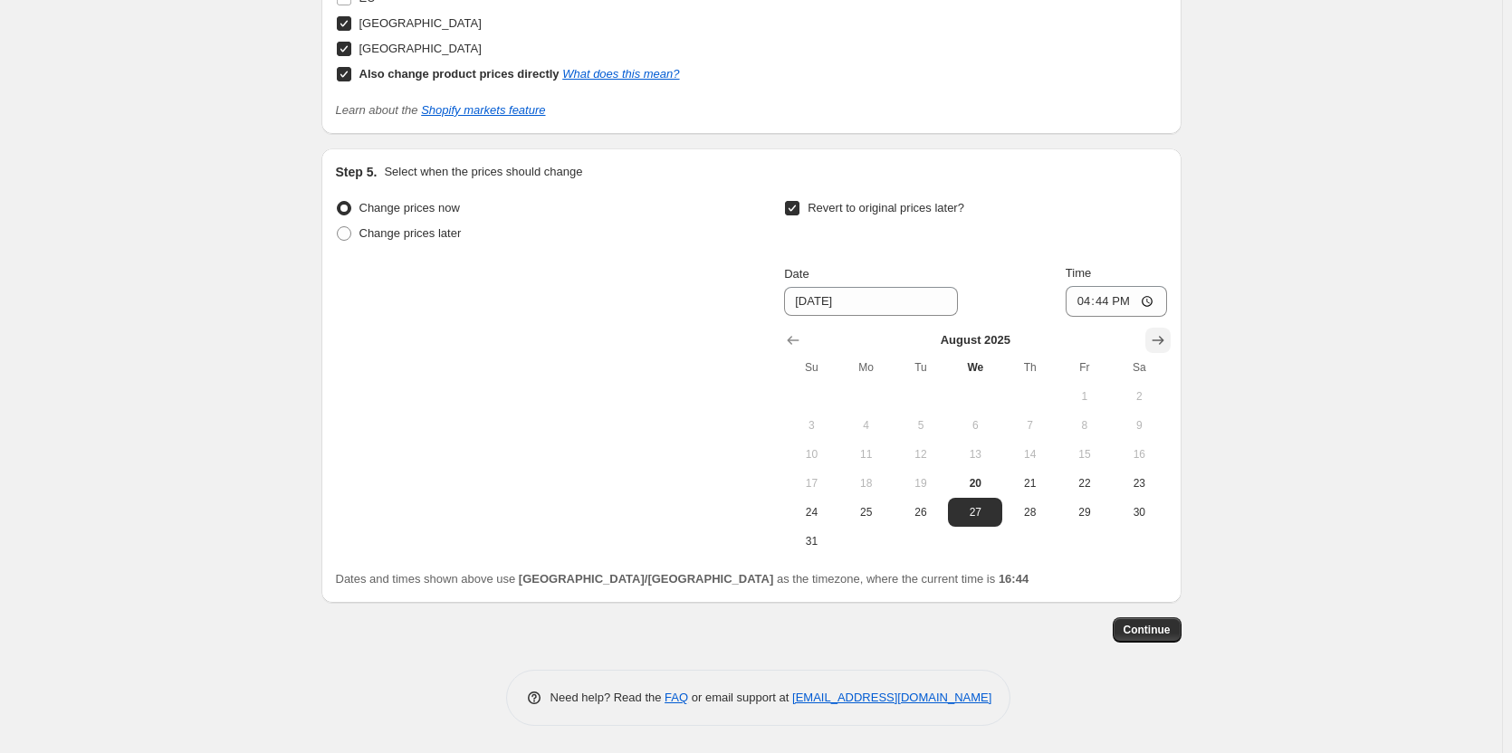
click at [1163, 343] on icon "Show next month, September 2025" at bounding box center [1157, 340] width 12 height 9
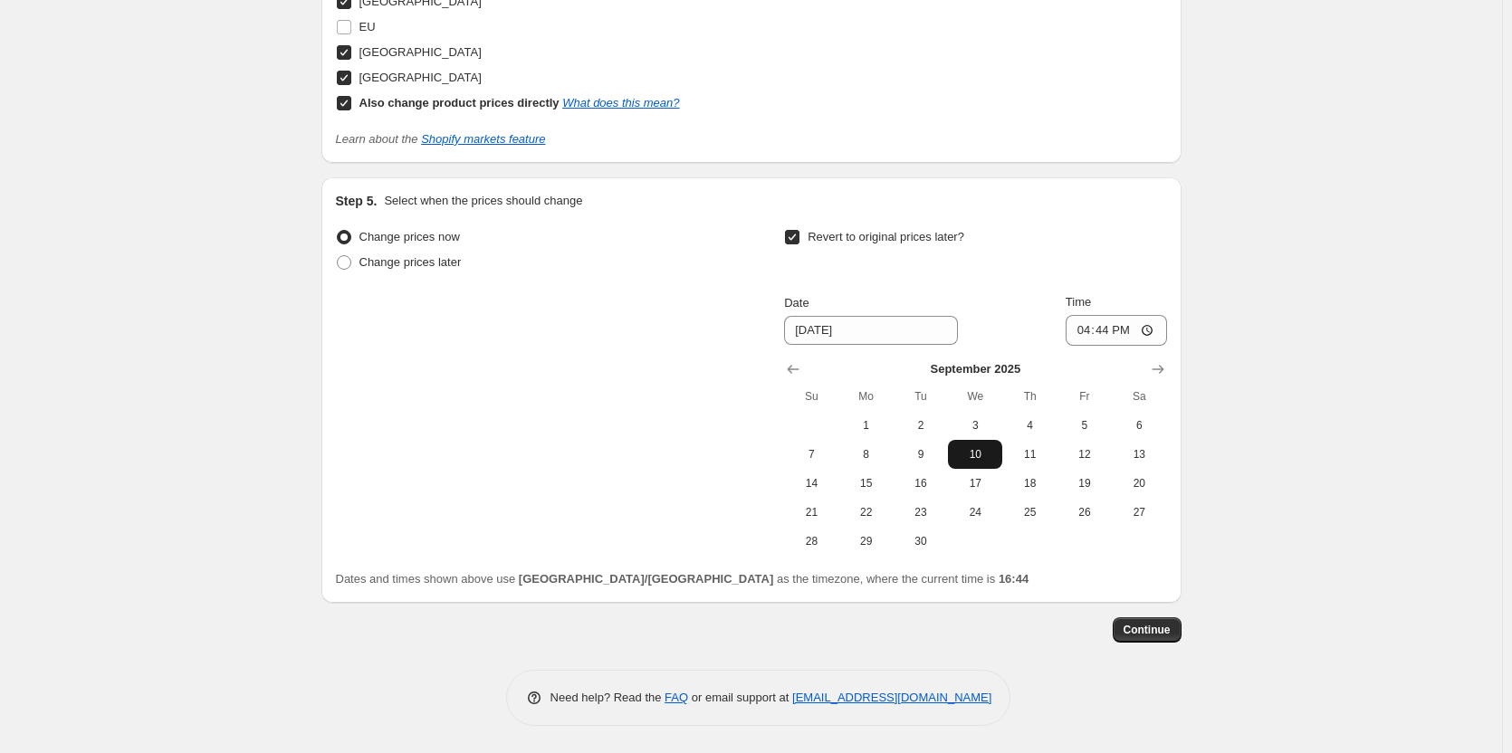
click at [979, 441] on button "10" at bounding box center [975, 454] width 54 height 29
type input "[DATE]"
click at [1150, 327] on input "16:44" at bounding box center [1115, 330] width 101 height 31
type input "05:59"
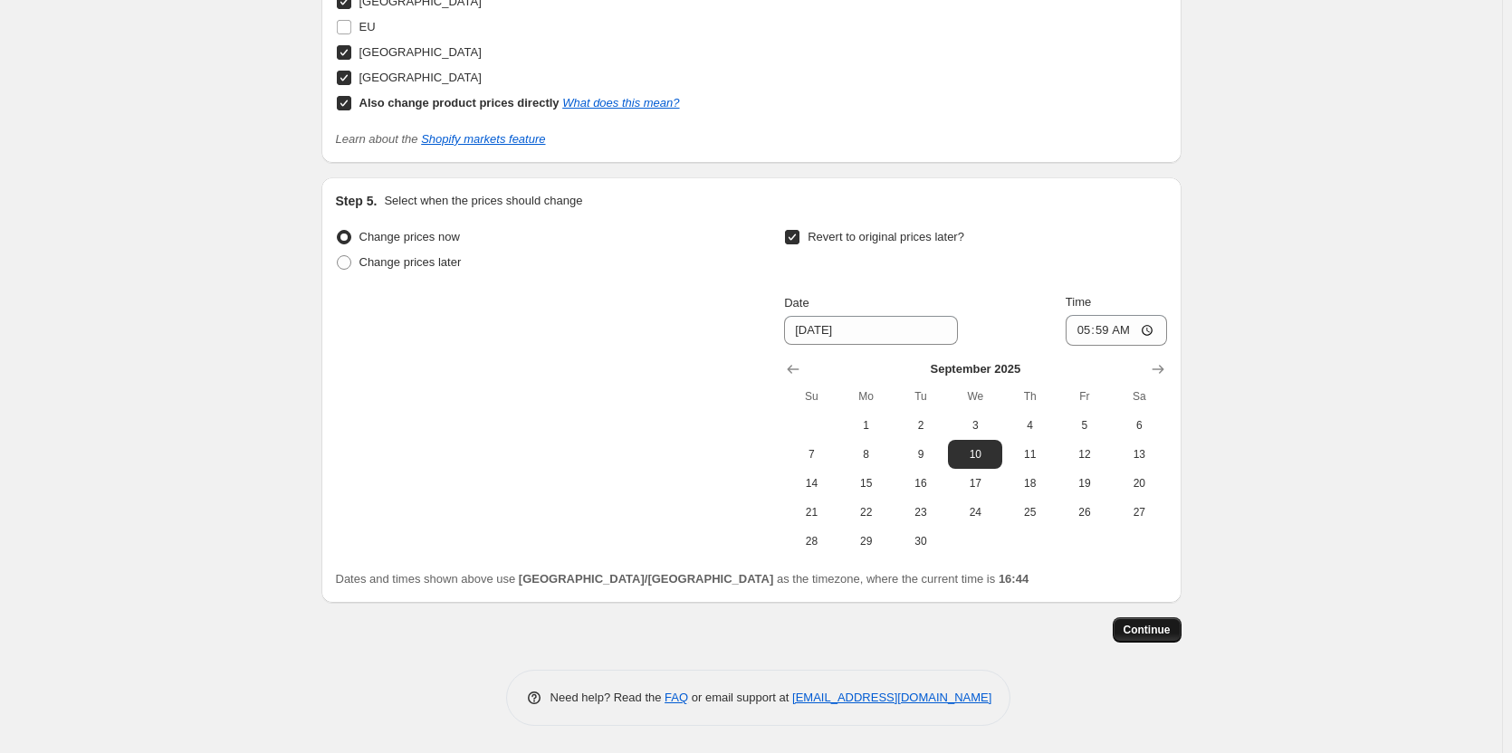
click at [1156, 622] on button "Continue" at bounding box center [1146, 629] width 69 height 25
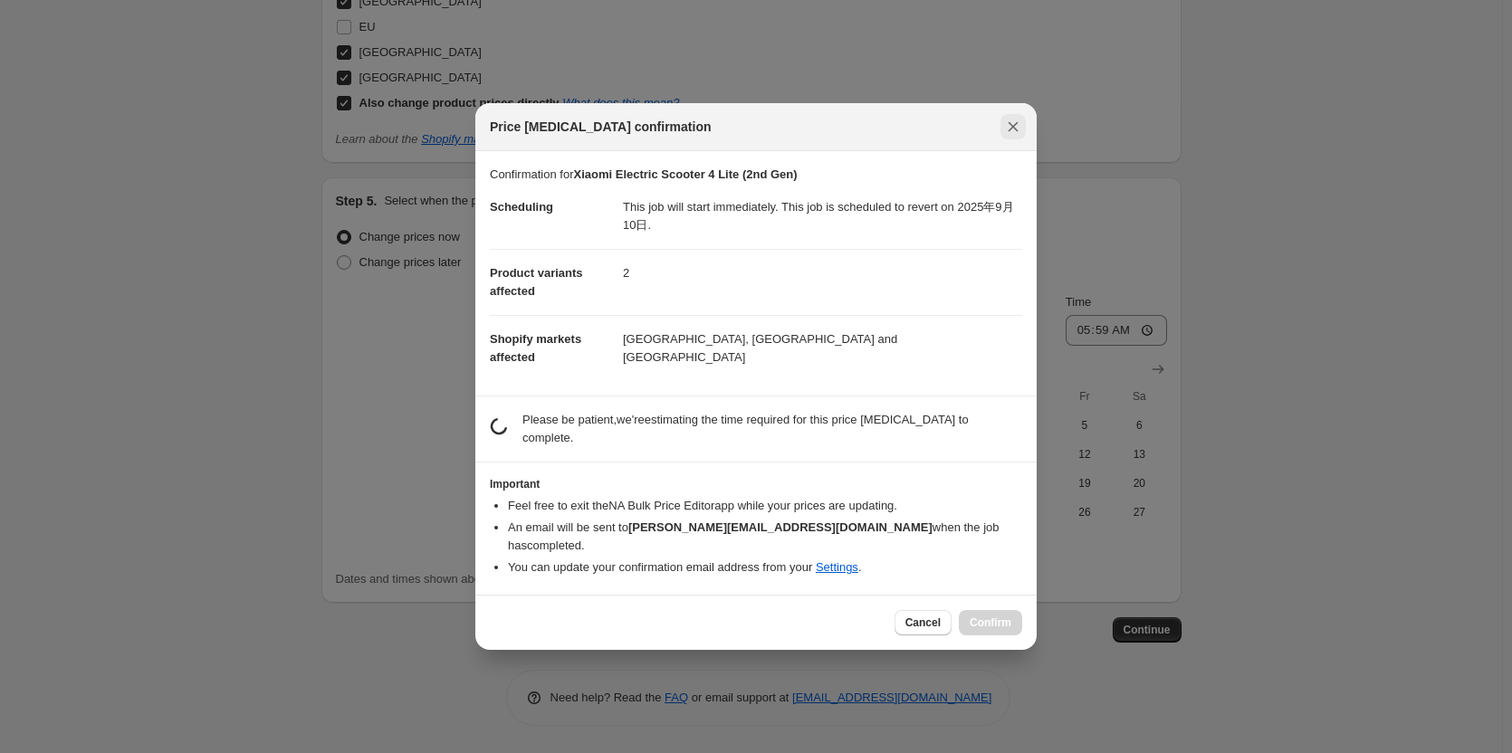
click at [1014, 132] on icon "Close" at bounding box center [1013, 127] width 10 height 10
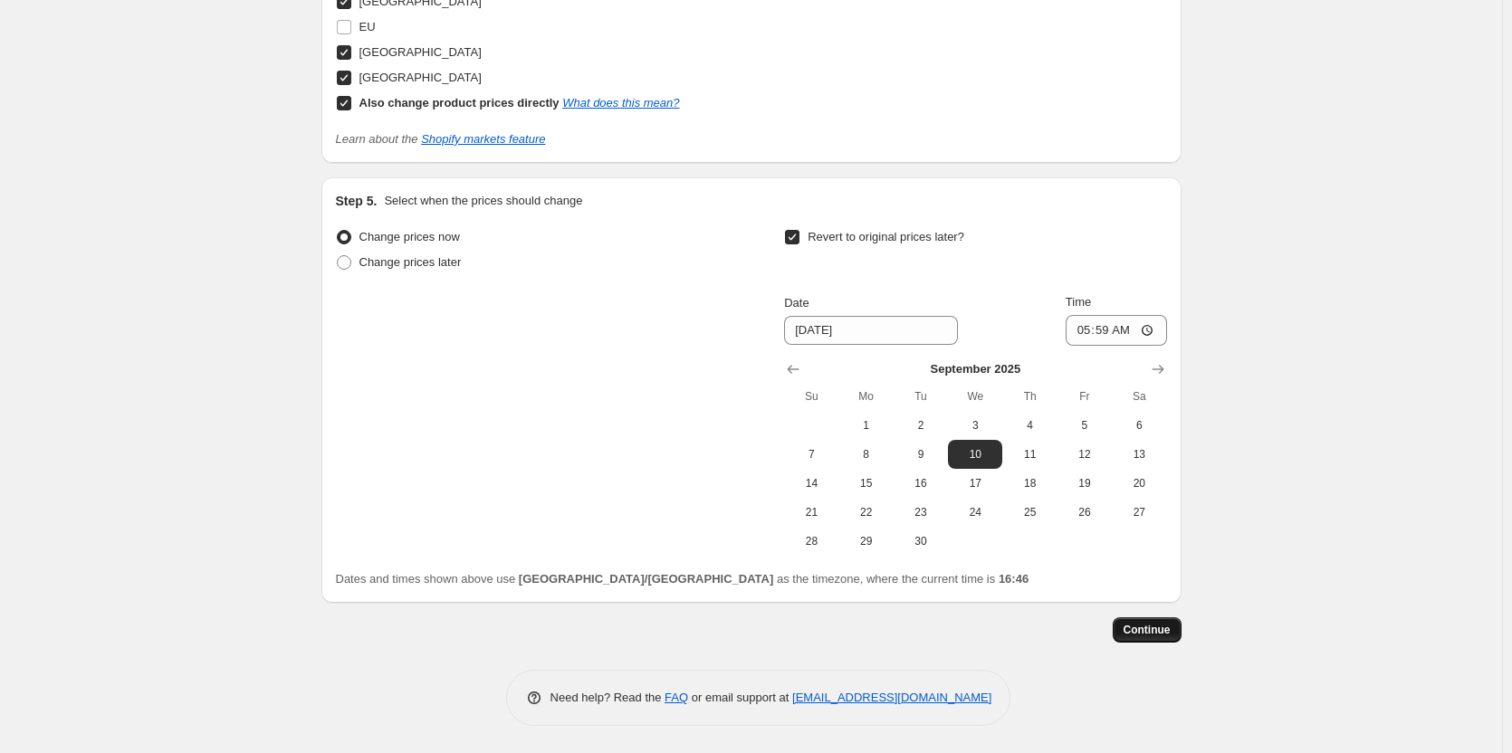
click at [1154, 627] on span "Continue" at bounding box center [1146, 630] width 47 height 14
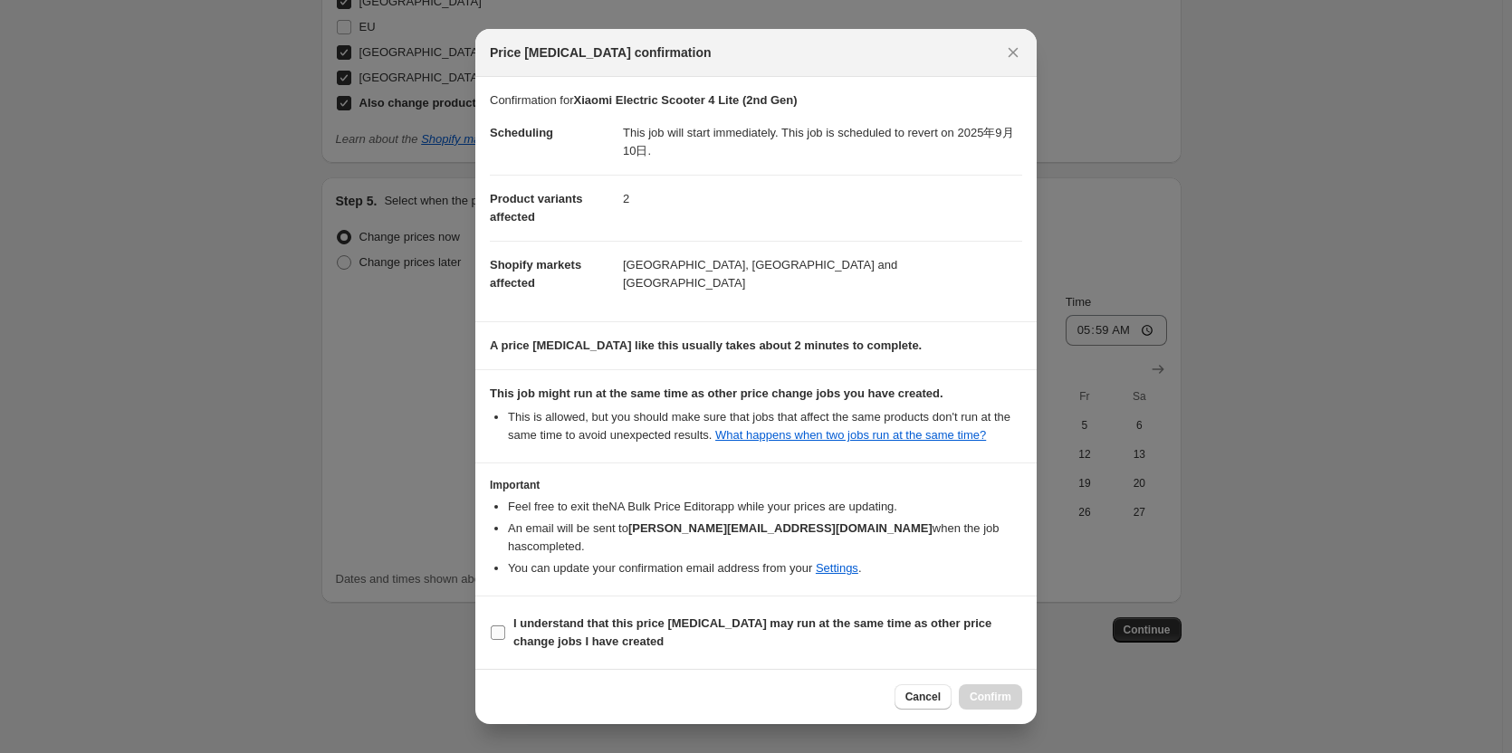
click at [674, 629] on b "I understand that this price [MEDICAL_DATA] may run at the same time as other p…" at bounding box center [752, 632] width 478 height 32
click at [505, 629] on input "I understand that this price [MEDICAL_DATA] may run at the same time as other p…" at bounding box center [498, 632] width 14 height 14
checkbox input "true"
click at [989, 692] on span "Confirm" at bounding box center [990, 697] width 42 height 14
type input "Xiaomi Electric Scooter 4 Lite (2nd Gen)"
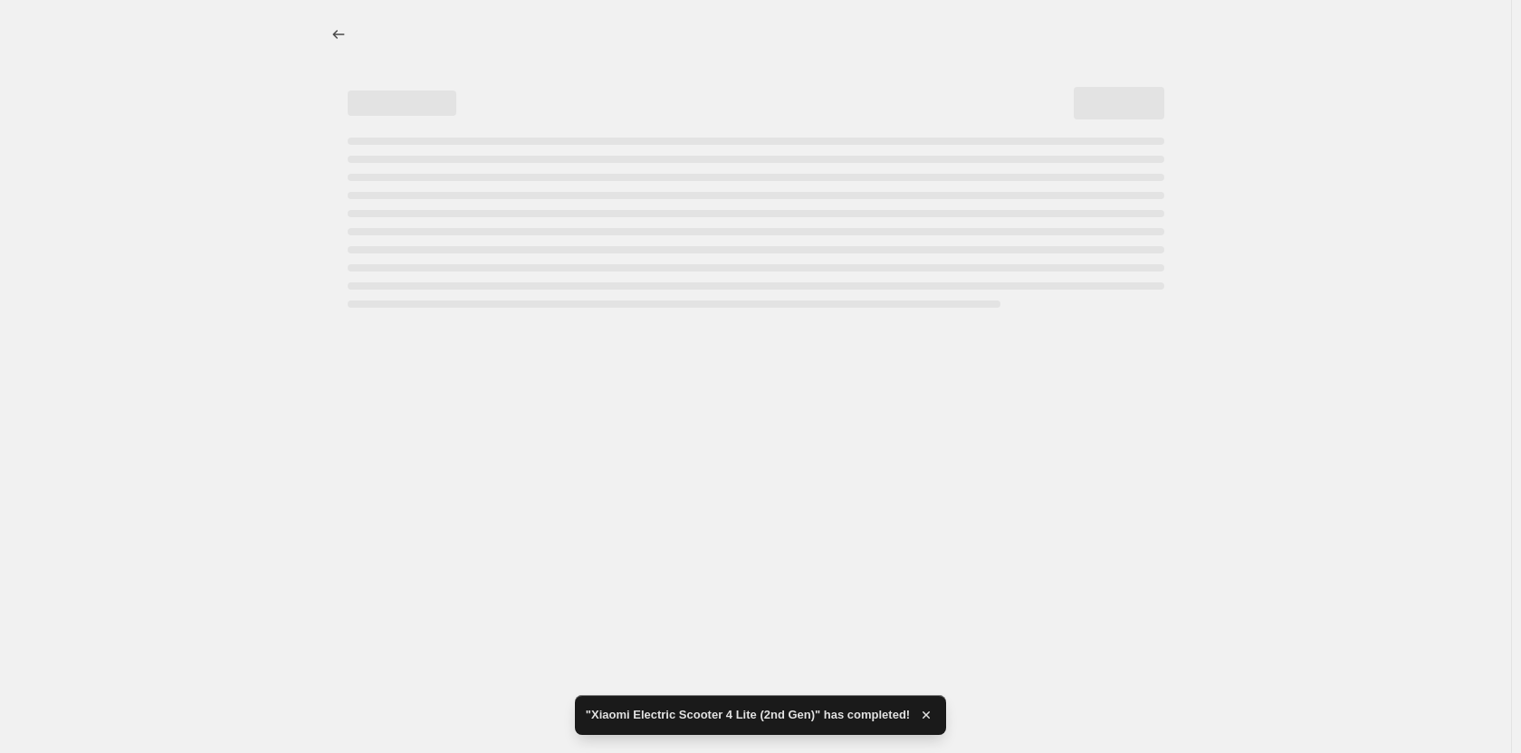
select select "55491821903"
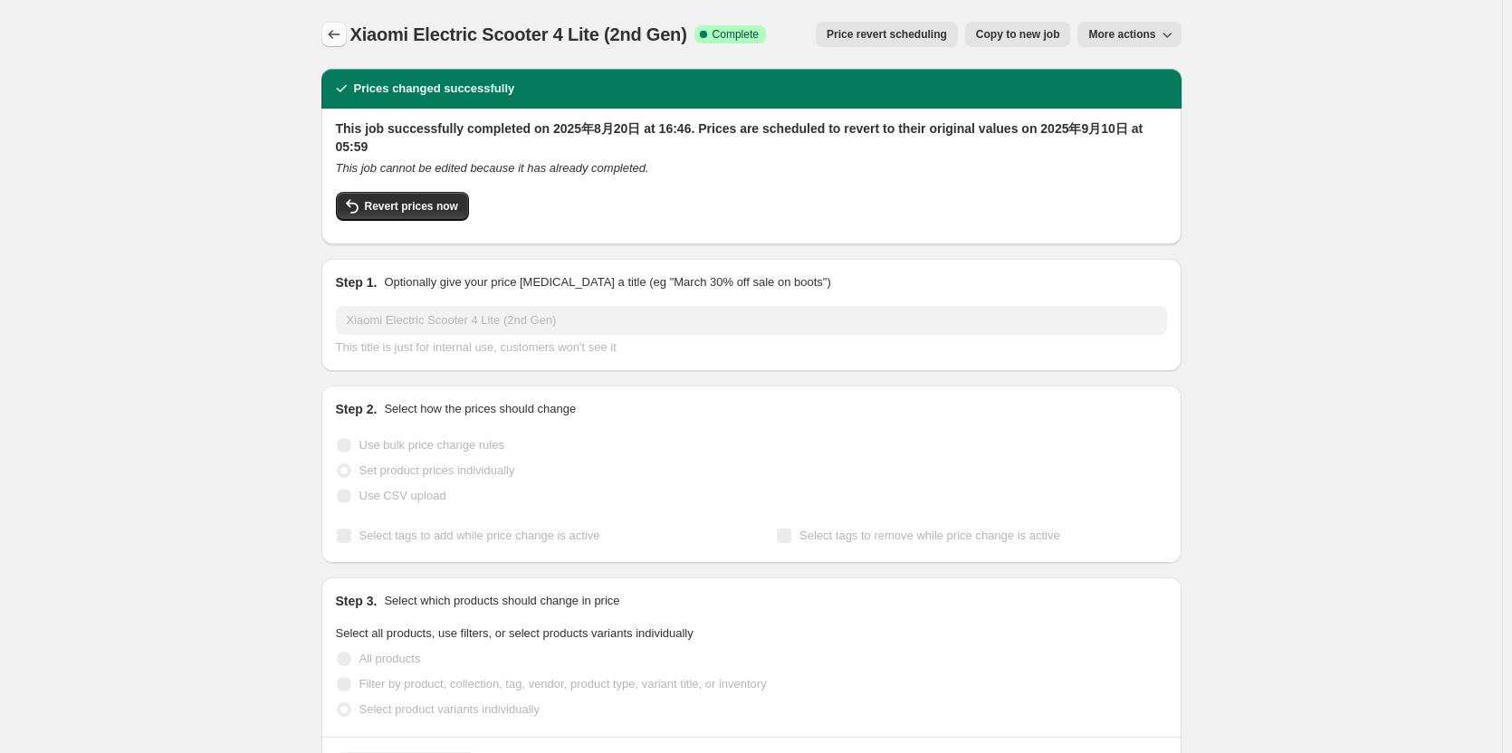
click at [347, 25] on button "Price change jobs" at bounding box center [333, 34] width 25 height 25
